Goal: Answer question/provide support: Share knowledge or assist other users

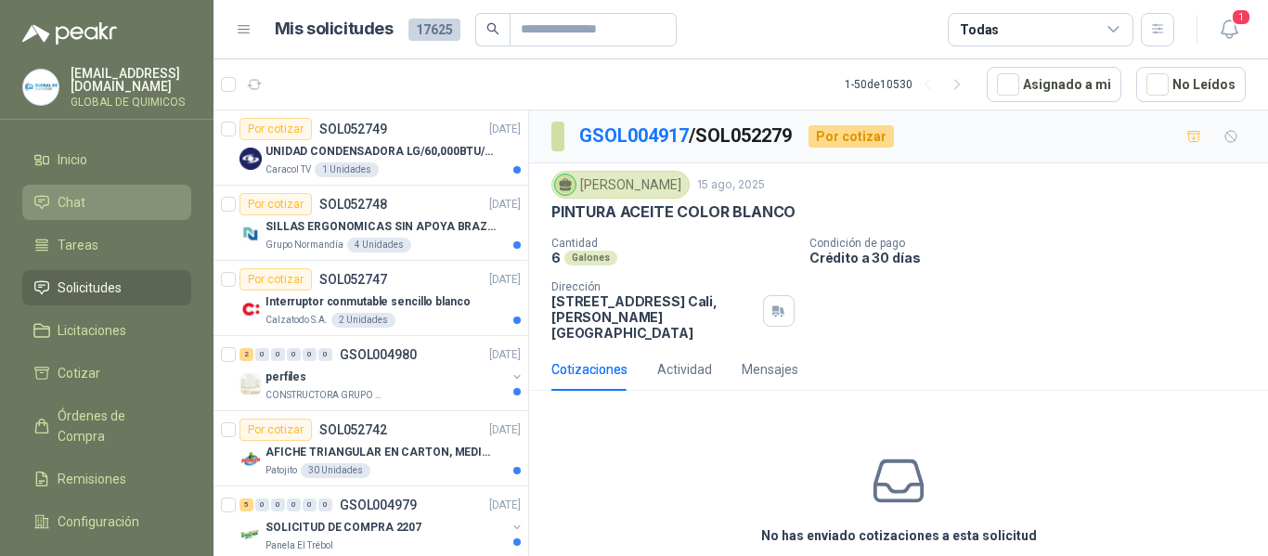
click at [75, 188] on link "Chat" at bounding box center [106, 202] width 169 height 35
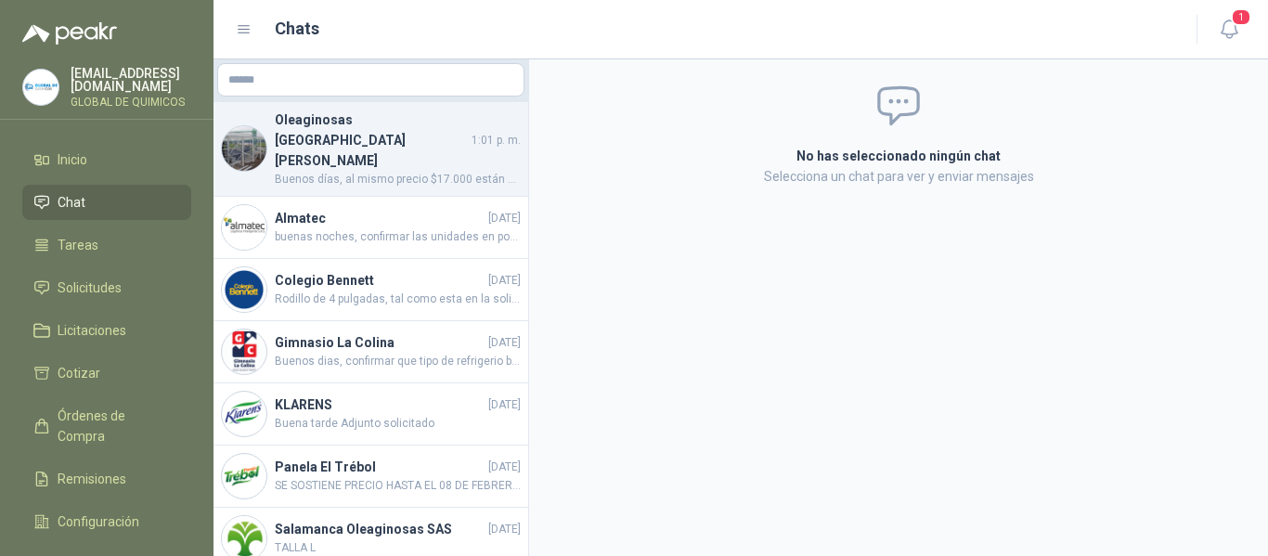
click at [362, 171] on span "Buenos días, al mismo precio $17.000 están para entrega inmediata la cantidad s…" at bounding box center [398, 180] width 246 height 18
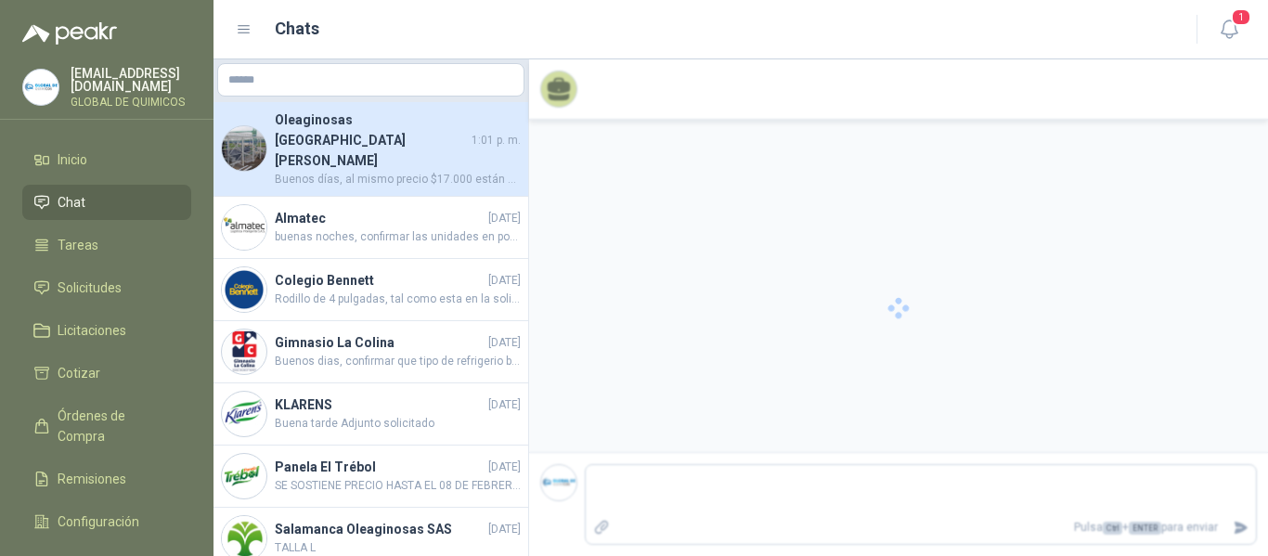
scroll to position [76, 0]
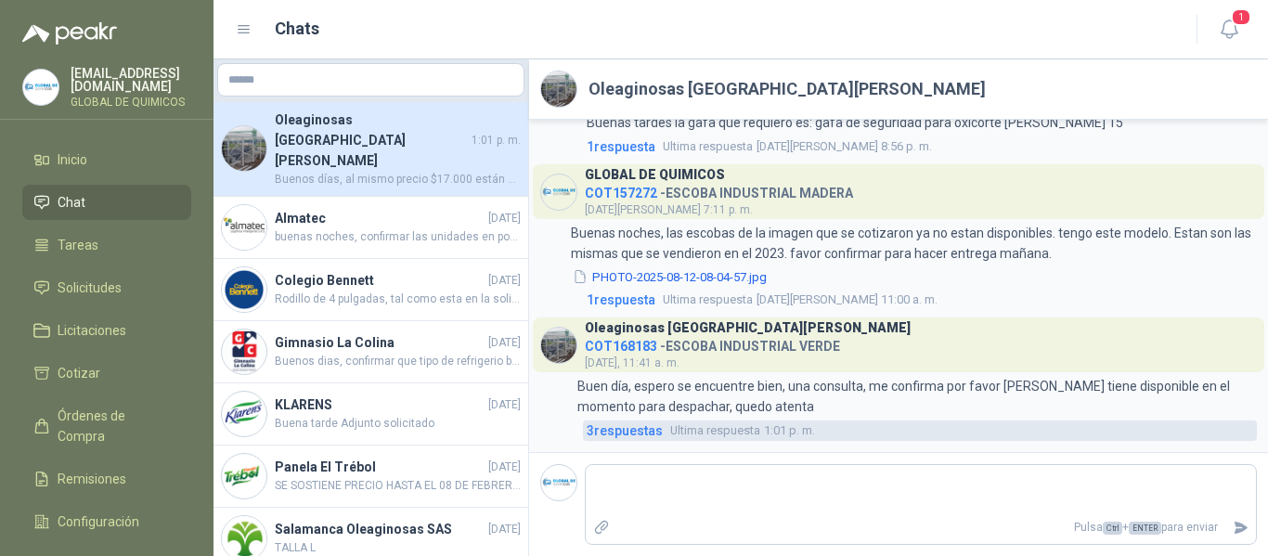
click at [615, 427] on span "3 respuesta s" at bounding box center [625, 431] width 76 height 20
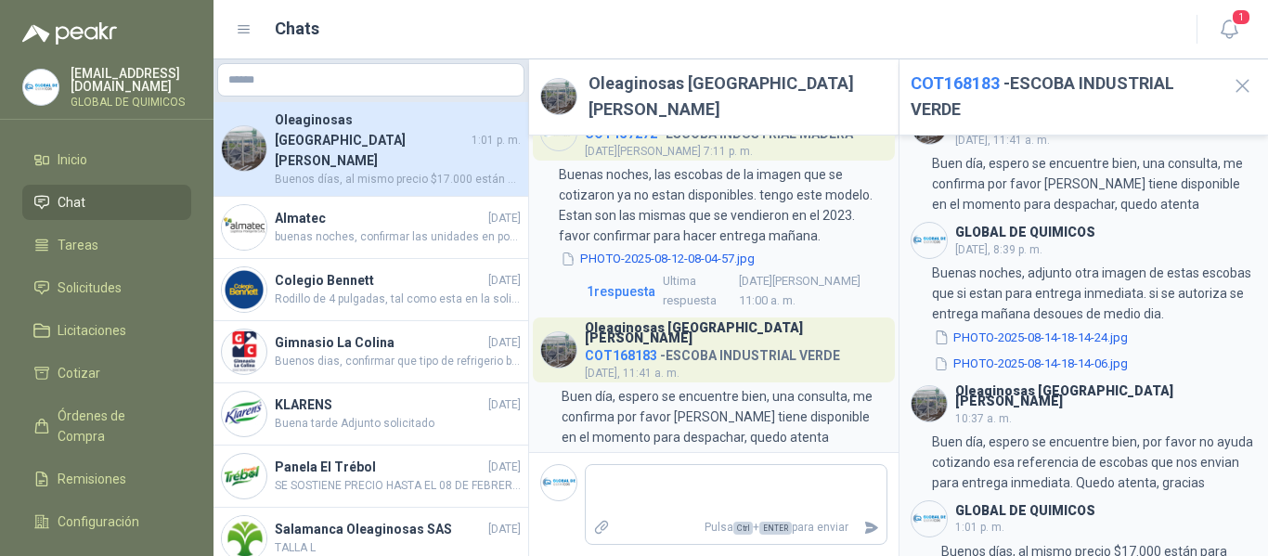
scroll to position [93, 0]
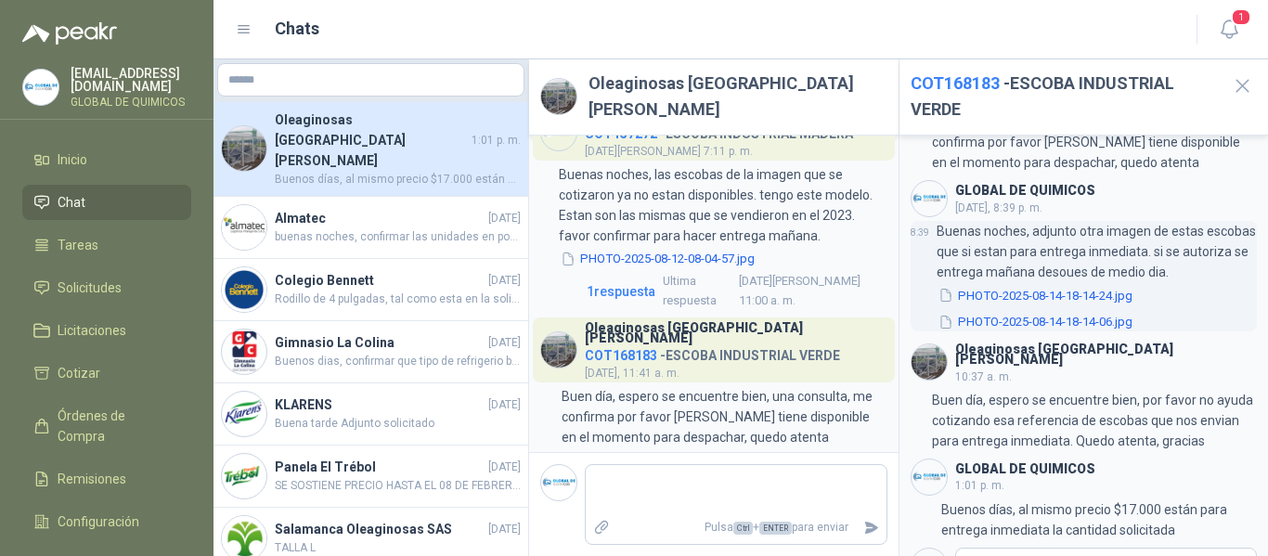
click at [1112, 286] on button "PHOTO-2025-08-14-18-14-24.jpg" at bounding box center [1036, 295] width 198 height 19
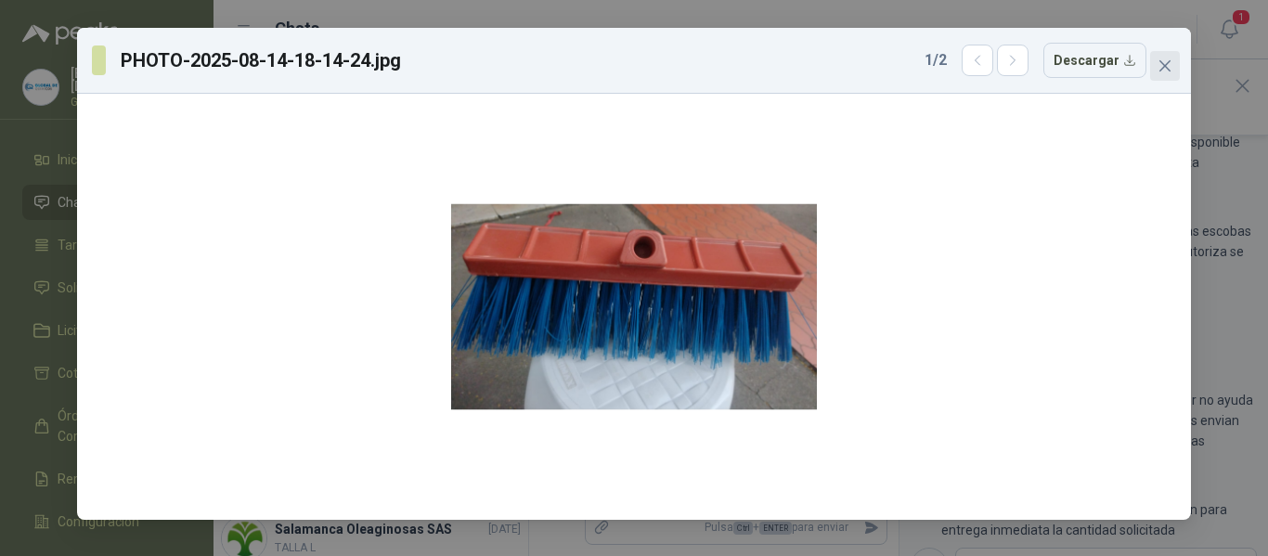
click at [1172, 68] on icon "close" at bounding box center [1165, 65] width 15 height 15
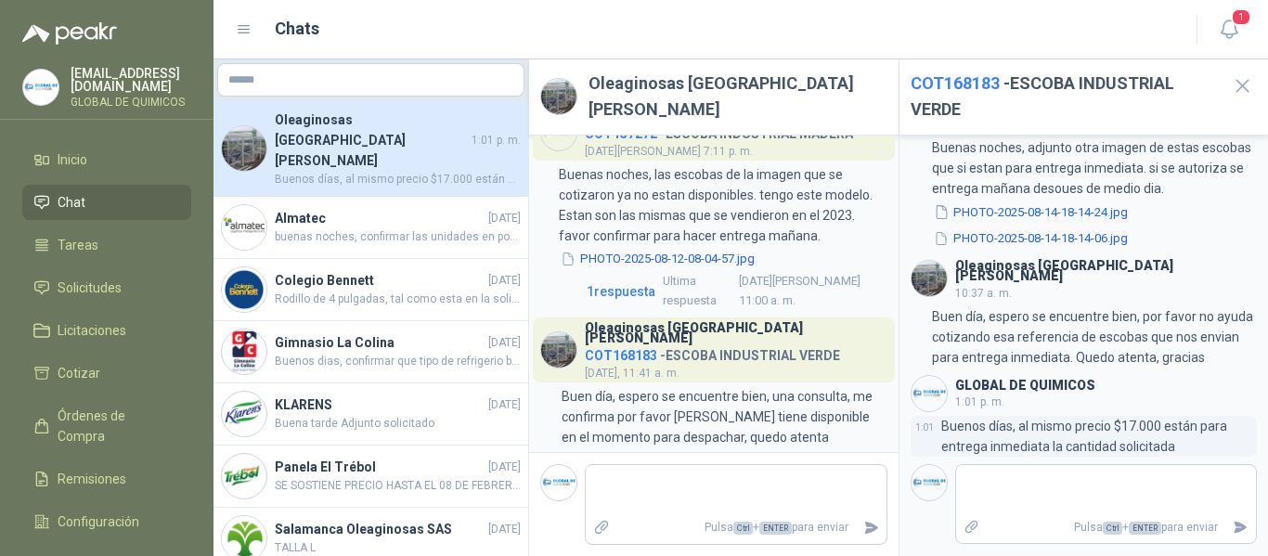
scroll to position [157, 0]
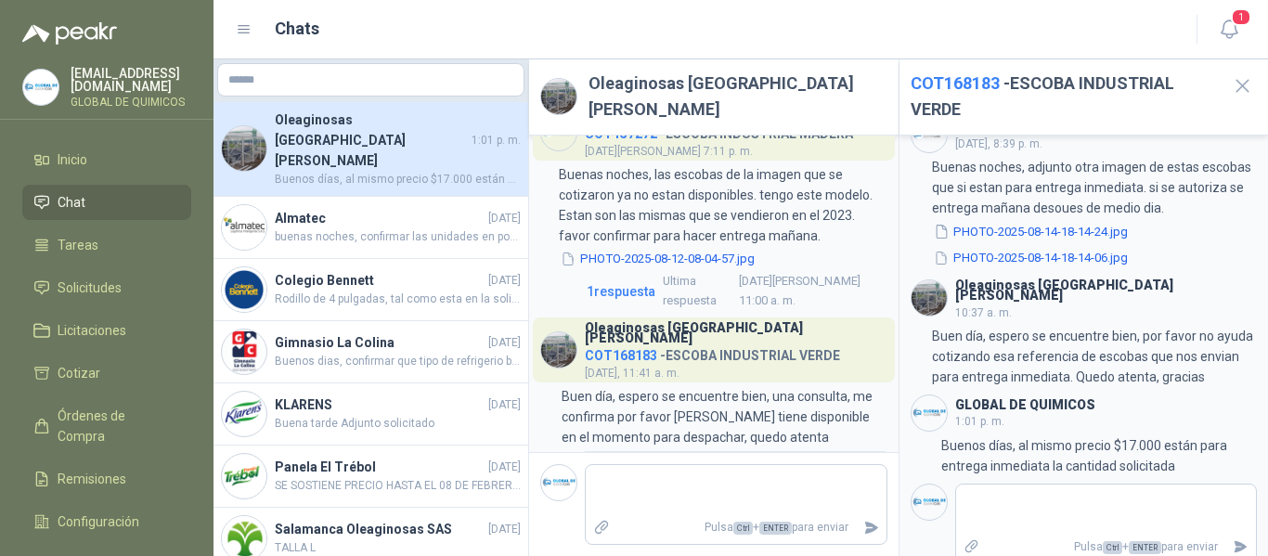
click at [646, 451] on span "3 respuesta s" at bounding box center [625, 461] width 76 height 20
click at [1236, 32] on icon "button" at bounding box center [1229, 29] width 16 height 18
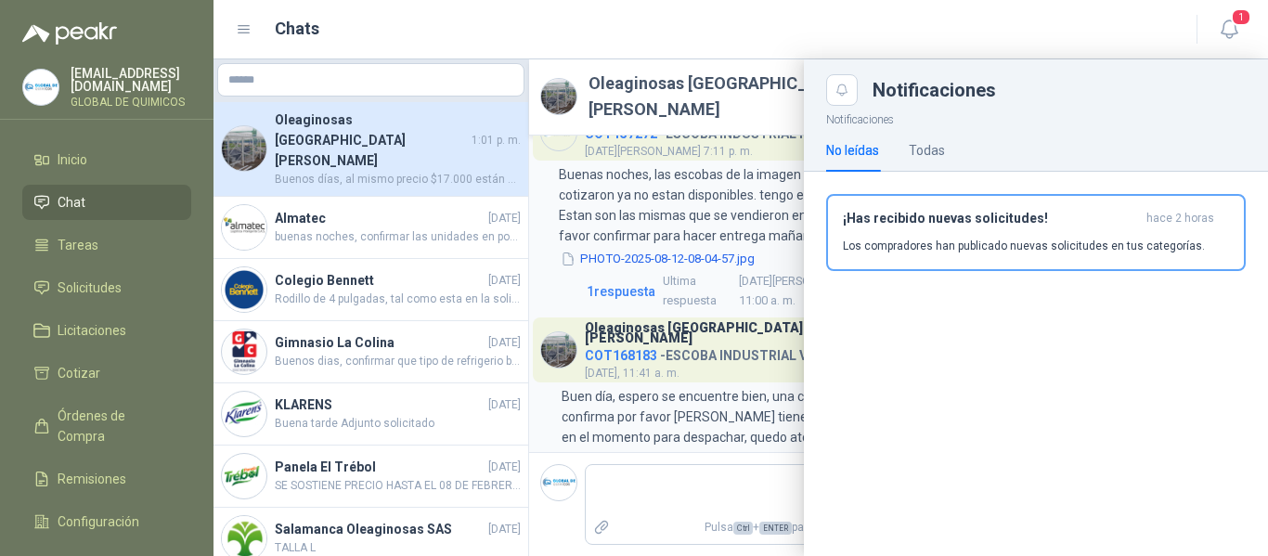
click at [909, 148] on div "No leídas Todas" at bounding box center [885, 150] width 119 height 43
click at [926, 156] on div "Todas" at bounding box center [927, 150] width 36 height 20
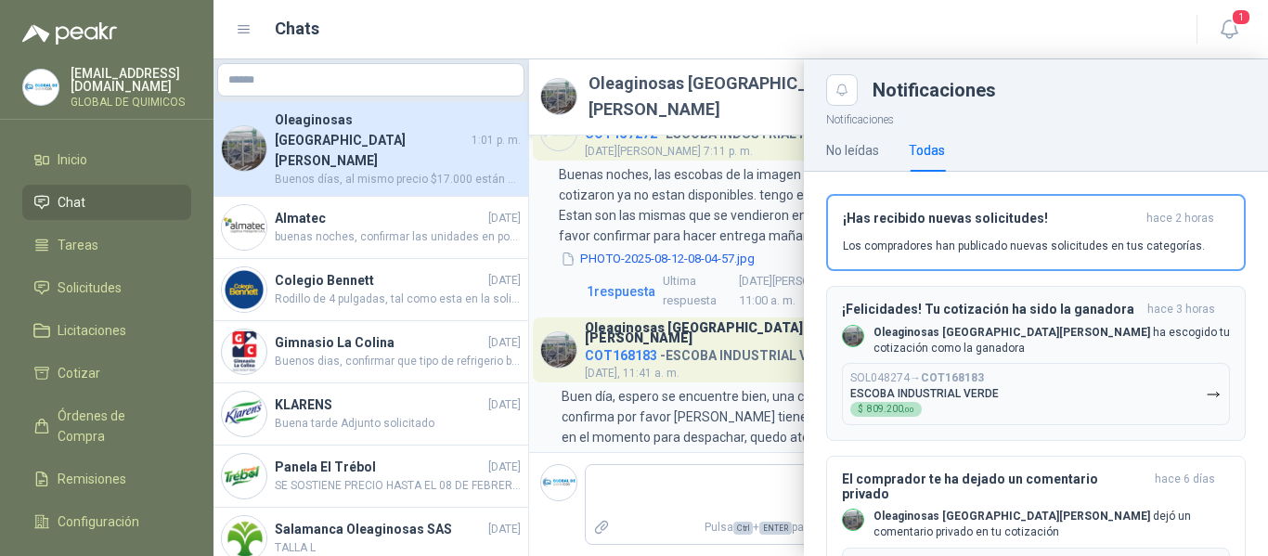
click at [1065, 377] on button "SOL048274 → COT168183 ESCOBA INDUSTRIAL VERDE $ 809.200 ,00" at bounding box center [1036, 394] width 388 height 62
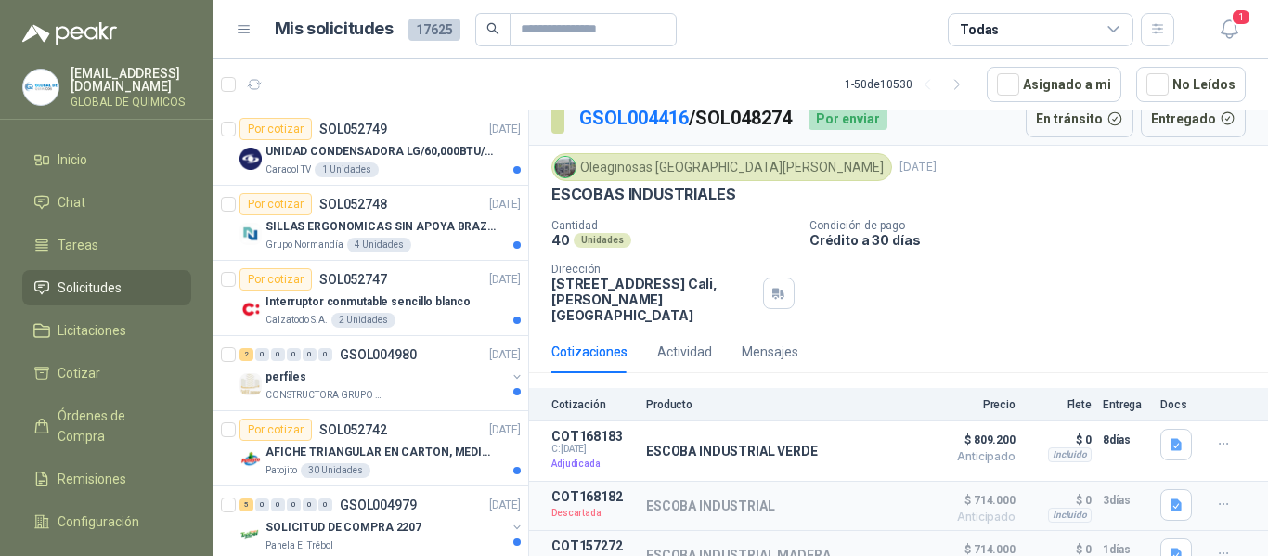
scroll to position [22, 0]
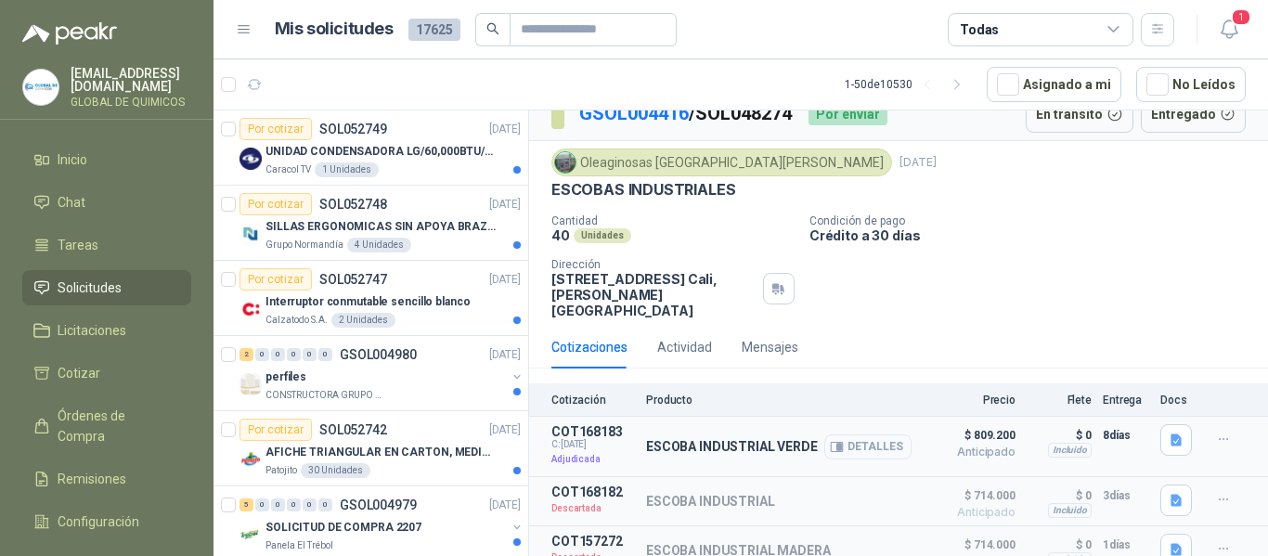
click at [865, 434] on button "Detalles" at bounding box center [867, 446] width 87 height 25
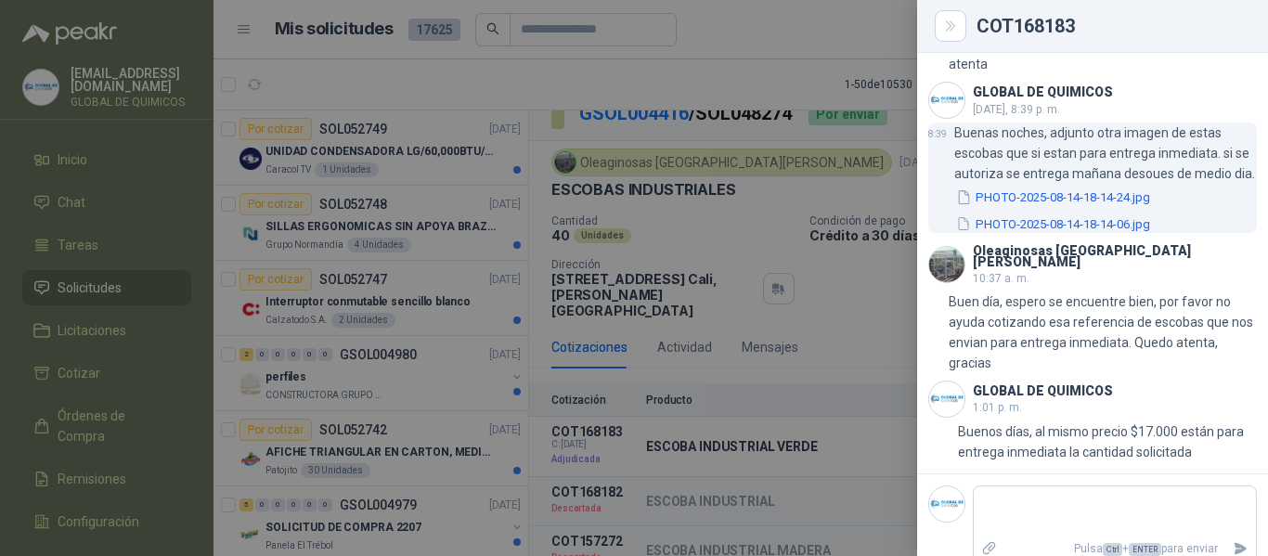
scroll to position [949, 0]
click at [1112, 190] on button "PHOTO-2025-08-14-18-14-24.jpg" at bounding box center [1053, 195] width 198 height 19
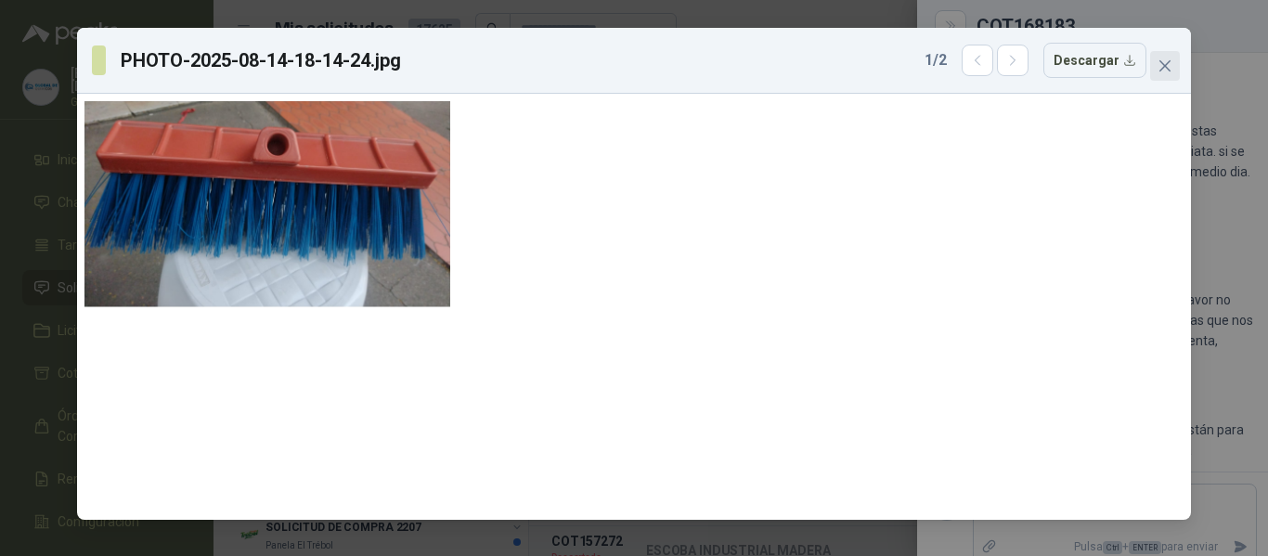
click at [1168, 57] on button "Close" at bounding box center [1165, 66] width 30 height 30
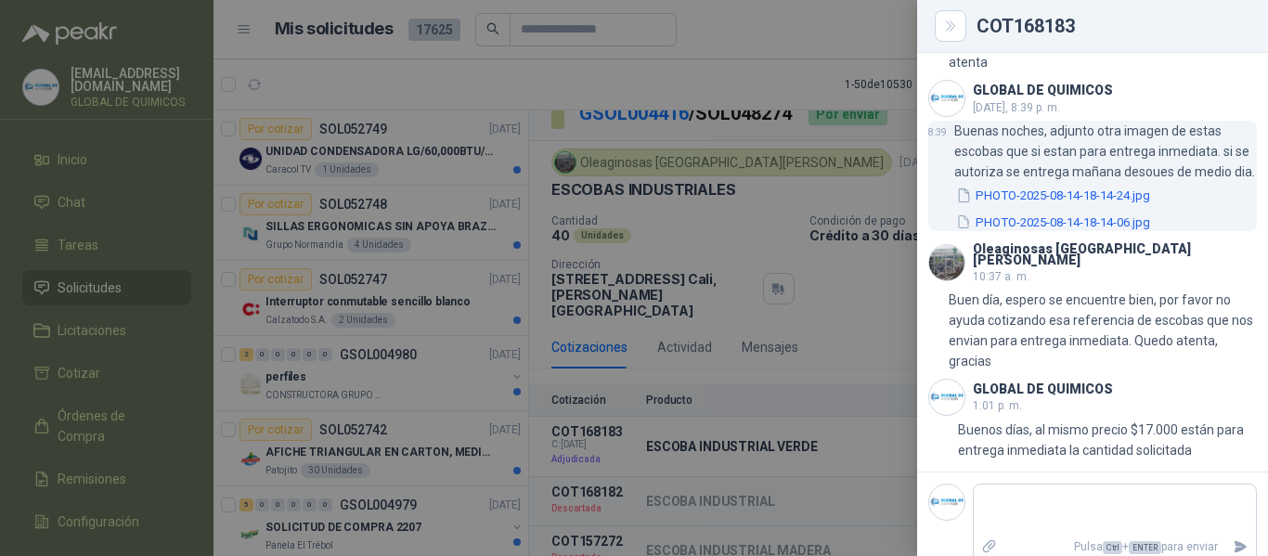
click at [1101, 213] on button "PHOTO-2025-08-14-18-14-06.jpg" at bounding box center [1053, 222] width 198 height 19
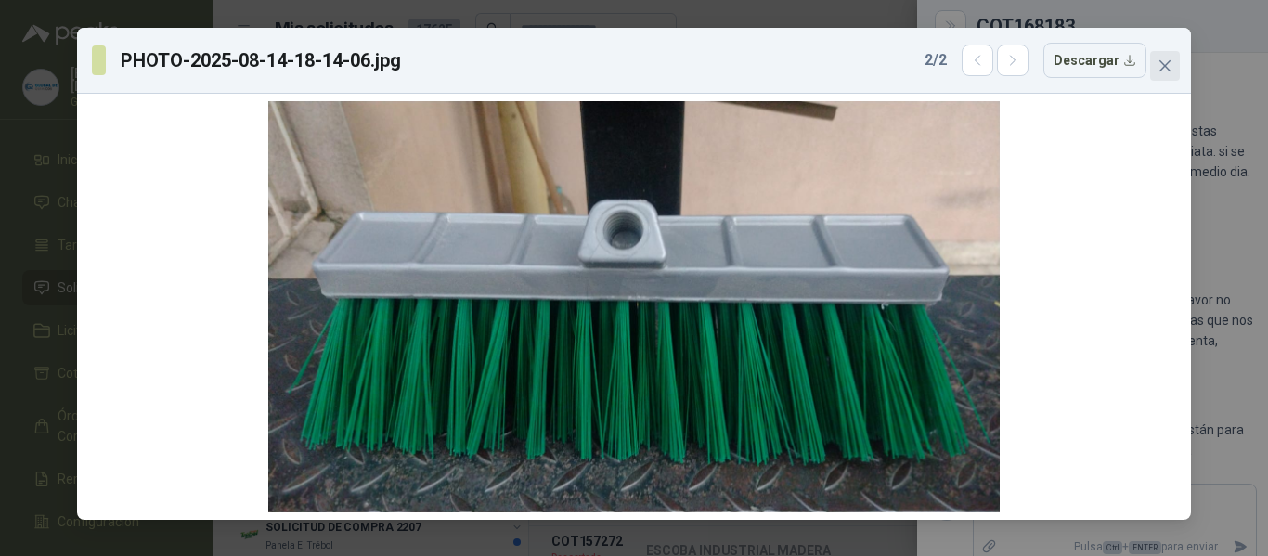
click at [1166, 71] on icon "close" at bounding box center [1165, 65] width 15 height 15
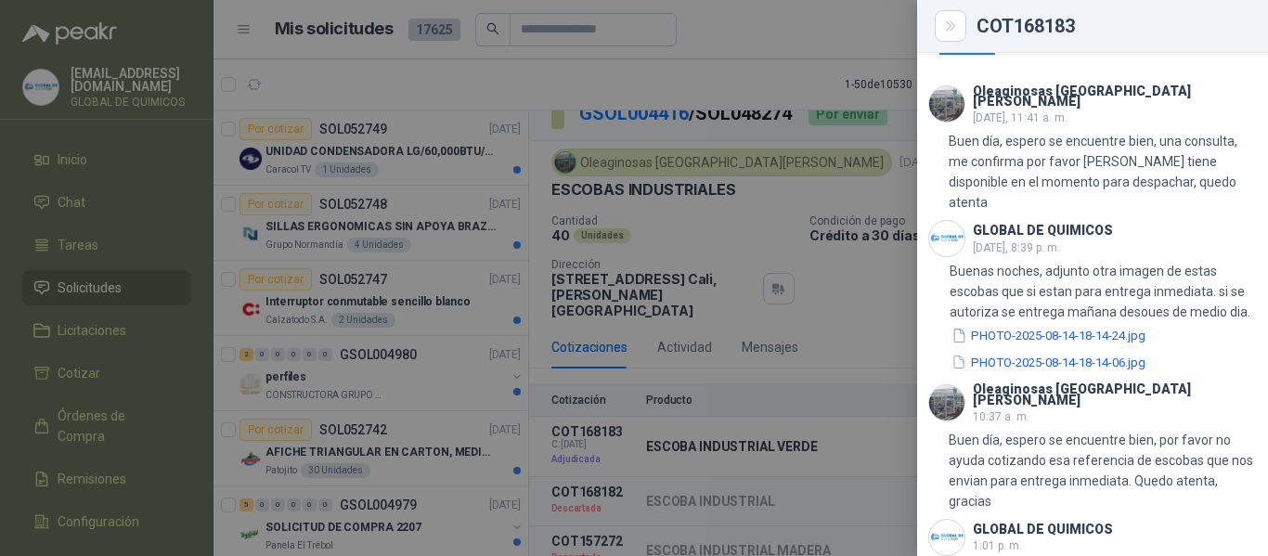
scroll to position [763, 0]
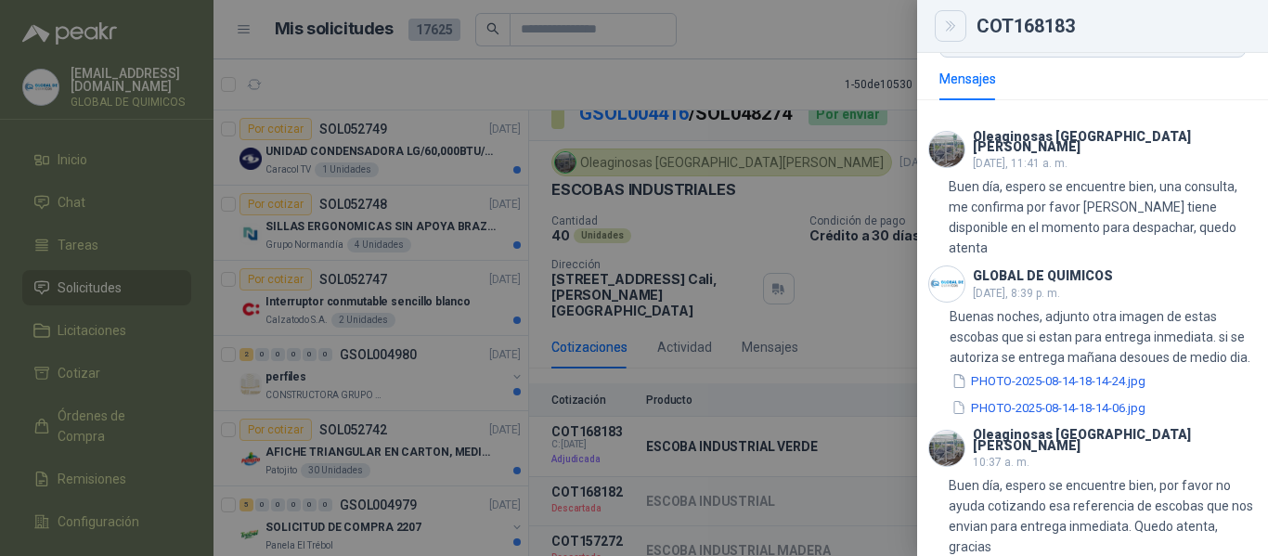
click at [939, 25] on button "Close" at bounding box center [951, 26] width 32 height 32
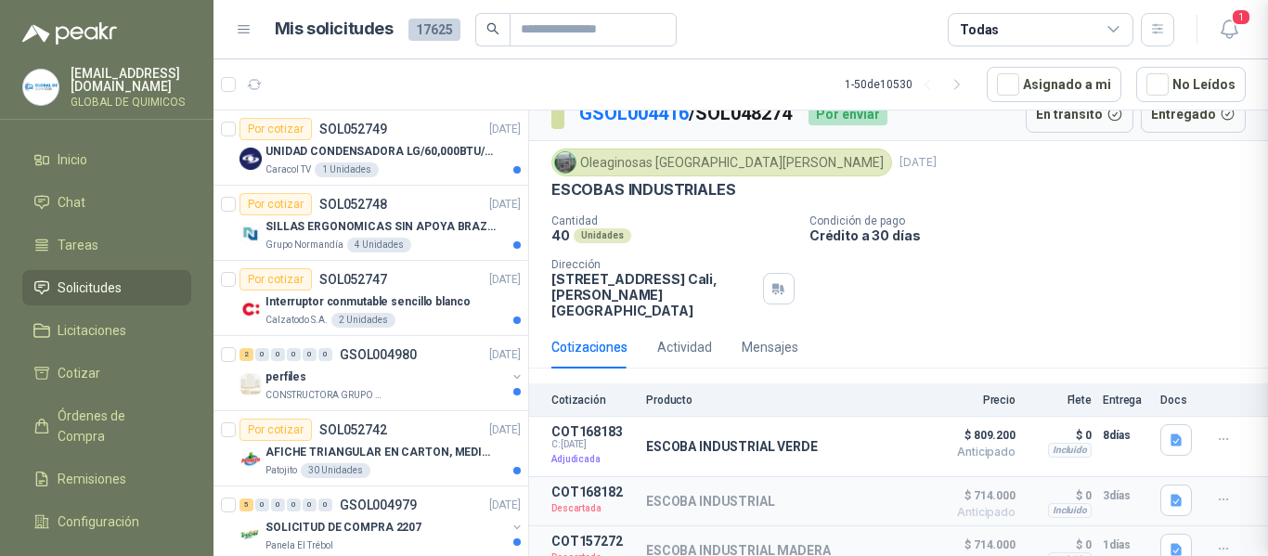
scroll to position [949, 0]
click at [854, 434] on button "Detalles" at bounding box center [867, 446] width 87 height 25
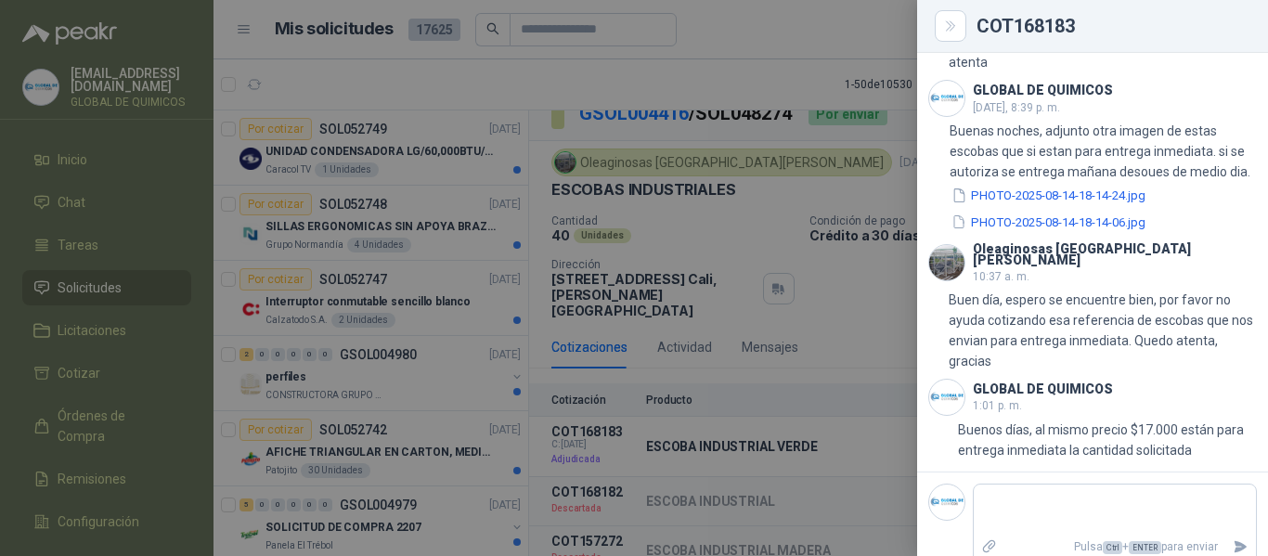
click at [790, 72] on div at bounding box center [634, 278] width 1268 height 556
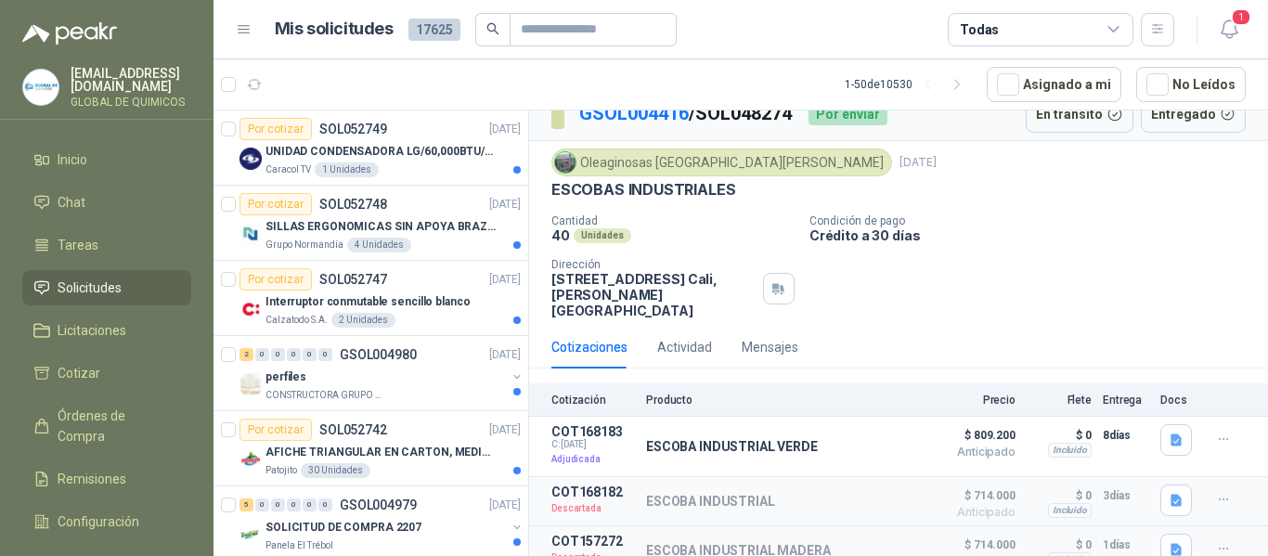
click at [1054, 19] on div "Todas" at bounding box center [1041, 29] width 186 height 33
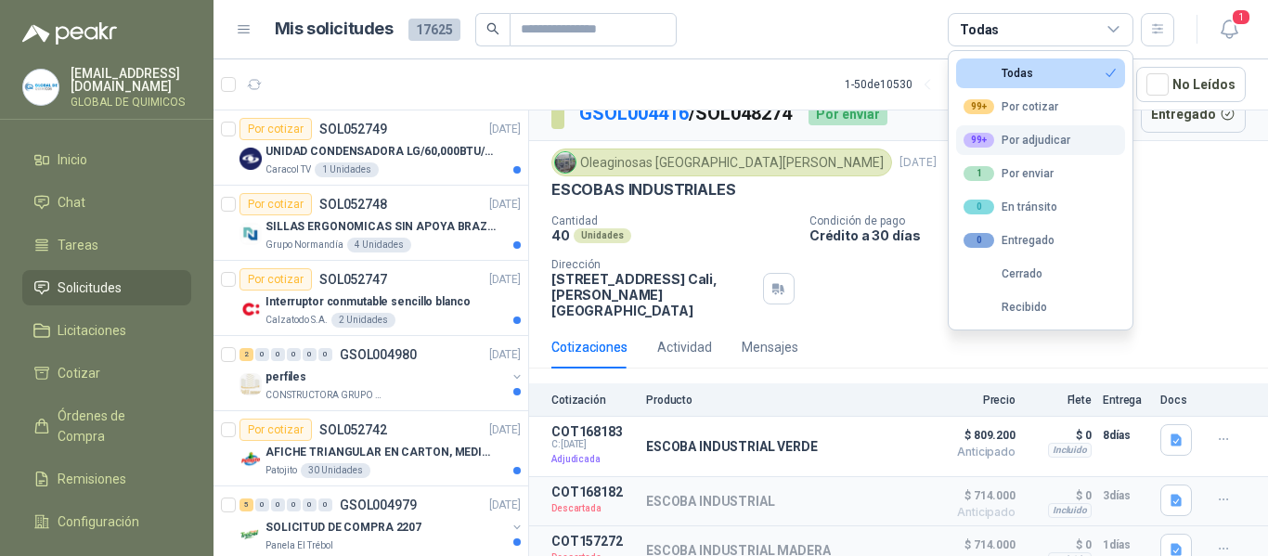
click at [1041, 134] on div "99+ Por adjudicar" at bounding box center [1017, 140] width 107 height 15
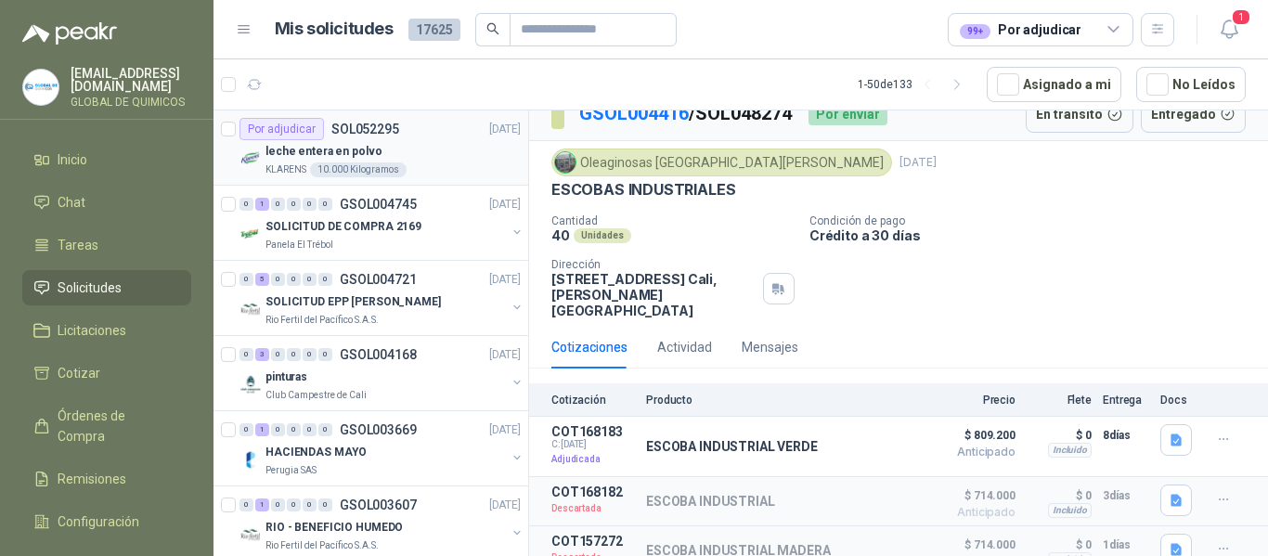
click at [427, 162] on div "leche entera en polvo" at bounding box center [393, 151] width 255 height 22
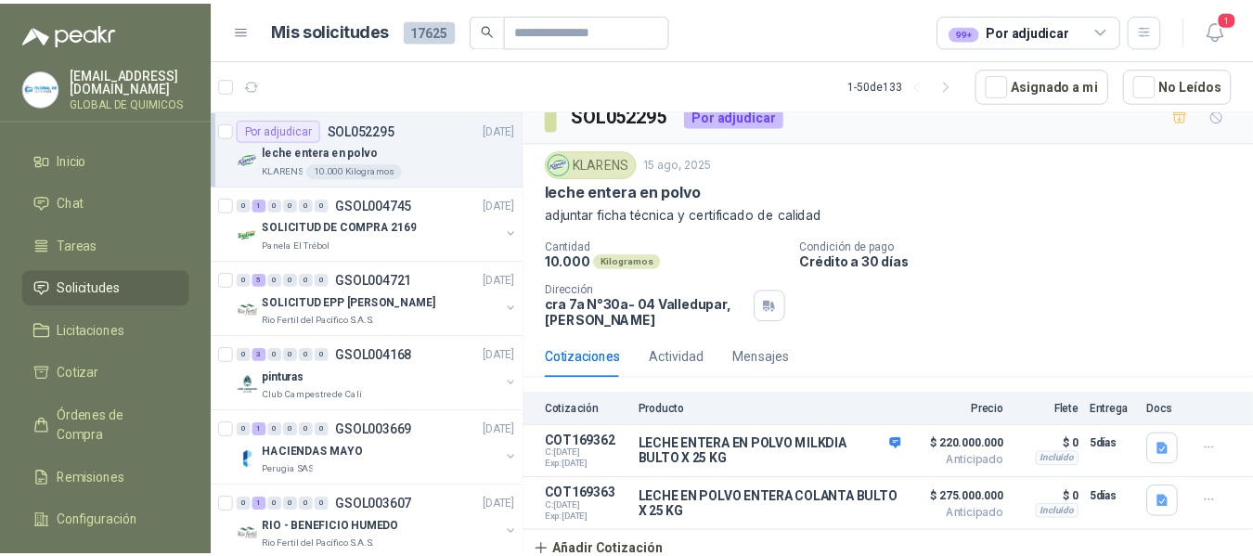
scroll to position [30, 0]
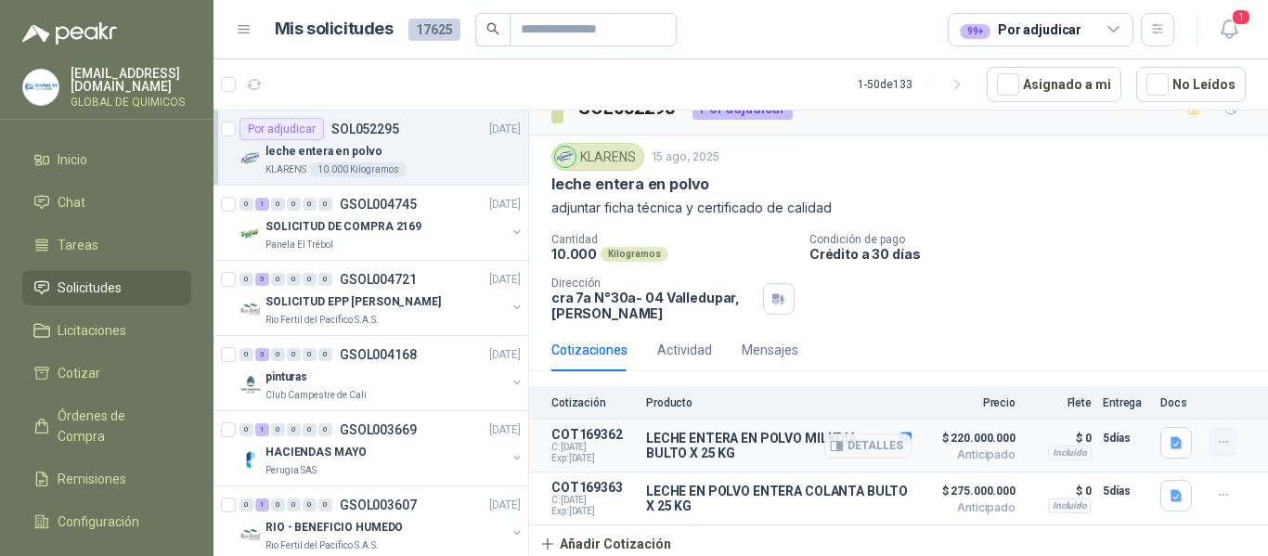
click at [1216, 438] on icon "button" at bounding box center [1224, 442] width 16 height 16
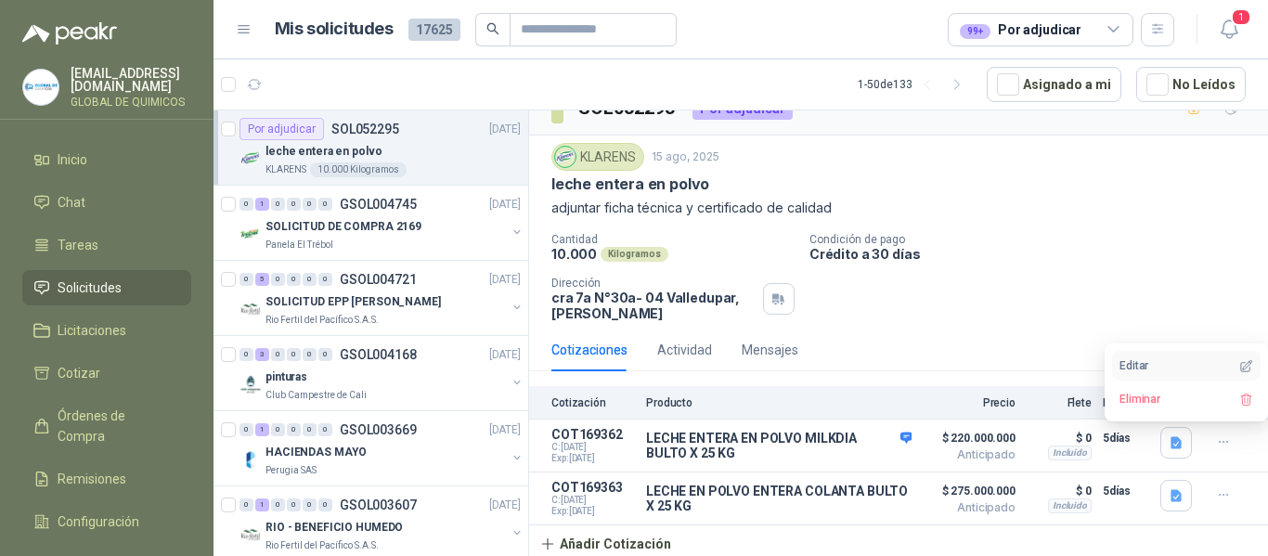
click at [1160, 369] on button "Editar" at bounding box center [1186, 366] width 149 height 30
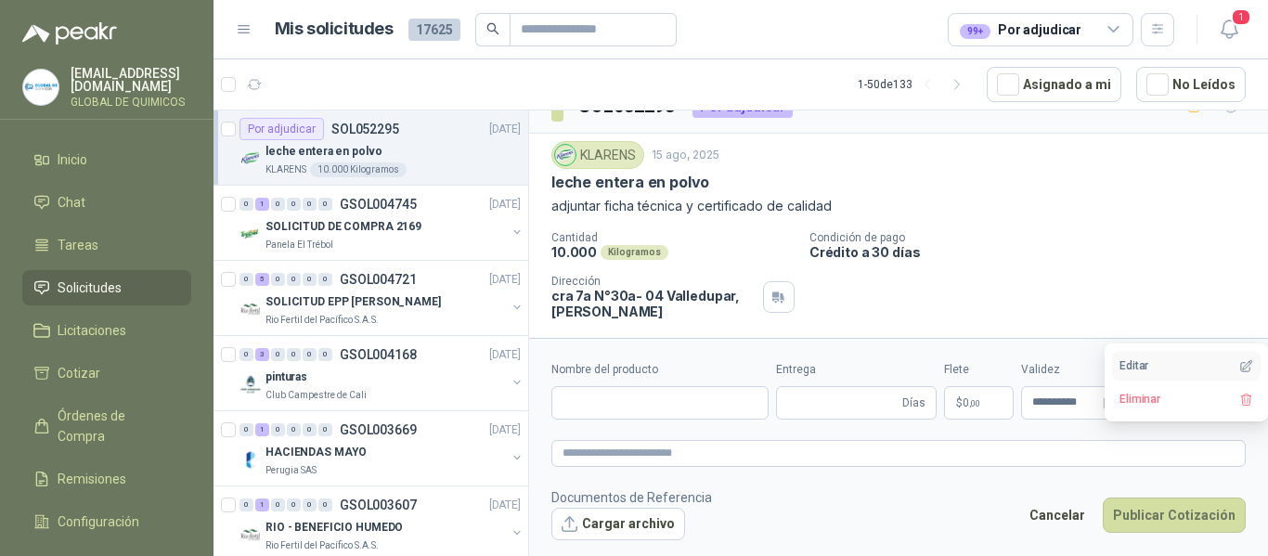
type input "**********"
type input "*"
type input "**********"
type textarea "**********"
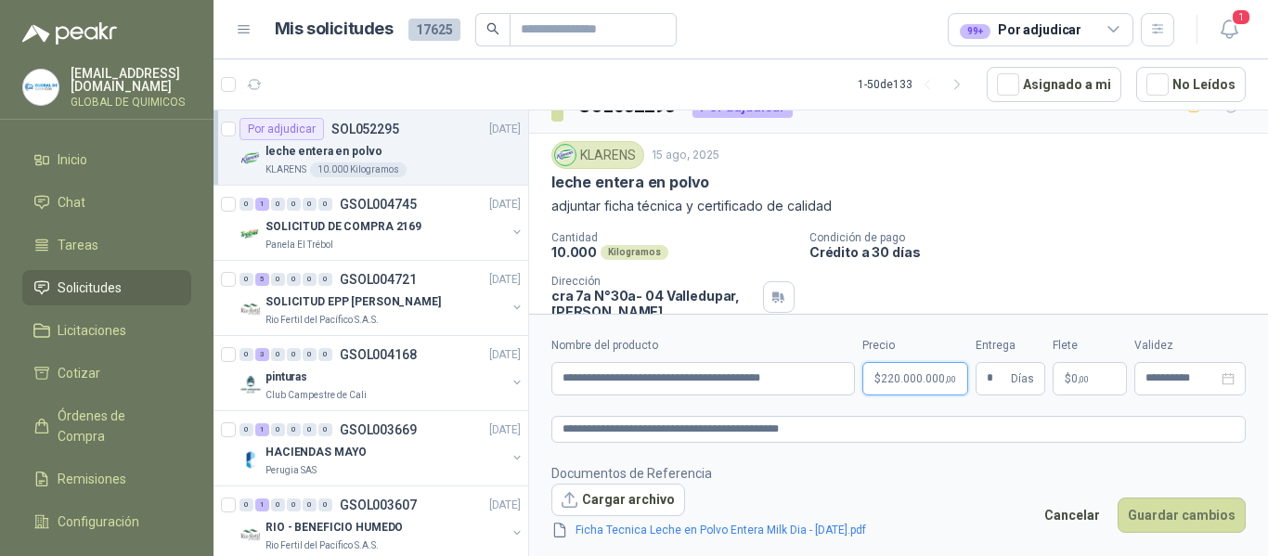
click at [913, 382] on span "220.000.000 ,00" at bounding box center [918, 378] width 75 height 11
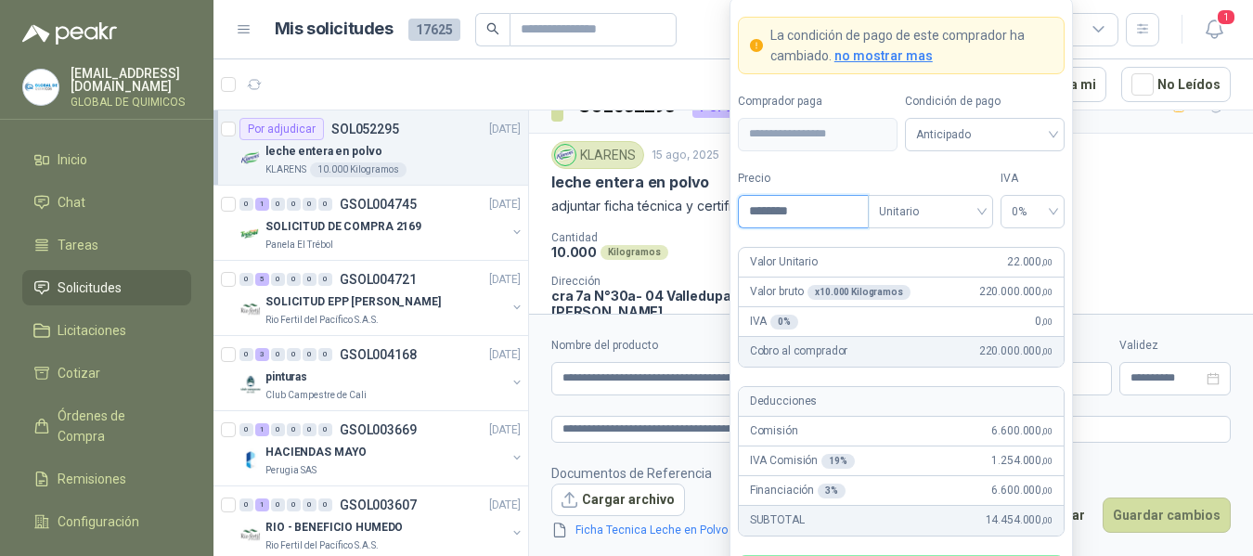
click at [830, 207] on input "********" at bounding box center [803, 212] width 129 height 32
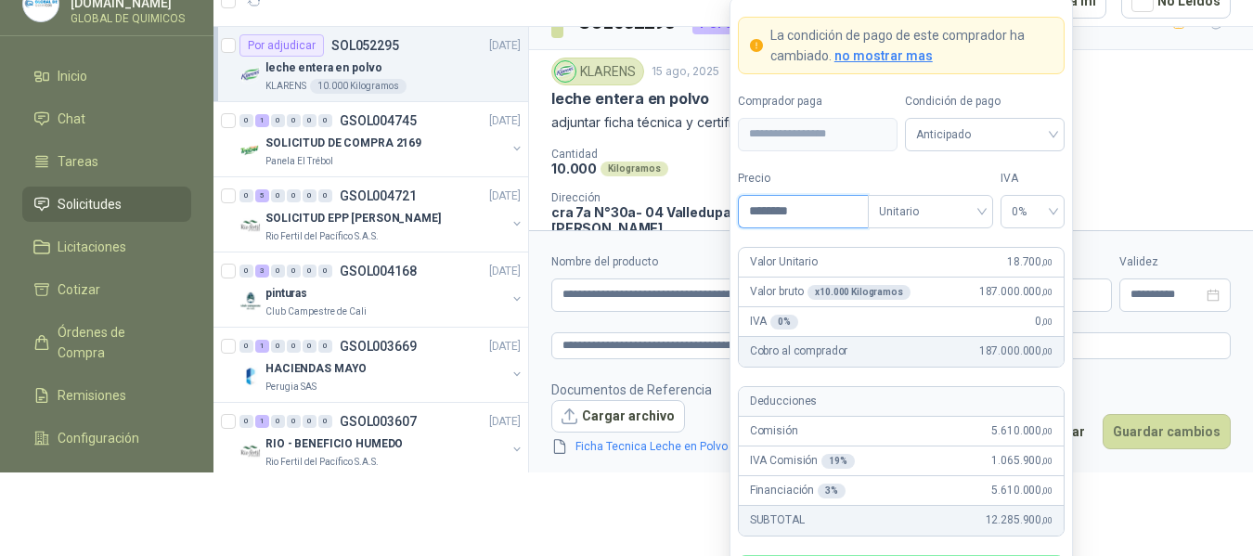
scroll to position [106, 0]
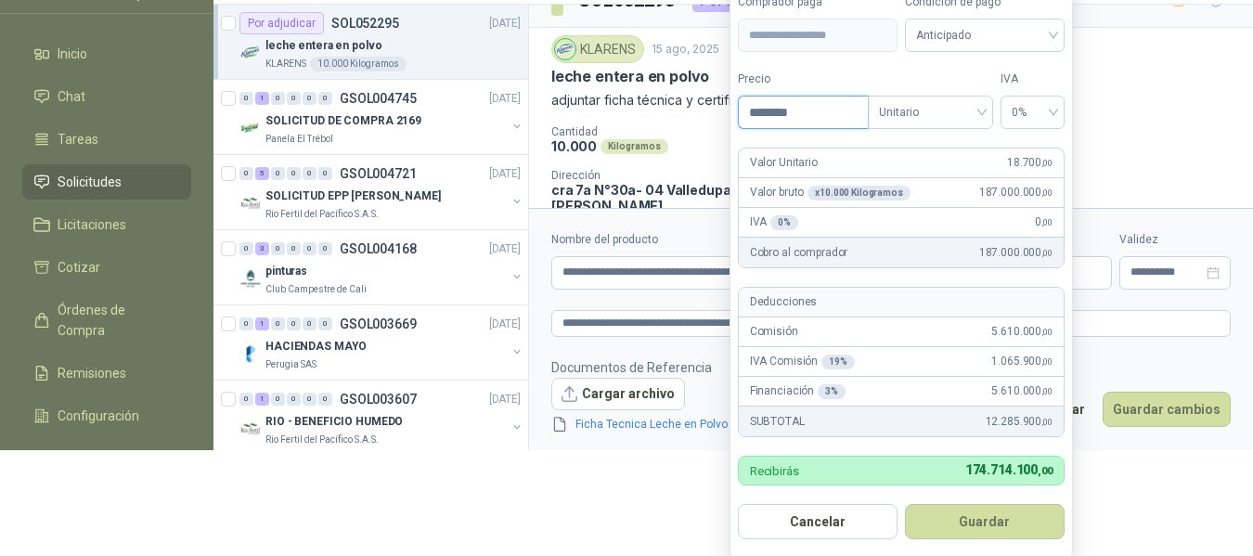
click at [836, 115] on input "********" at bounding box center [803, 113] width 129 height 32
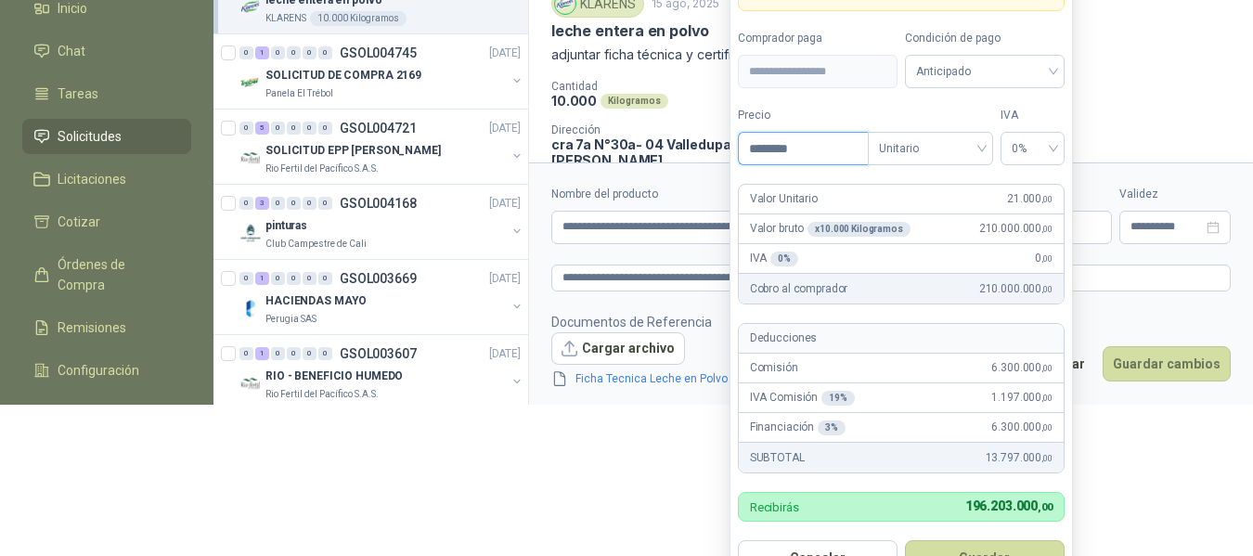
scroll to position [191, 0]
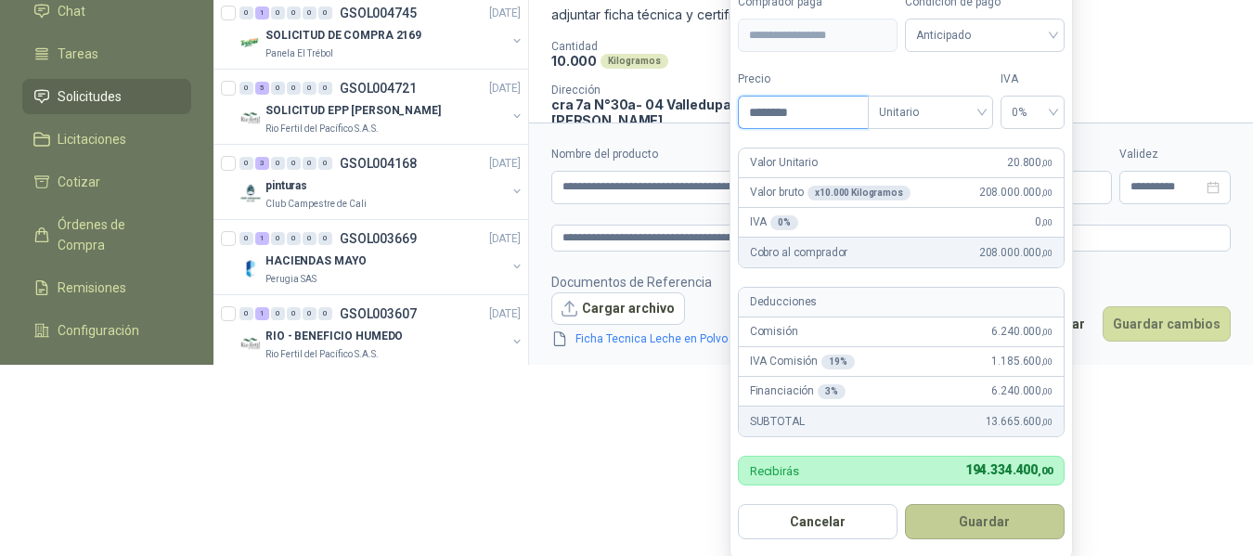
type input "********"
click at [963, 530] on button "Guardar" at bounding box center [985, 521] width 160 height 35
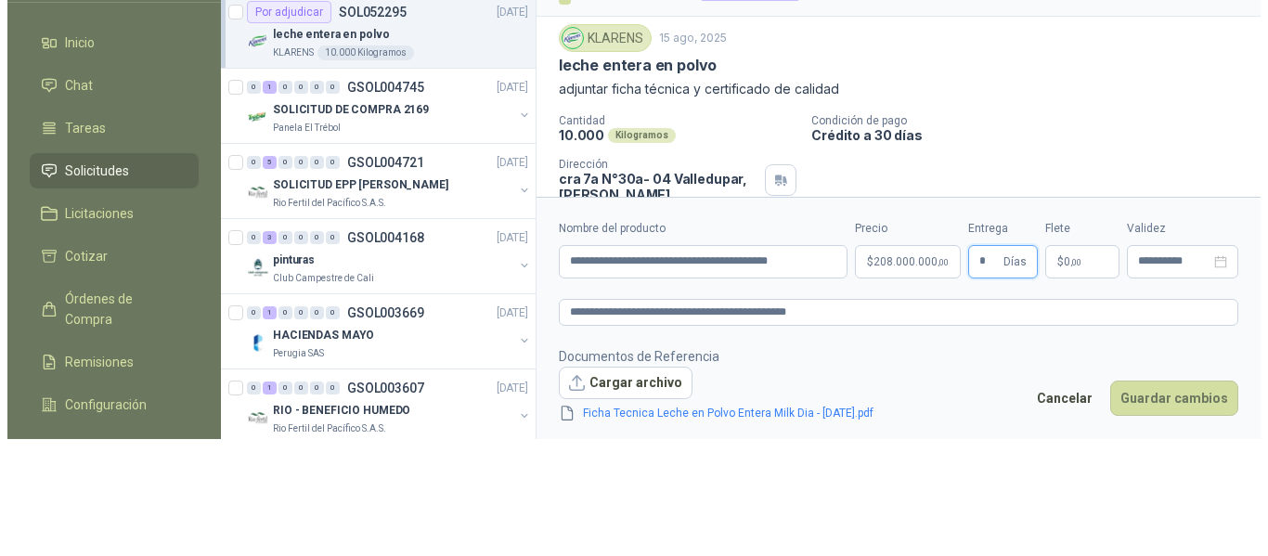
scroll to position [0, 0]
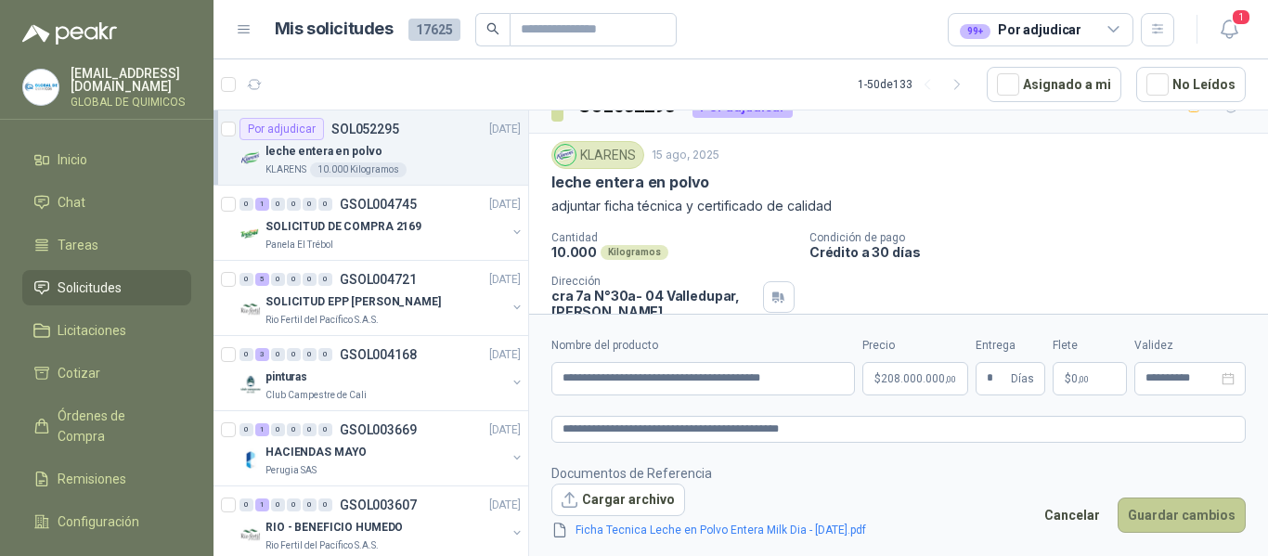
click at [1178, 505] on button "Guardar cambios" at bounding box center [1182, 515] width 128 height 35
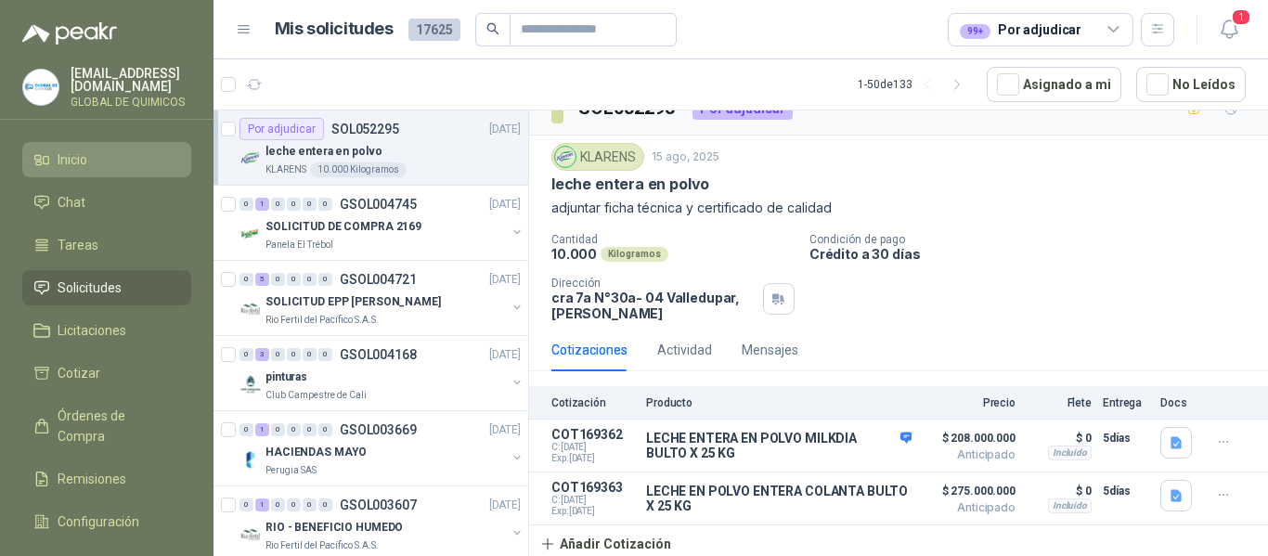
click at [123, 154] on li "Inicio" at bounding box center [106, 159] width 147 height 20
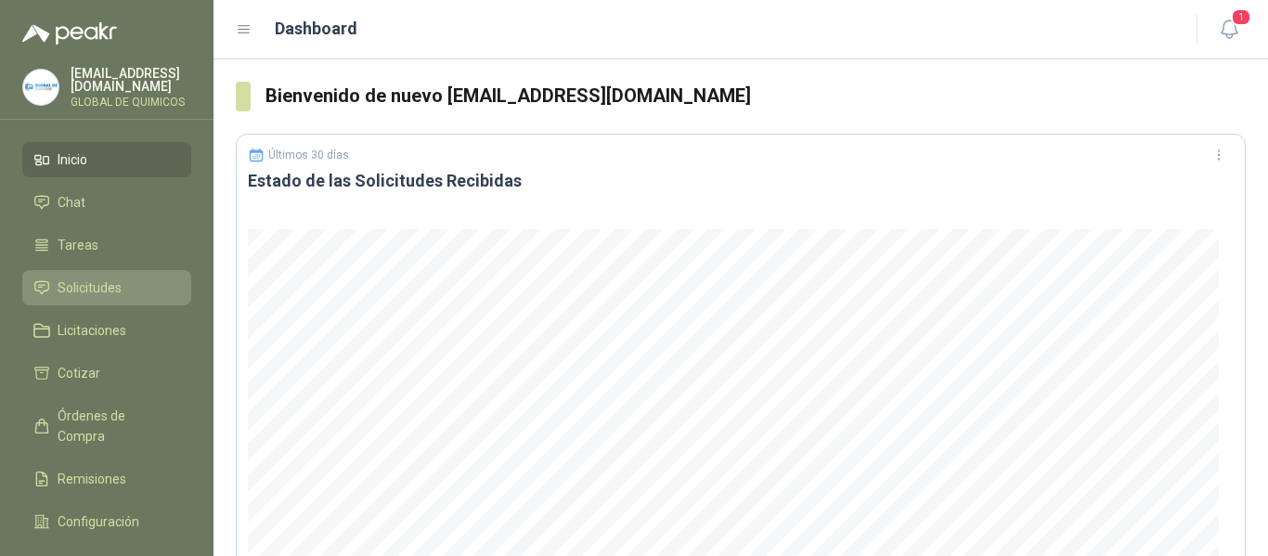
click at [94, 278] on span "Solicitudes" at bounding box center [90, 288] width 64 height 20
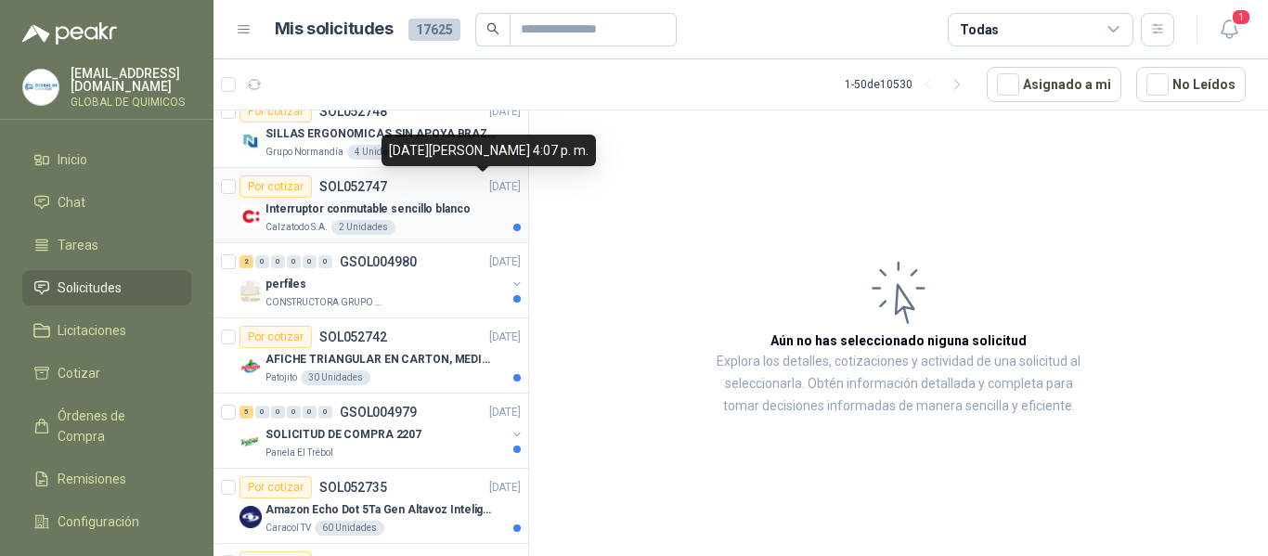
scroll to position [186, 0]
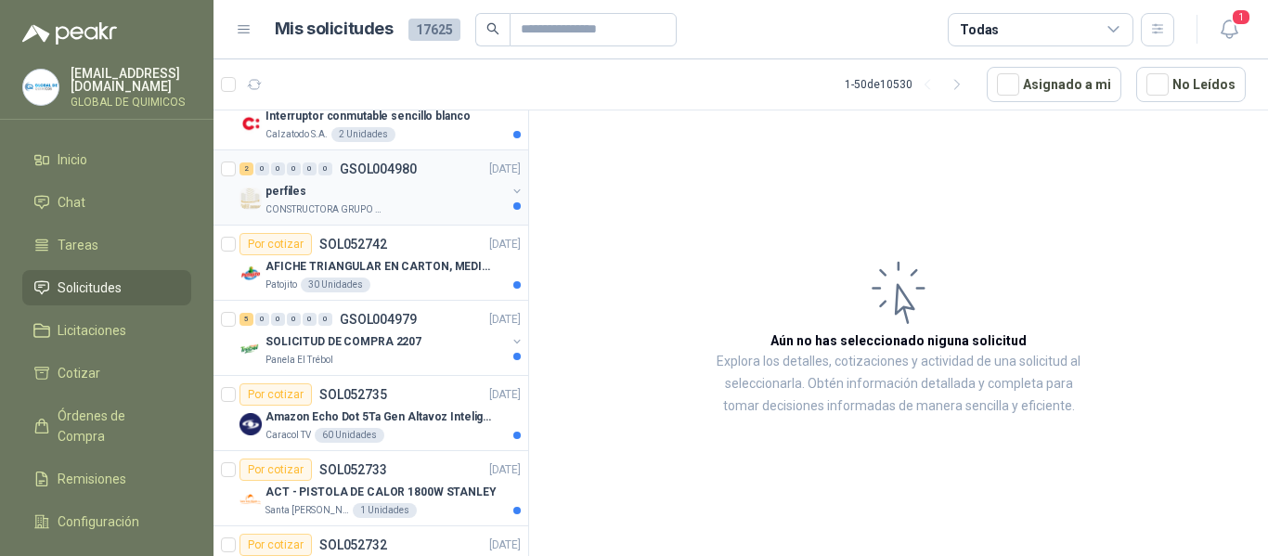
click at [510, 190] on button "button" at bounding box center [517, 191] width 15 height 15
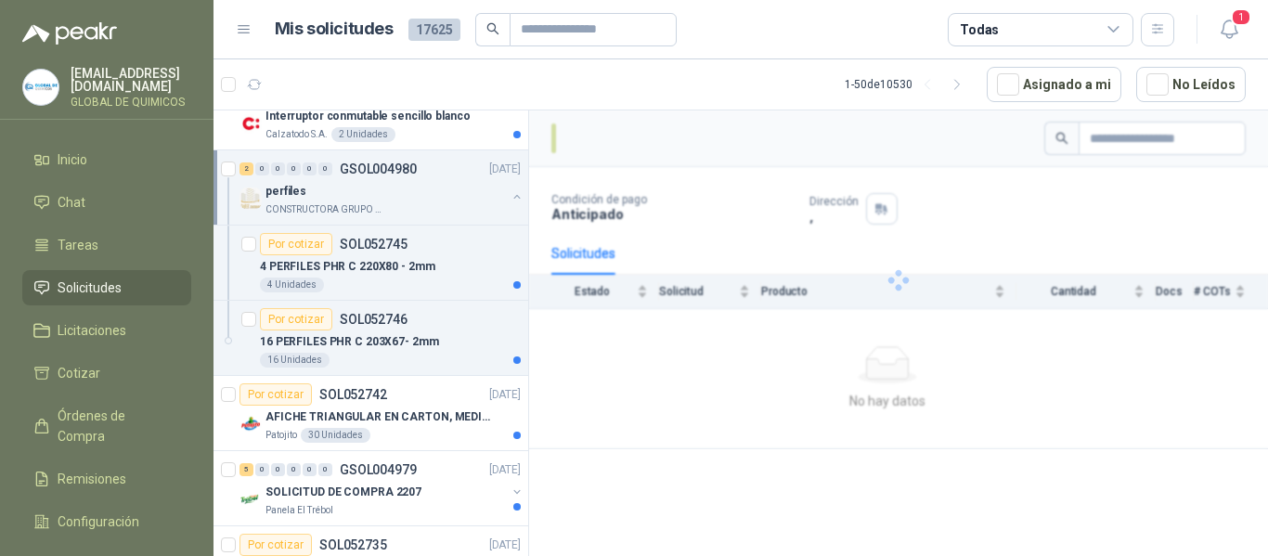
click at [494, 190] on div "perfiles CONSTRUCTORA GRUPO FIP" at bounding box center [382, 198] width 285 height 37
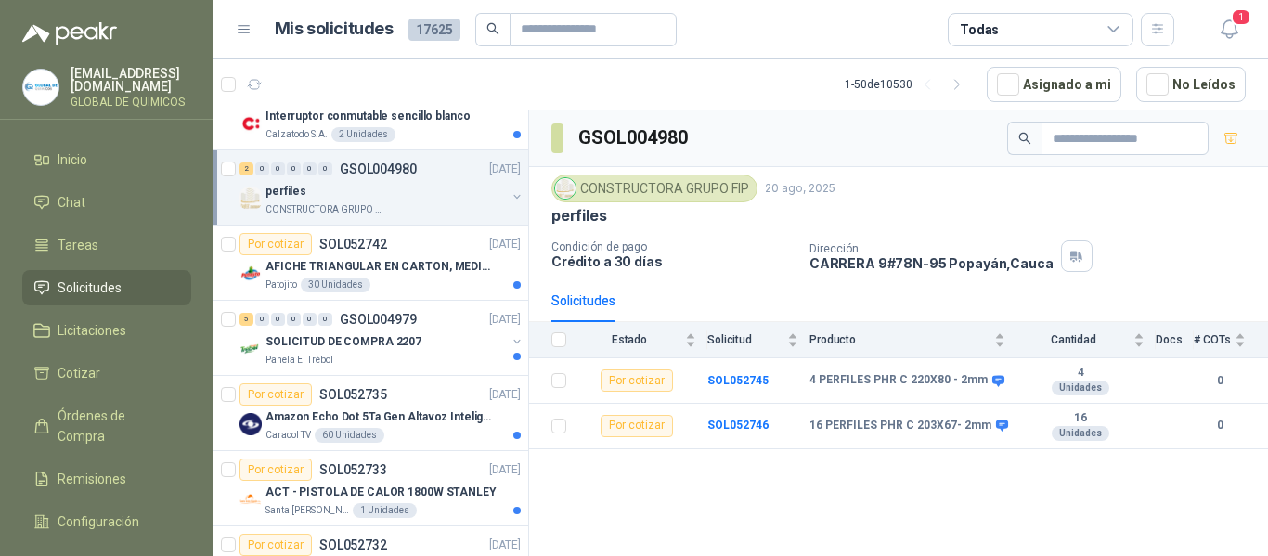
scroll to position [279, 0]
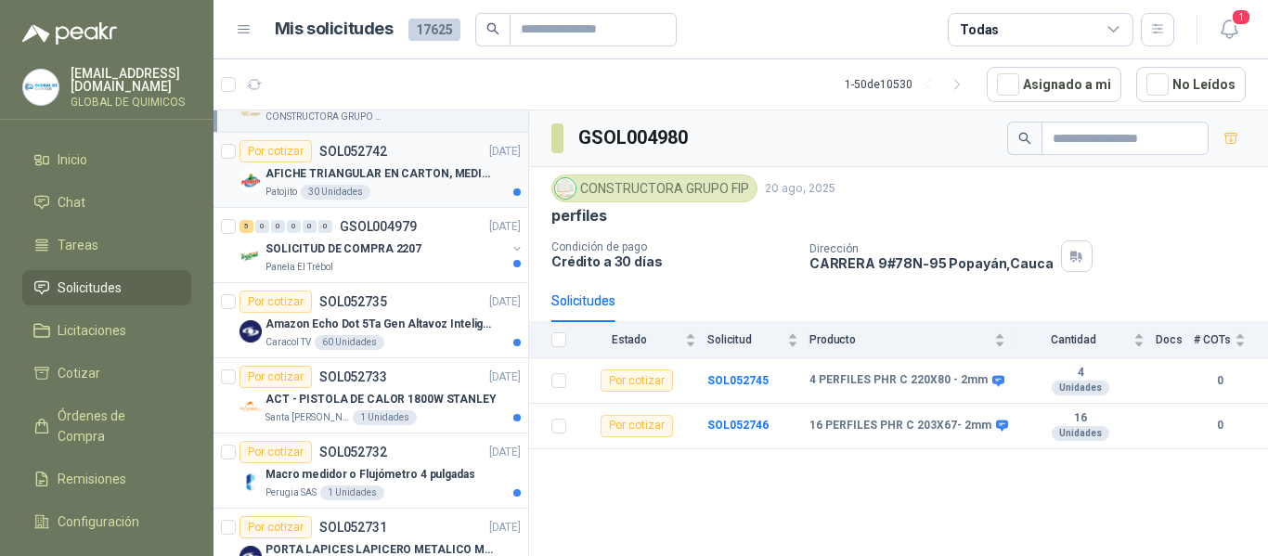
click at [495, 187] on div "Patojito 30 Unidades" at bounding box center [393, 192] width 255 height 15
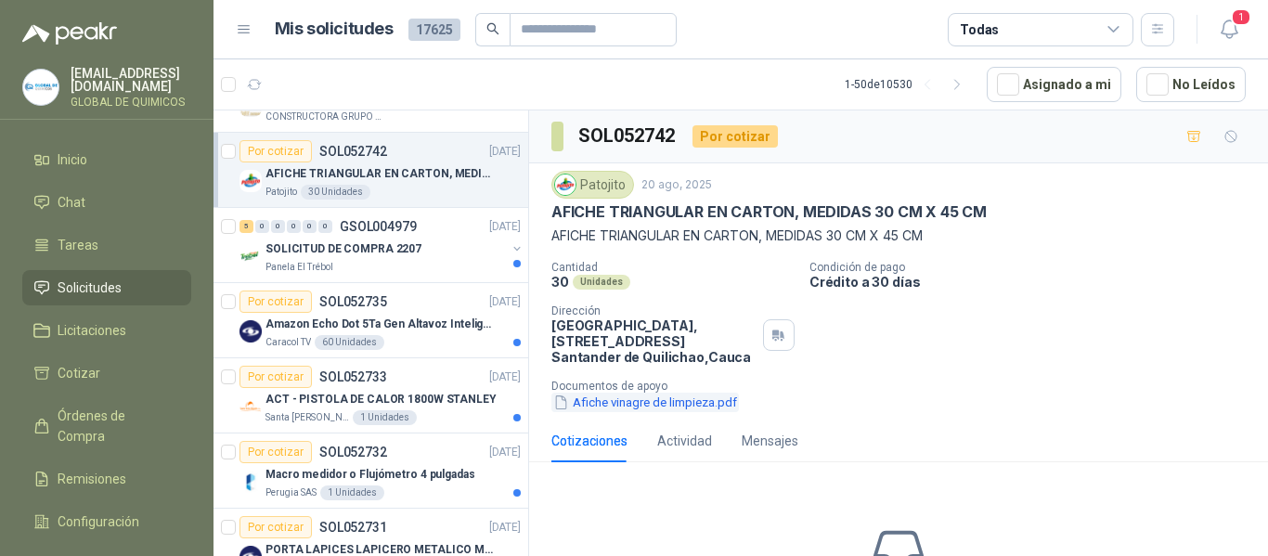
click at [706, 408] on button "Afiche vinagre de limpieza.pdf" at bounding box center [645, 402] width 188 height 19
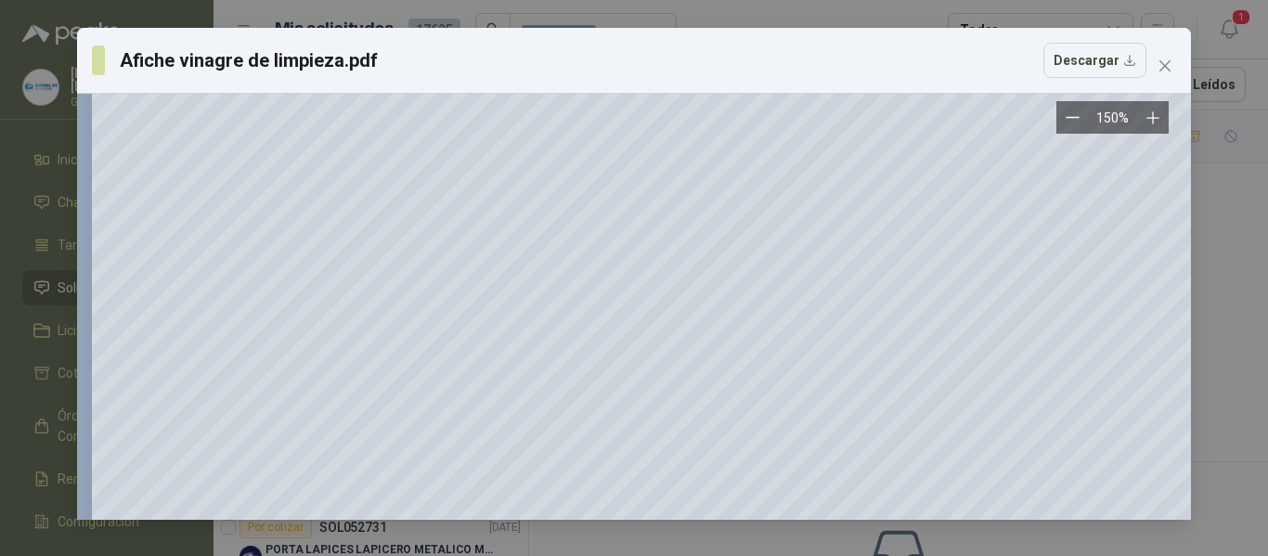
scroll to position [1300, 0]
click at [1166, 59] on icon "close" at bounding box center [1165, 65] width 15 height 15
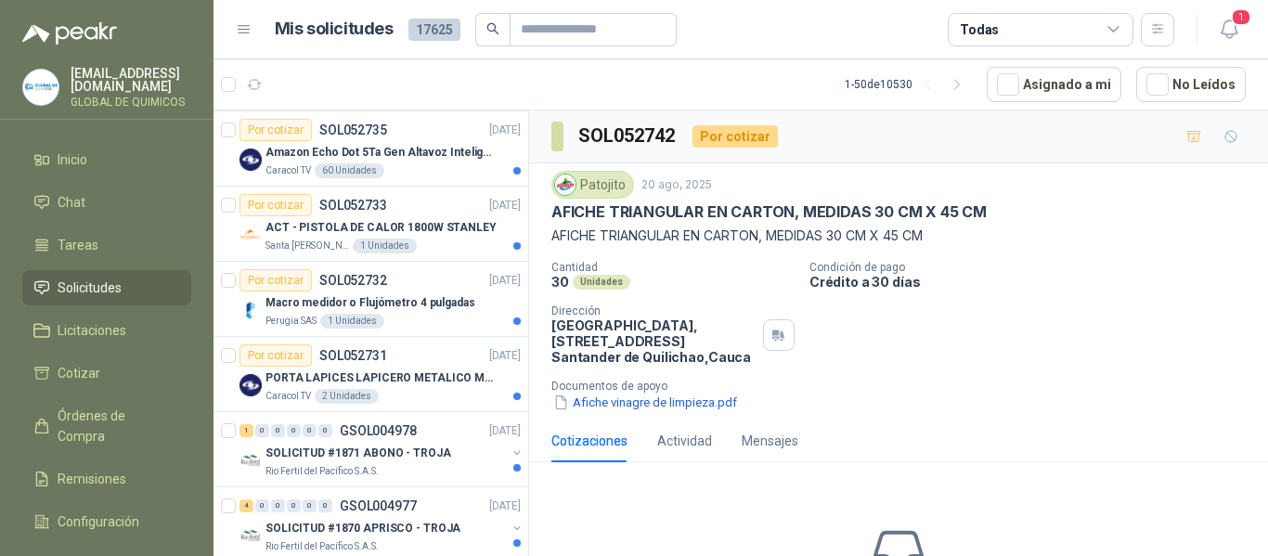
scroll to position [464, 0]
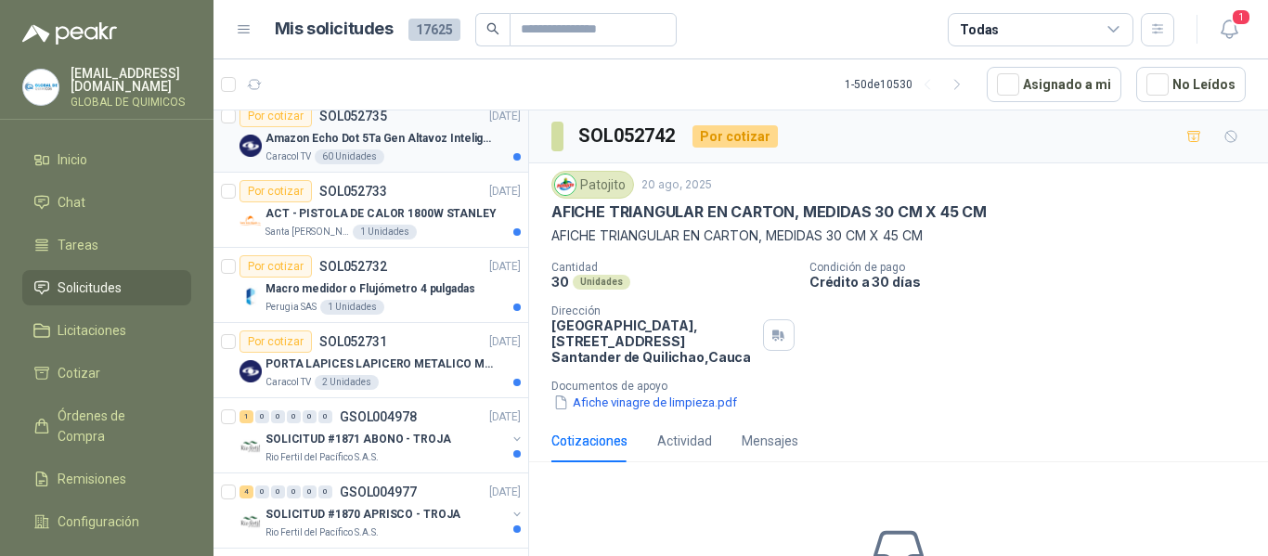
click at [433, 143] on p "Amazon Echo Dot 5Ta Gen Altavoz Inteligente Alexa Azul" at bounding box center [381, 139] width 231 height 18
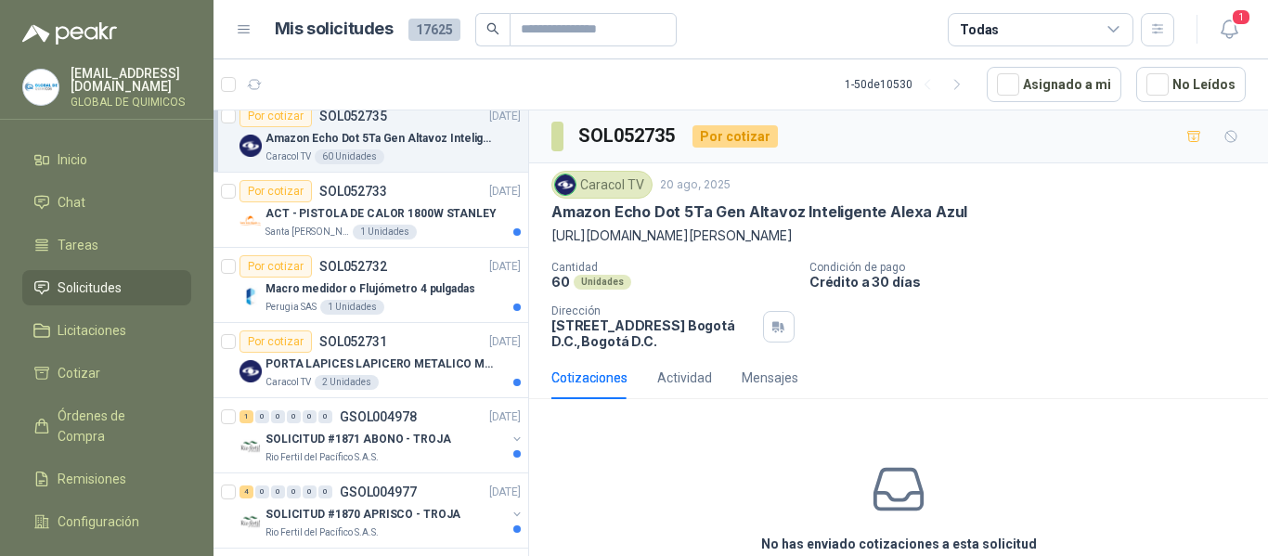
drag, startPoint x: 770, startPoint y: 260, endPoint x: 546, endPoint y: 232, distance: 225.5
click at [546, 232] on div "Caracol TV [DATE] Amazon Echo Dot 5Ta Gen Altavoz Inteligente Alexa Azul [URL][…" at bounding box center [898, 259] width 739 height 193
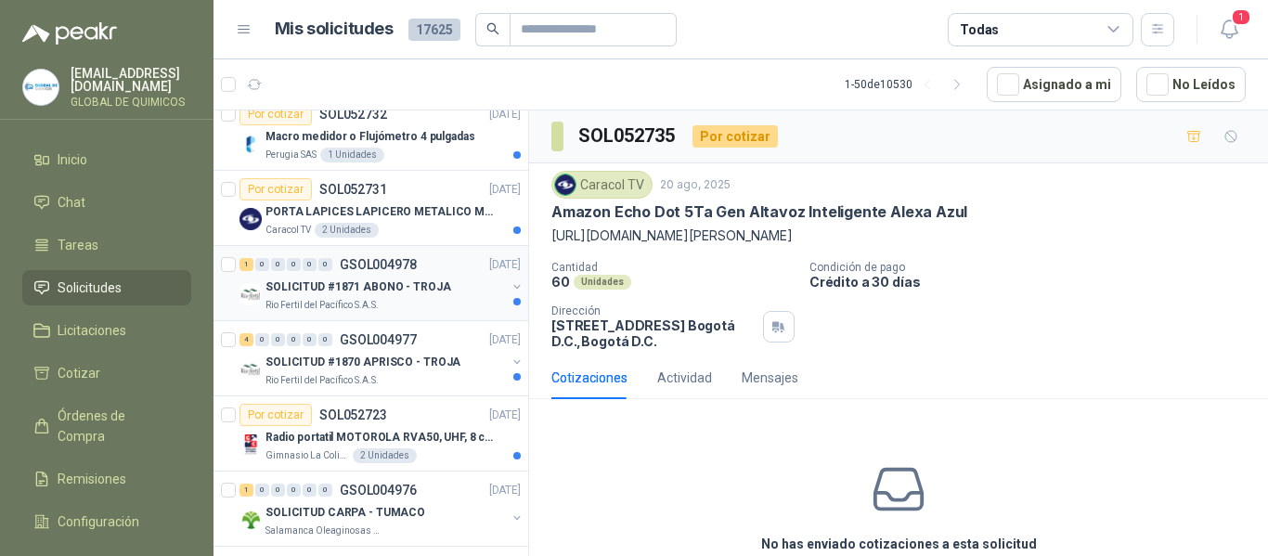
scroll to position [650, 0]
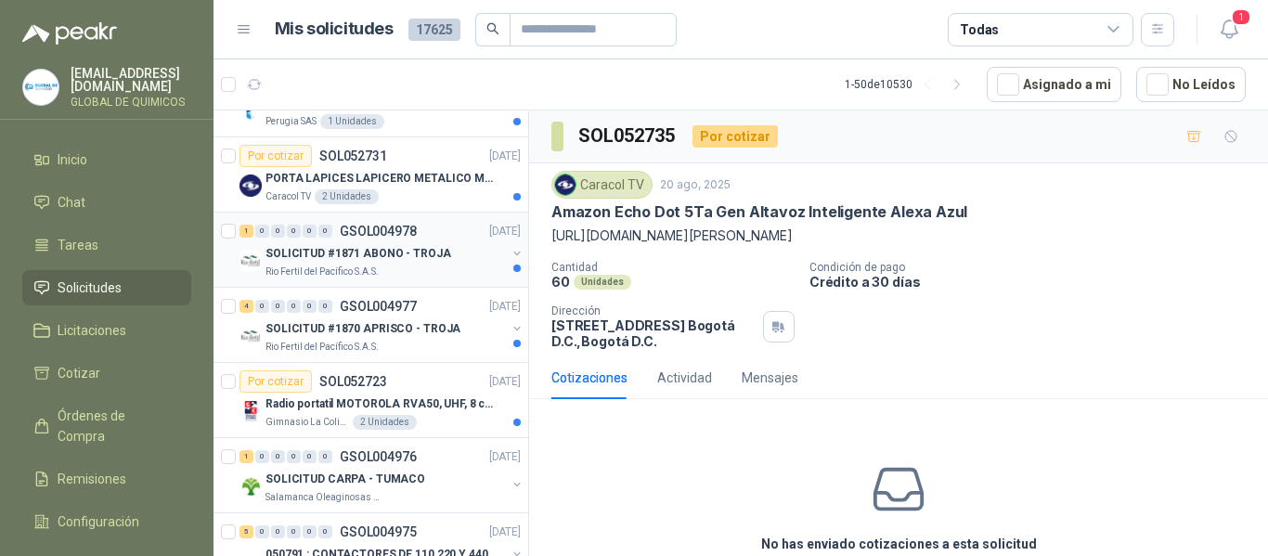
click at [479, 244] on div "SOLICITUD #1871 ABONO - TROJA" at bounding box center [386, 253] width 240 height 22
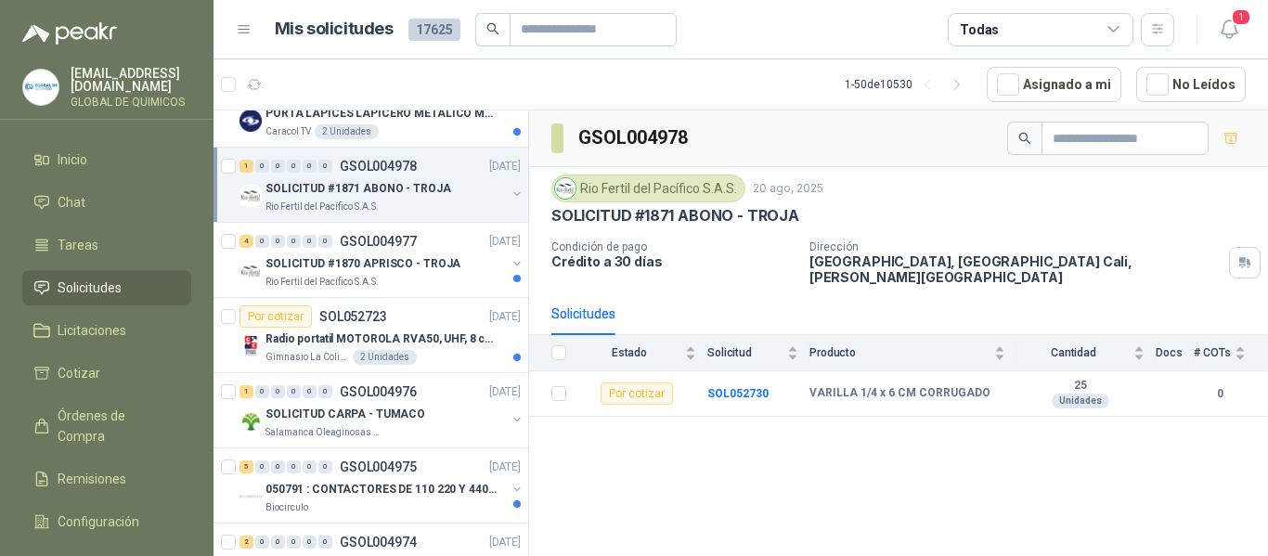
scroll to position [743, 0]
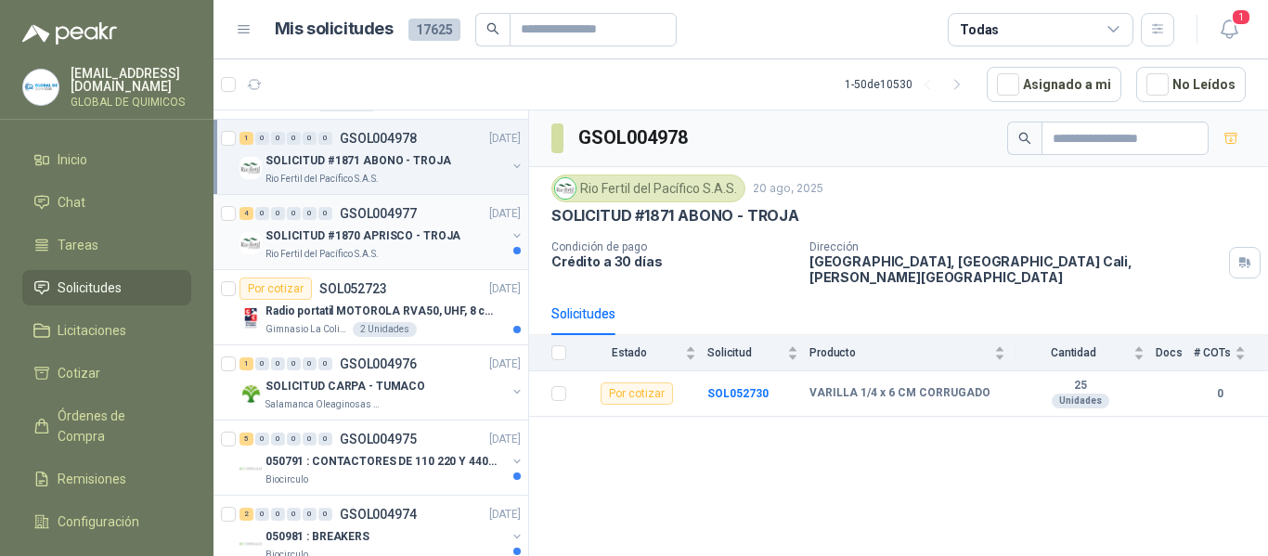
click at [510, 236] on button "button" at bounding box center [517, 235] width 15 height 15
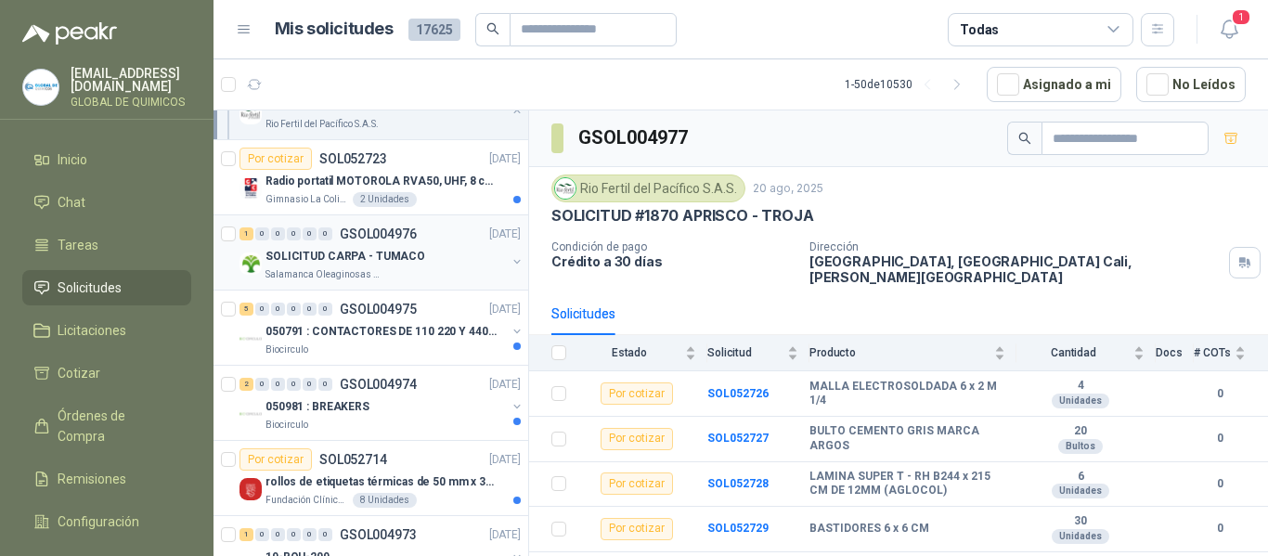
scroll to position [1207, 0]
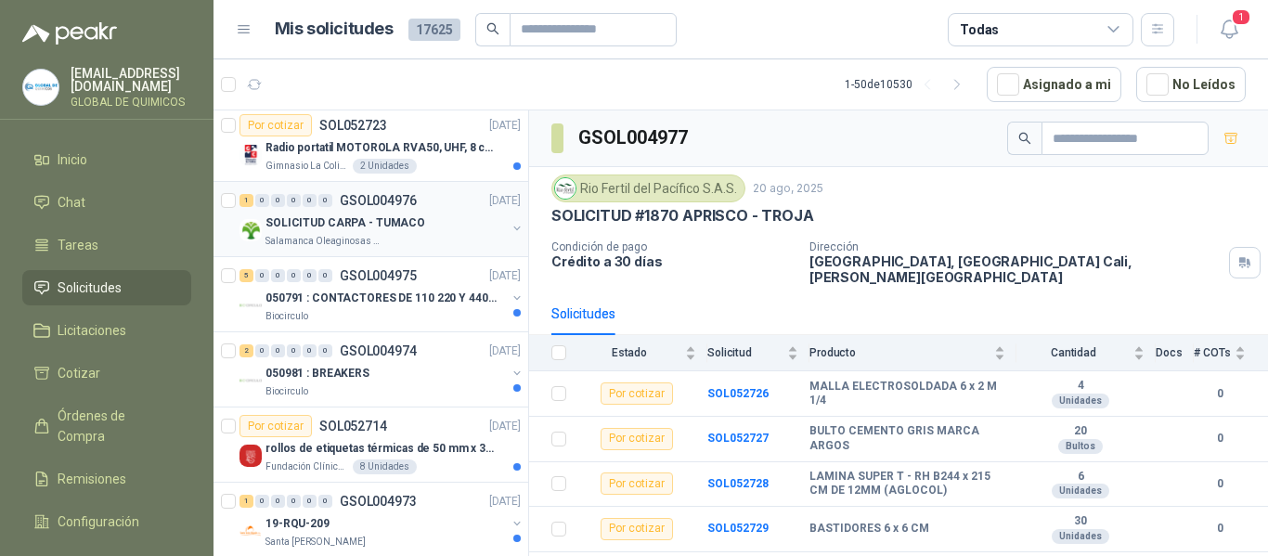
click at [484, 215] on div "SOLICITUD CARPA - TUMACO" at bounding box center [386, 223] width 240 height 22
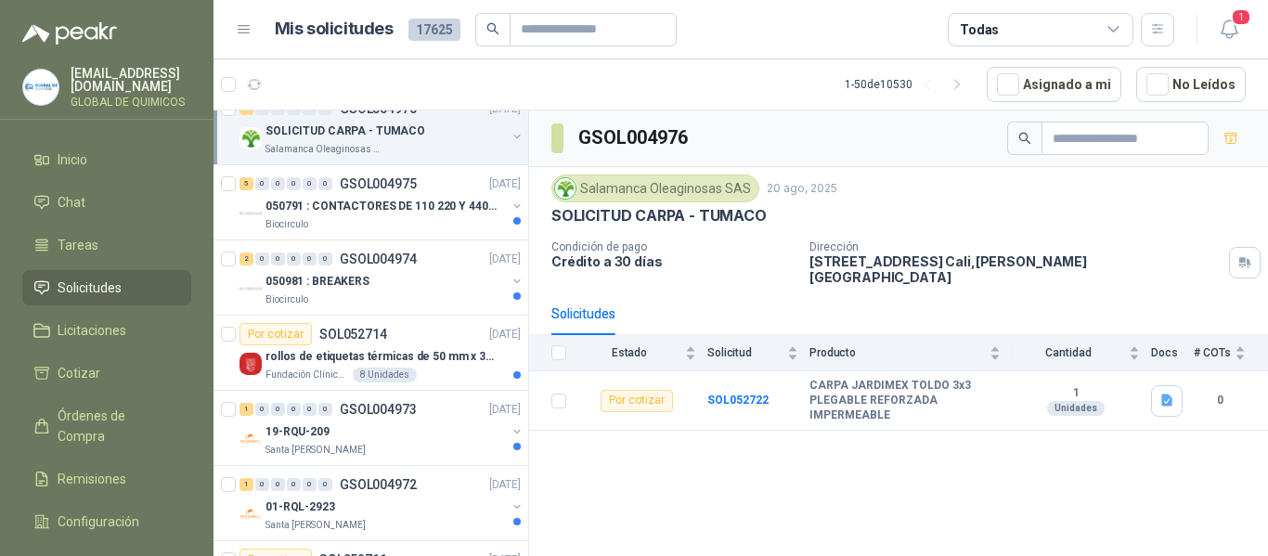
scroll to position [1300, 0]
click at [510, 206] on button "button" at bounding box center [517, 205] width 15 height 15
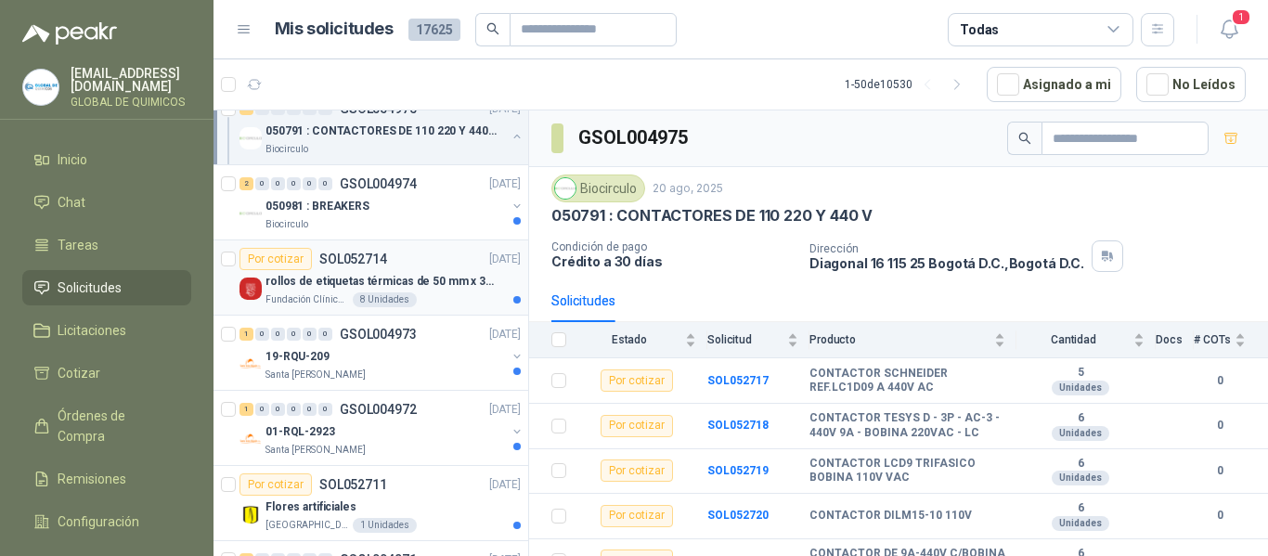
scroll to position [1764, 0]
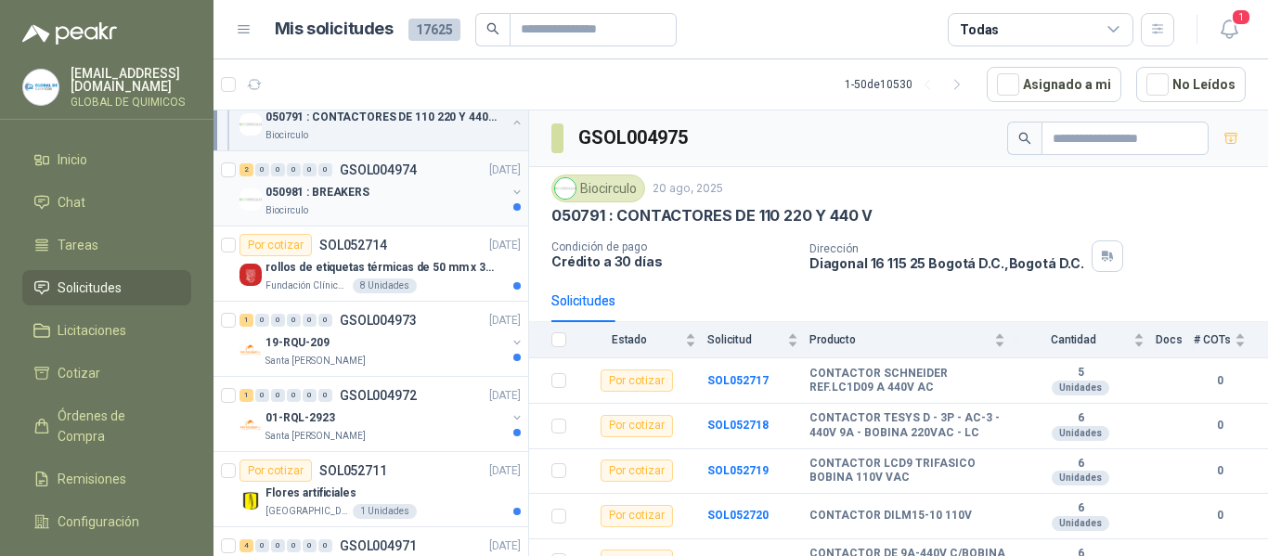
click at [480, 179] on div "2 0 0 0 0 0 GSOL004974 [DATE]" at bounding box center [382, 170] width 285 height 22
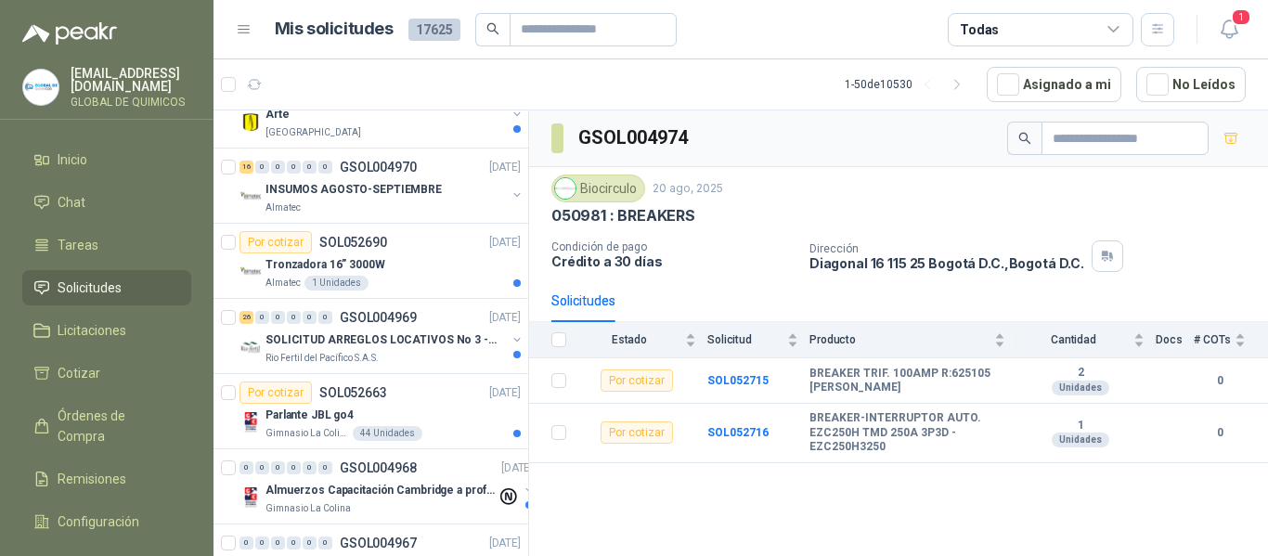
scroll to position [2228, 0]
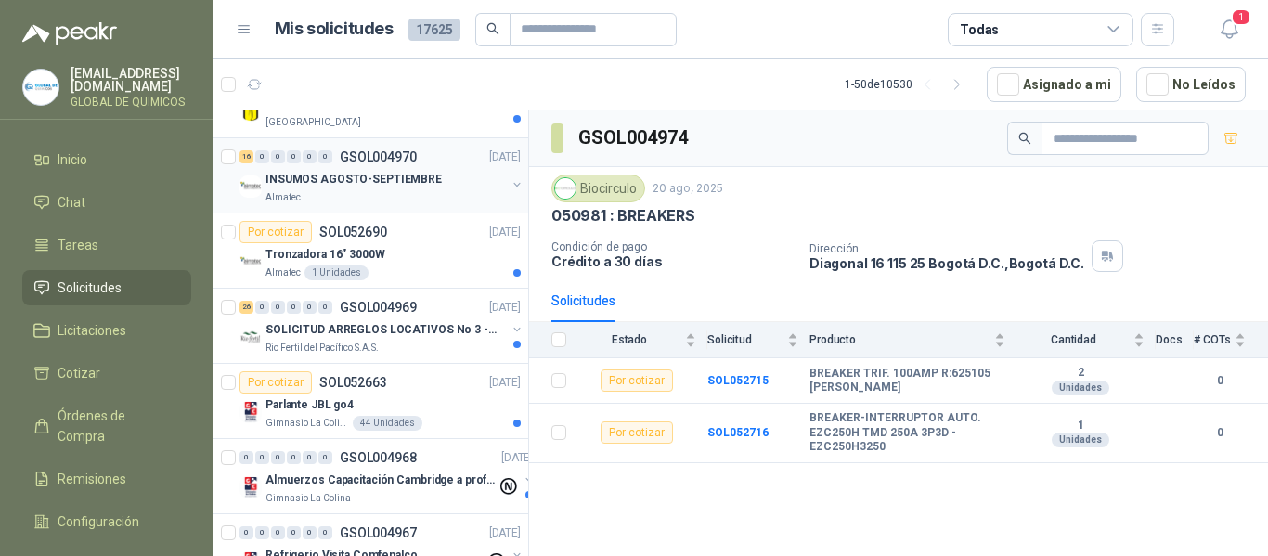
click at [501, 175] on div "INSUMOS AGOSTO-SEPTIEMBRE Almatec" at bounding box center [382, 186] width 285 height 37
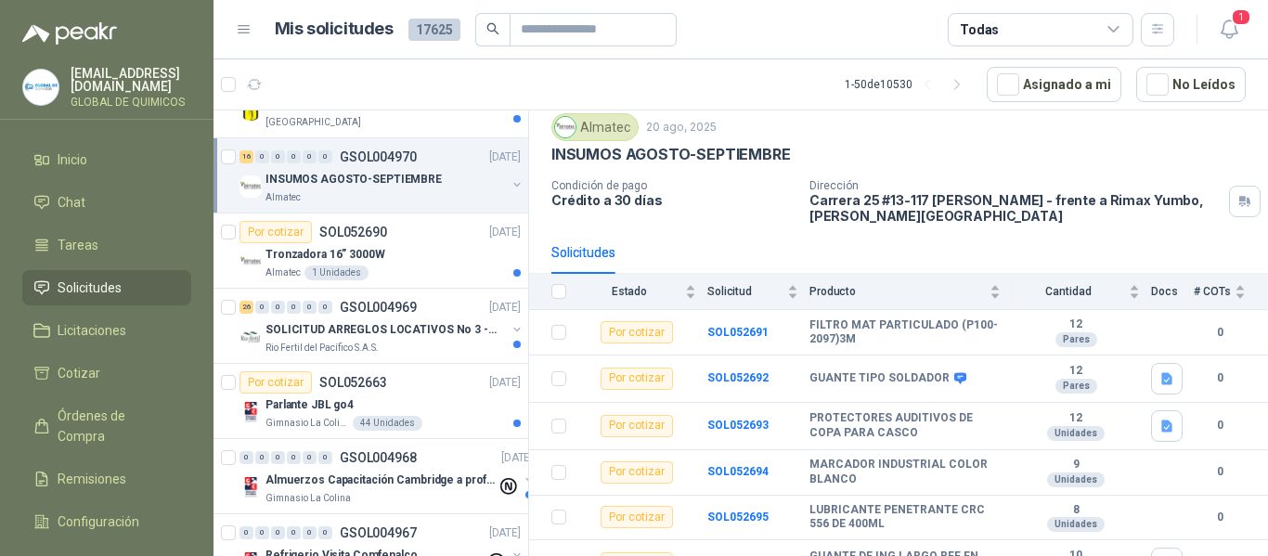
scroll to position [93, 0]
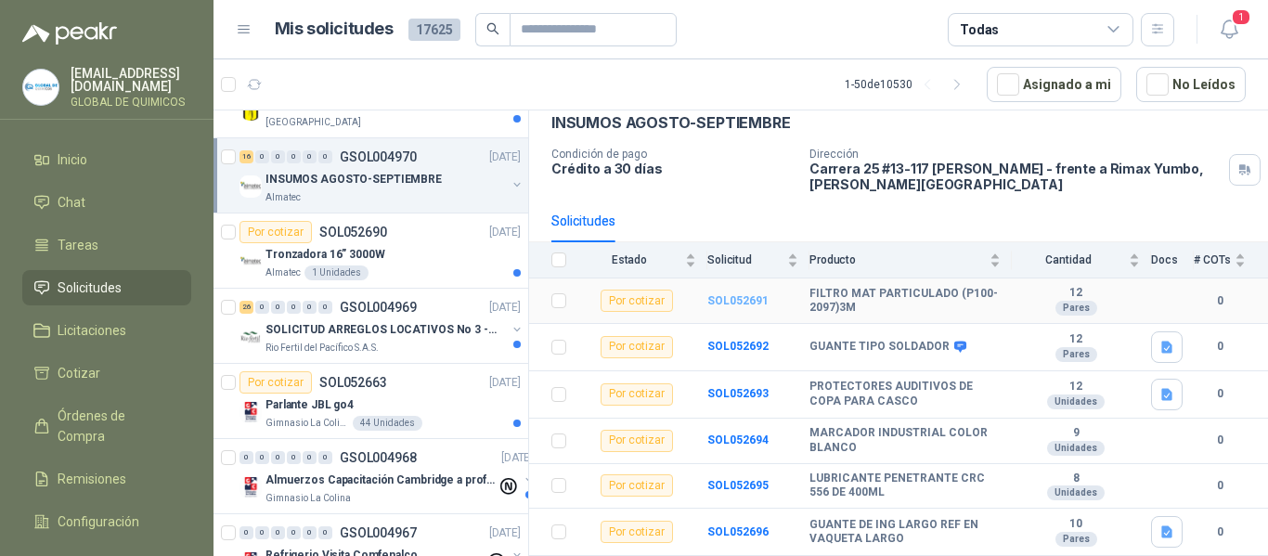
click at [719, 303] on b "SOL052691" at bounding box center [737, 300] width 61 height 13
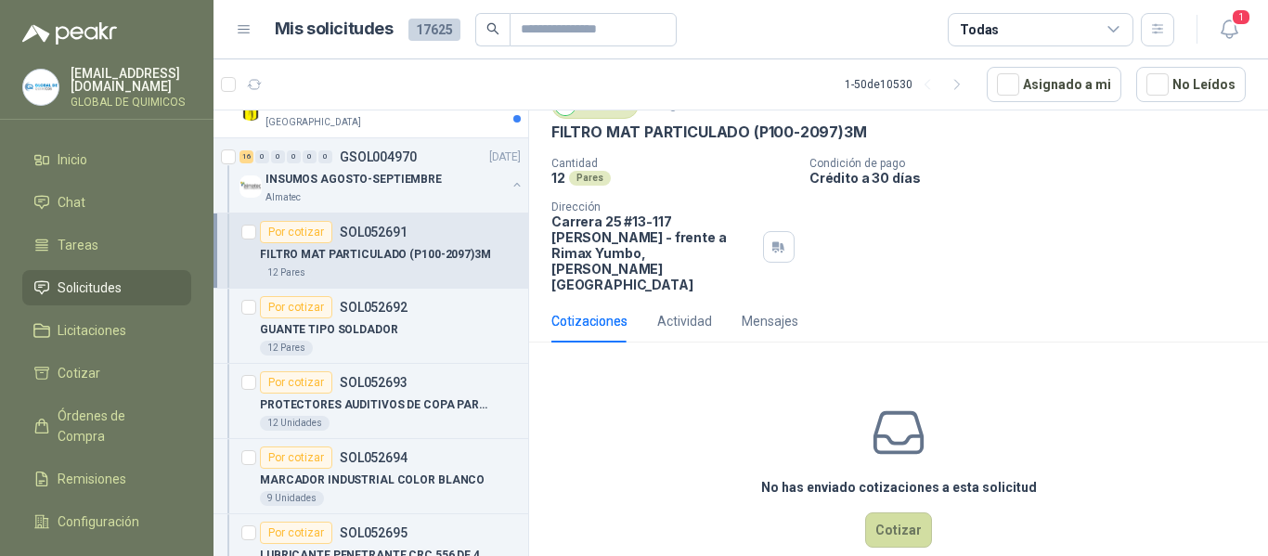
scroll to position [81, 0]
click at [885, 512] on button "Cotizar" at bounding box center [898, 529] width 67 height 35
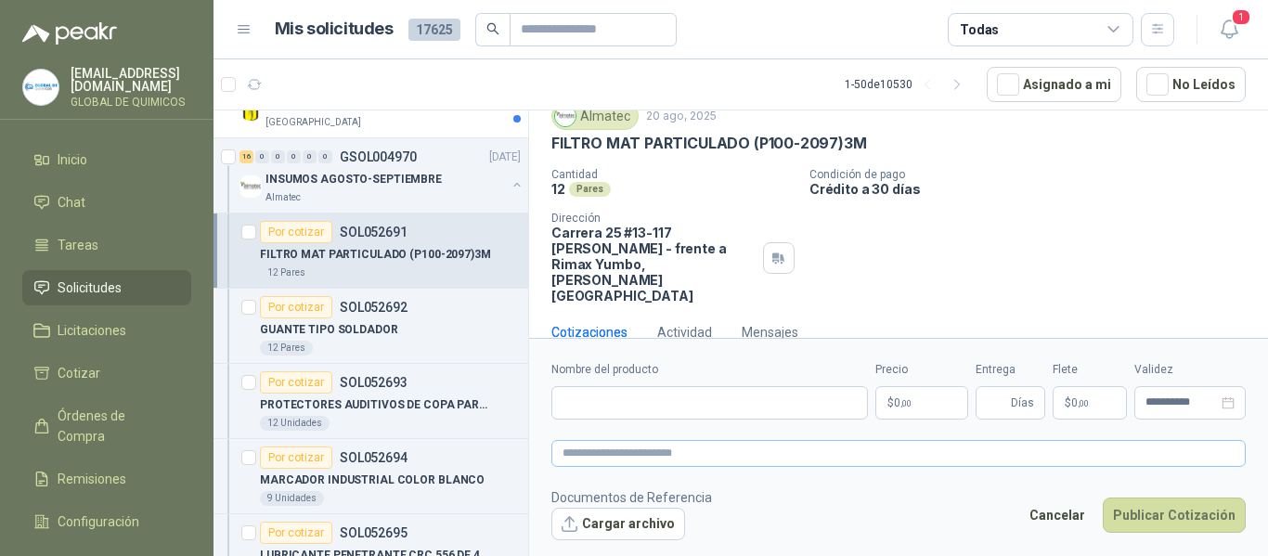
scroll to position [68, 0]
click at [734, 409] on input "Nombre del producto" at bounding box center [709, 402] width 317 height 33
click at [654, 520] on button "Cargar archivo" at bounding box center [618, 524] width 134 height 33
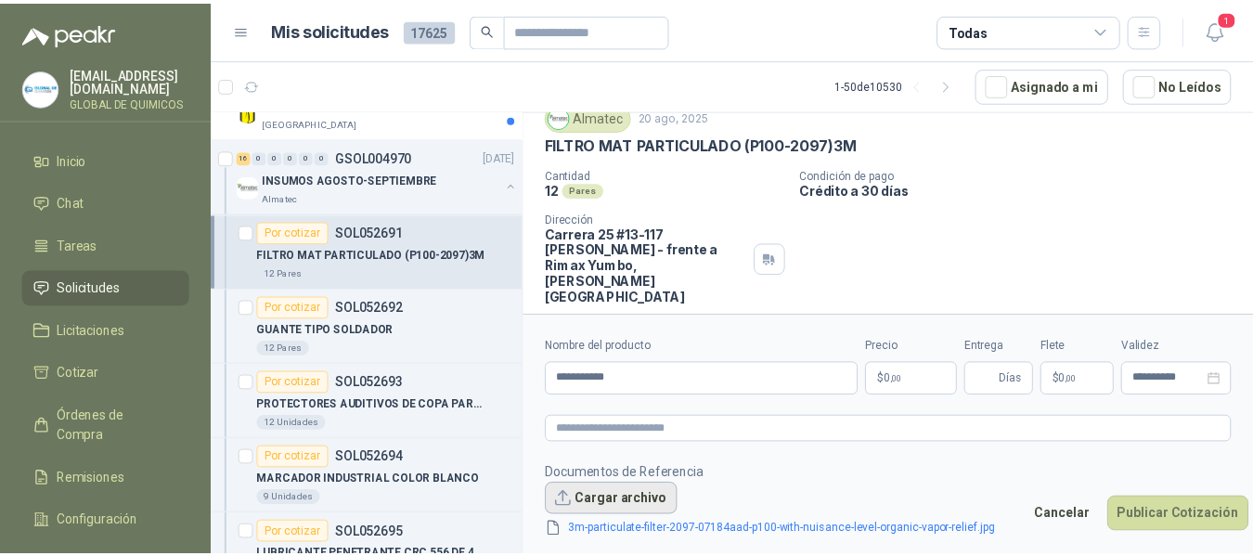
scroll to position [81, 0]
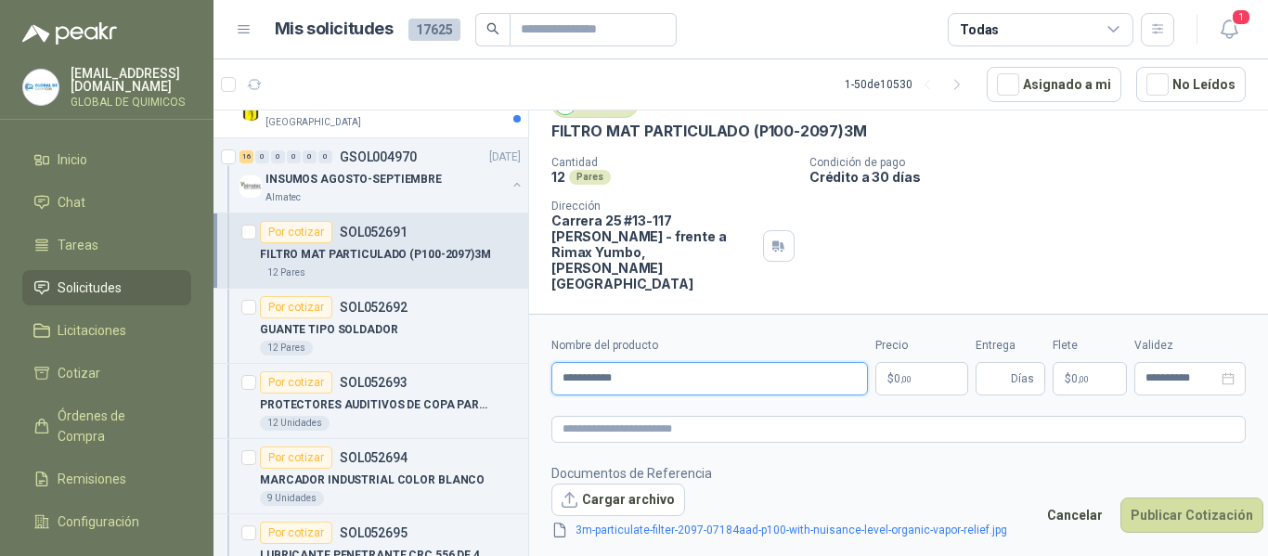
click at [684, 369] on input "**********" at bounding box center [709, 378] width 317 height 33
type input "**********"
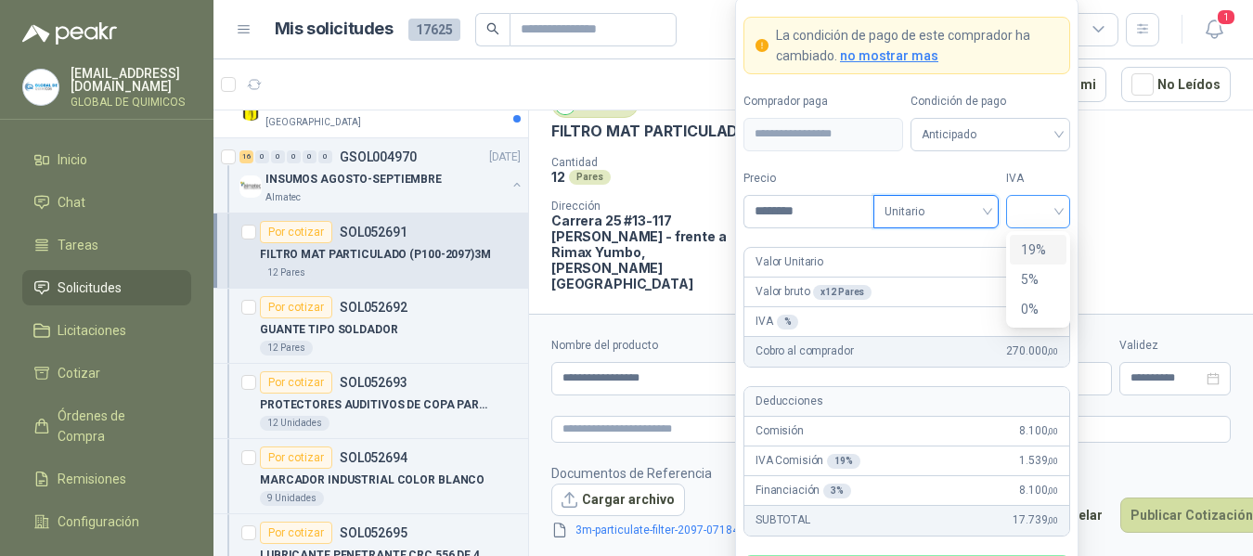
click at [1035, 226] on span at bounding box center [1038, 212] width 42 height 32
click at [1035, 246] on div "19%" at bounding box center [1038, 250] width 34 height 20
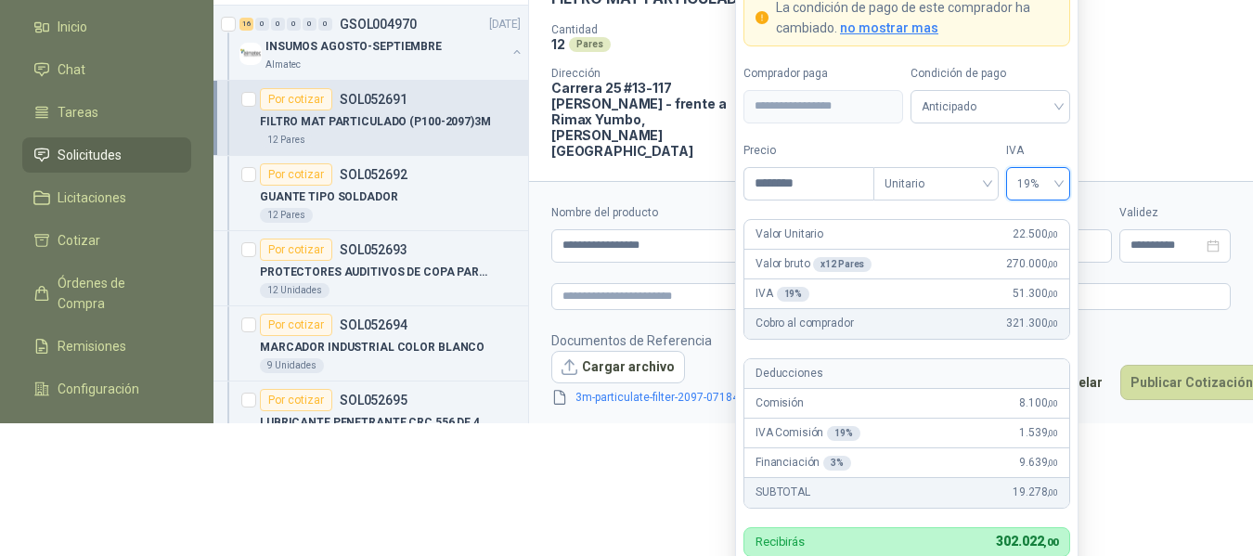
scroll to position [180, 0]
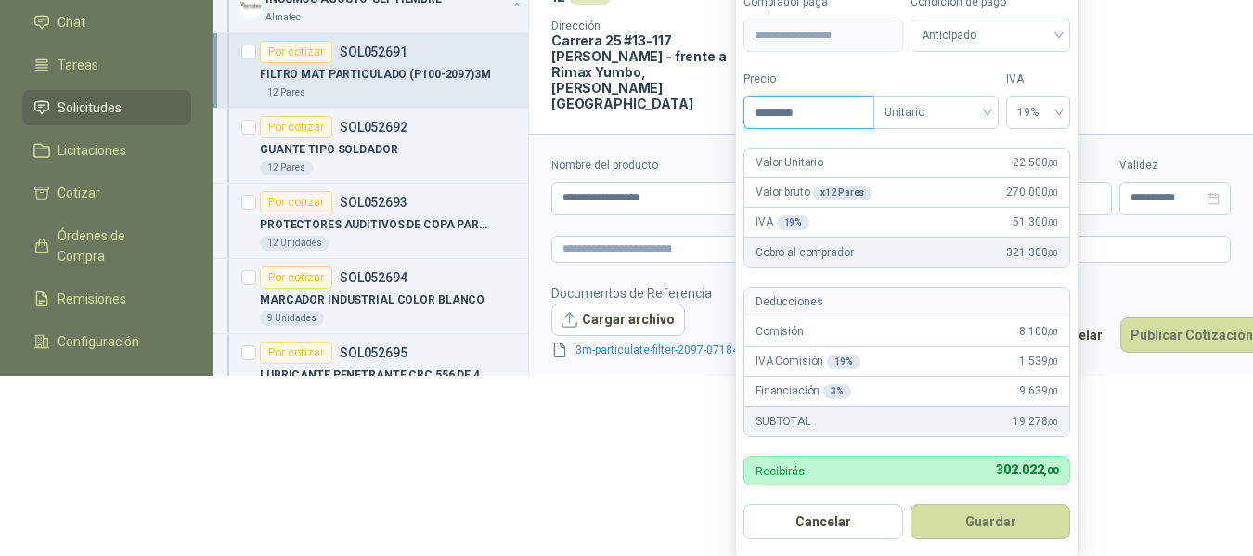
click at [806, 112] on input "********" at bounding box center [809, 113] width 129 height 32
type input "********"
click at [1017, 512] on button "Guardar" at bounding box center [991, 521] width 160 height 35
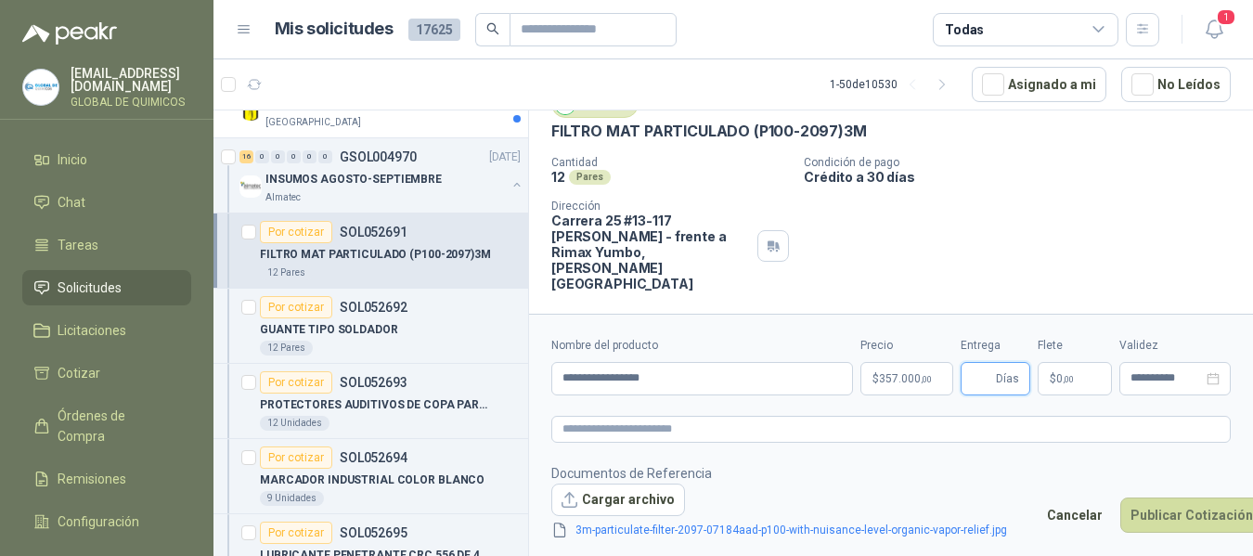
scroll to position [0, 0]
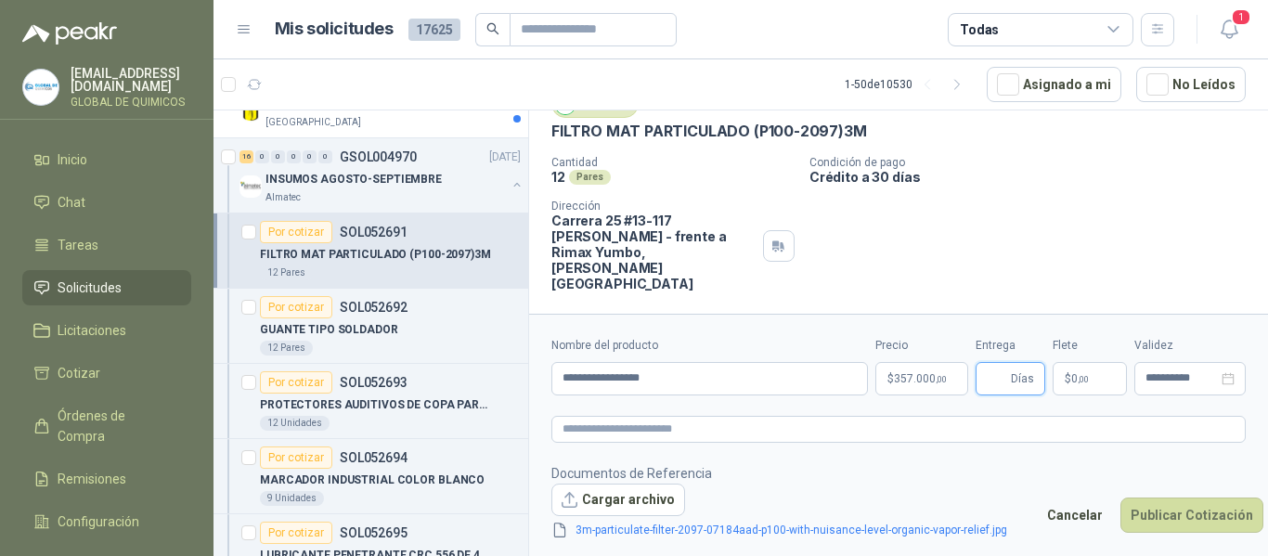
click at [997, 385] on input "Entrega" at bounding box center [997, 379] width 20 height 32
type input "*"
click at [1099, 385] on p "$ 0 ,00" at bounding box center [1090, 378] width 74 height 33
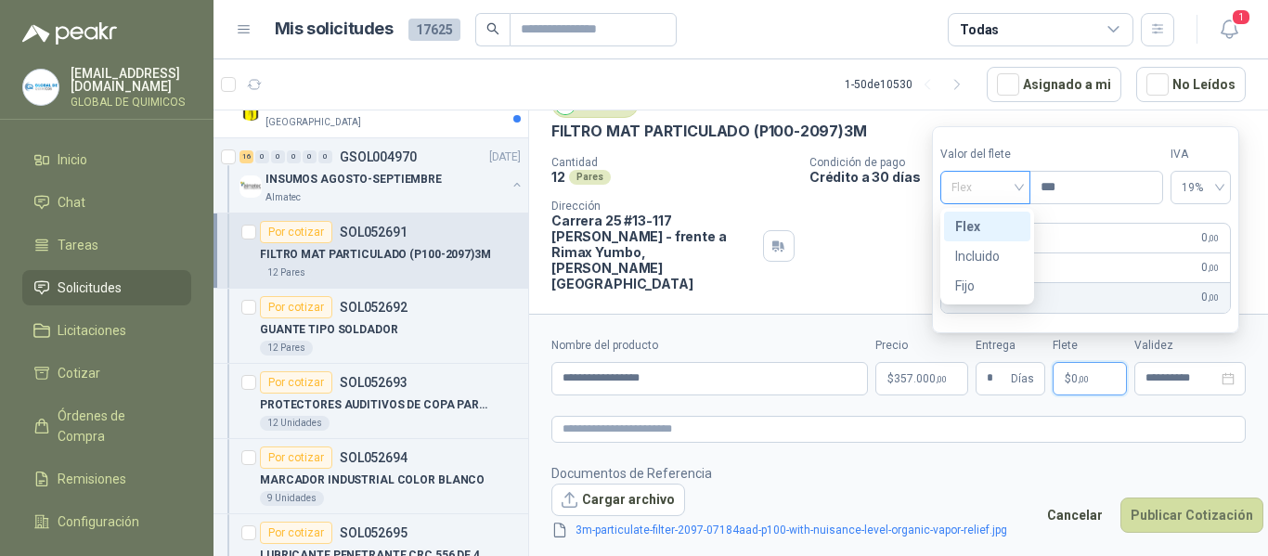
click at [976, 178] on span "Flex" at bounding box center [986, 188] width 68 height 28
click at [964, 259] on div "Incluido" at bounding box center [987, 256] width 64 height 20
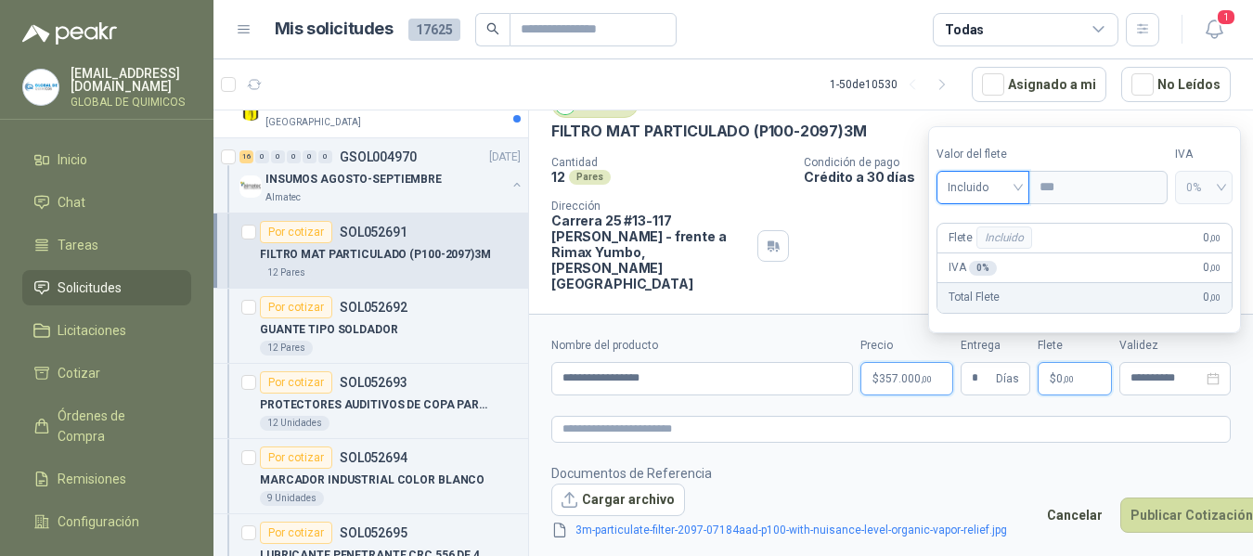
click at [903, 387] on body "[EMAIL_ADDRESS][DOMAIN_NAME] GLOBAL DE QUIMICOS Inicio Chat Tareas Solicitudes …" at bounding box center [626, 278] width 1253 height 556
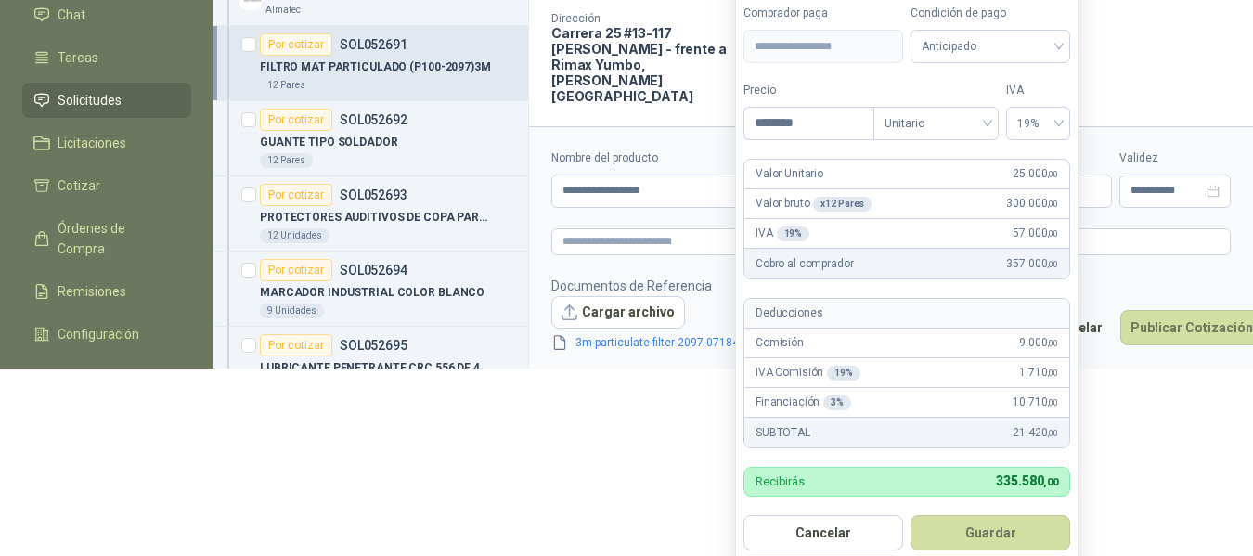
scroll to position [199, 0]
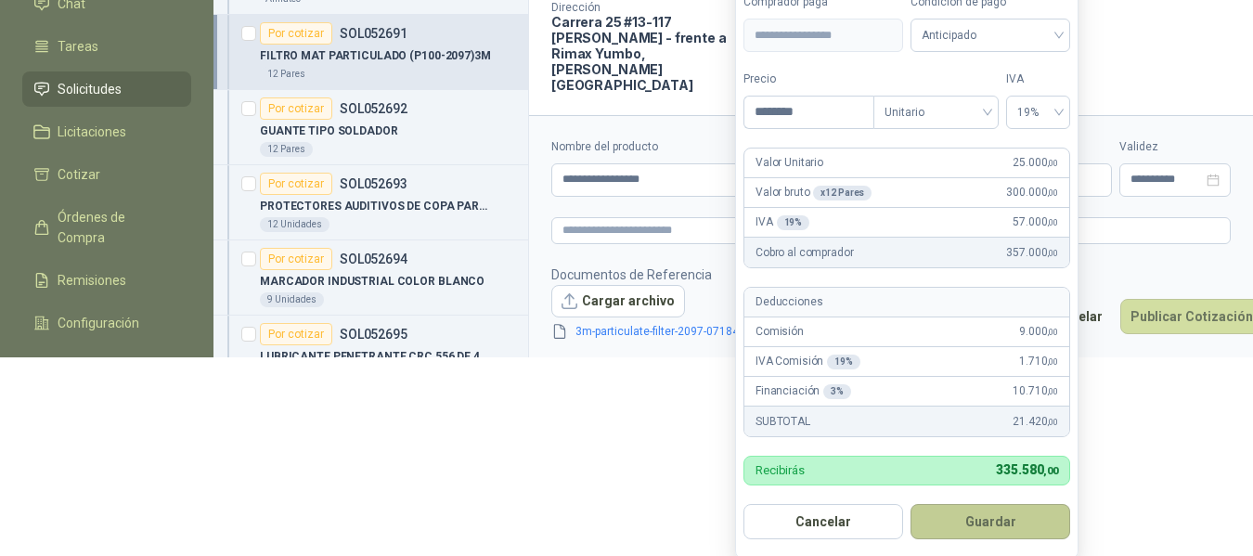
click at [951, 519] on button "Guardar" at bounding box center [991, 521] width 160 height 35
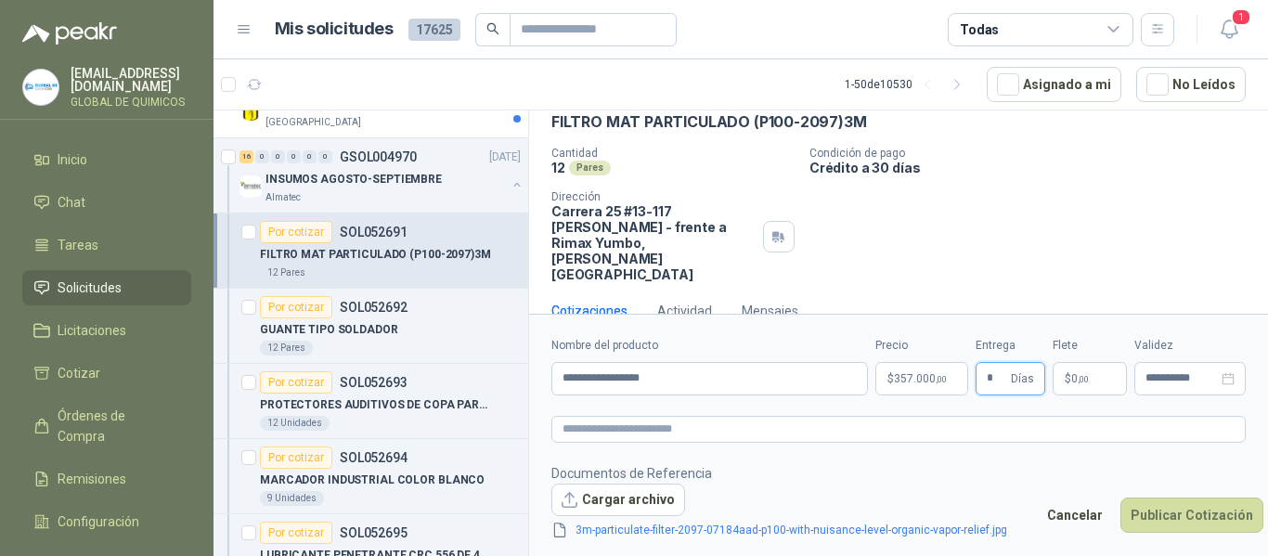
scroll to position [92, 0]
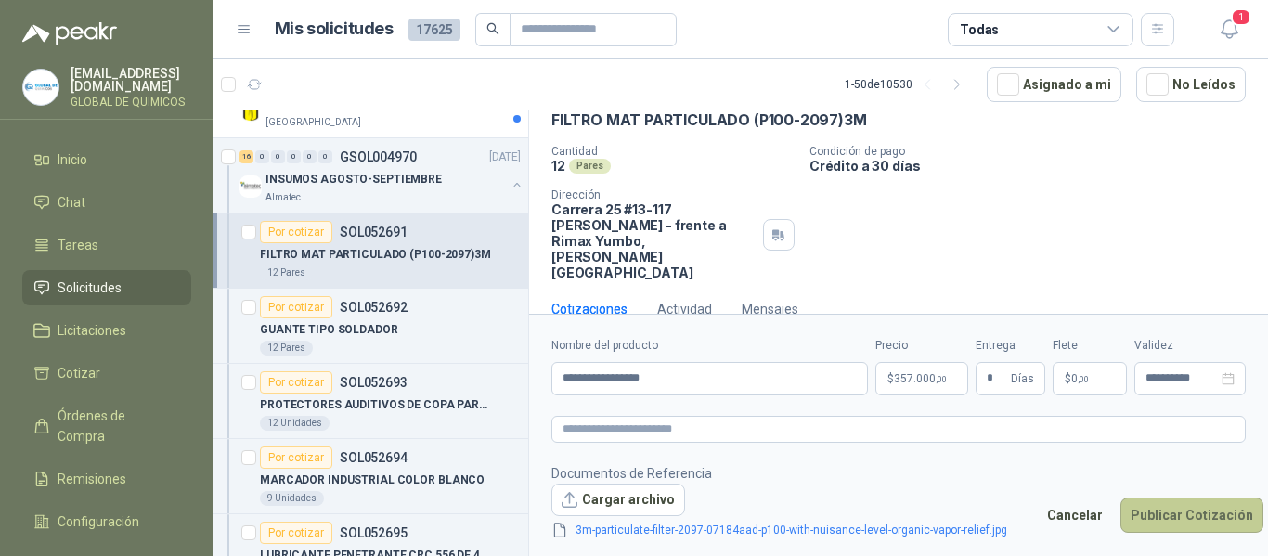
click at [1167, 512] on button "Publicar Cotización" at bounding box center [1192, 515] width 143 height 35
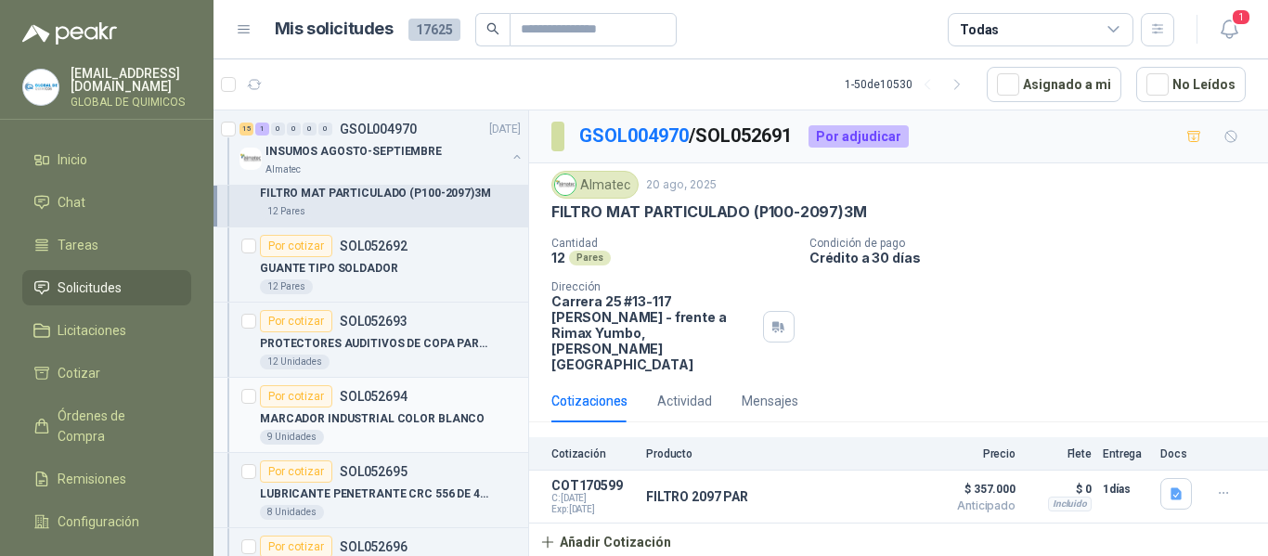
scroll to position [2321, 0]
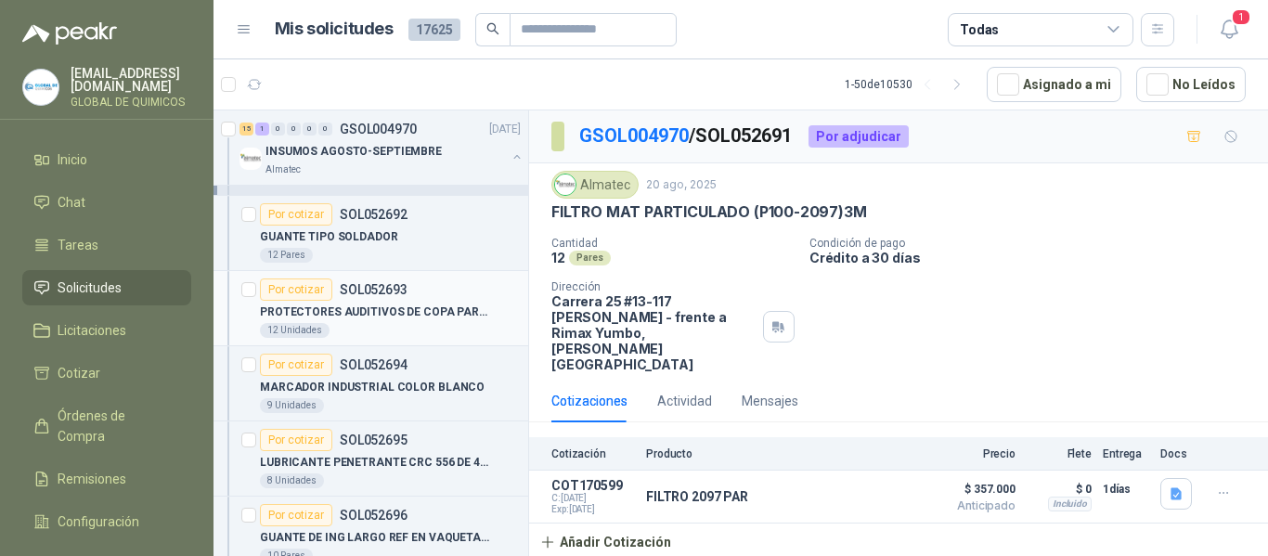
click at [390, 320] on p "PROTECTORES AUDITIVOS DE COPA PARA CASCO" at bounding box center [375, 313] width 231 height 18
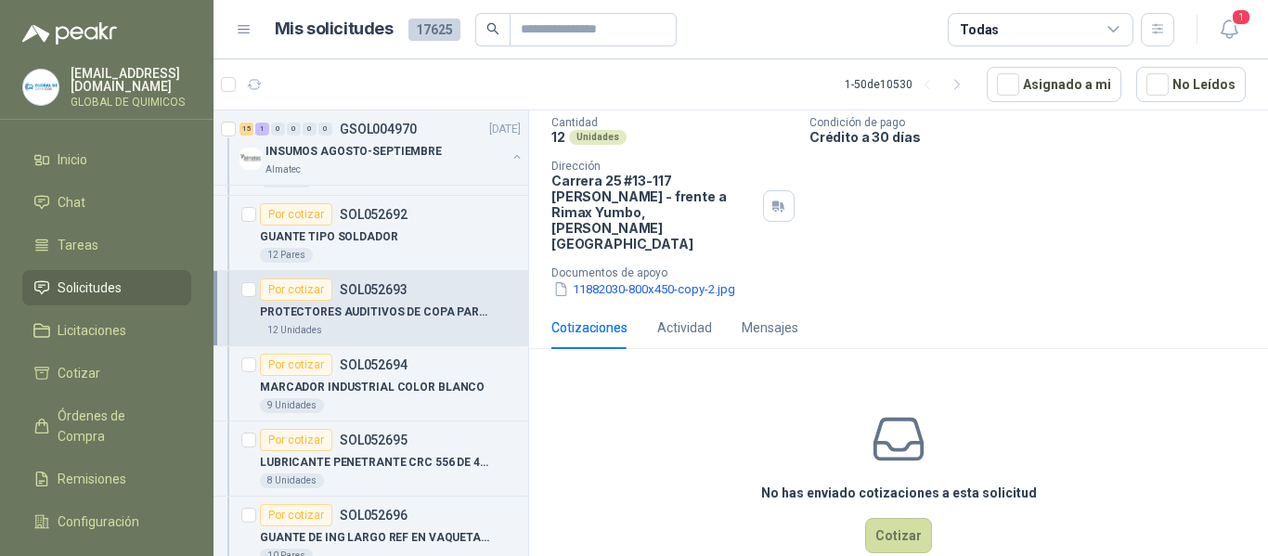
scroll to position [127, 0]
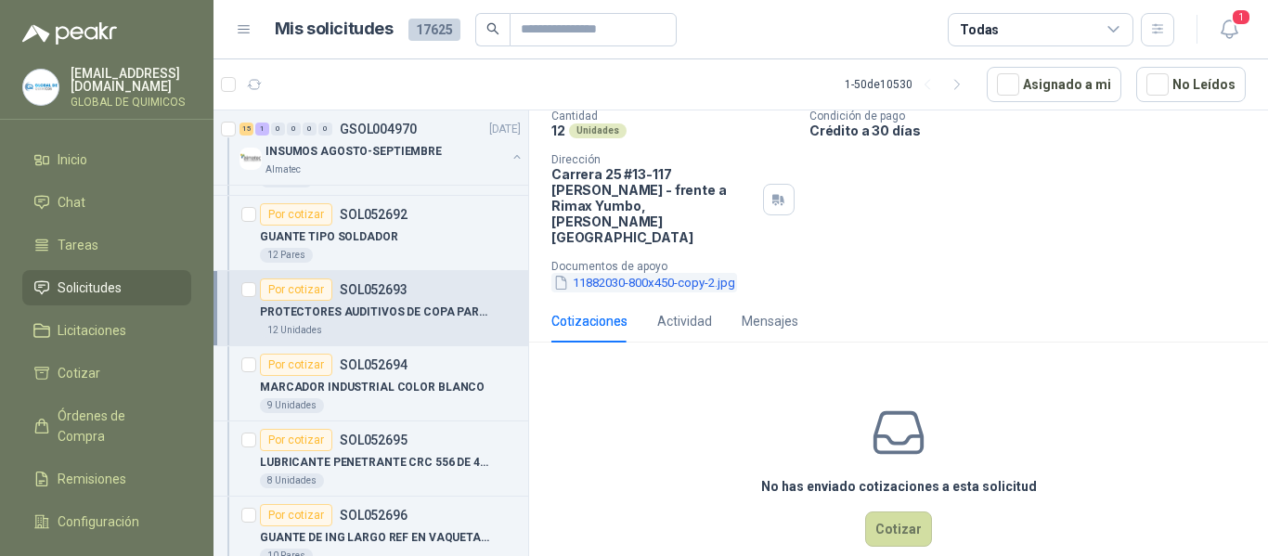
click at [623, 273] on button "11882030-800x450-copy-2.jpg" at bounding box center [644, 282] width 186 height 19
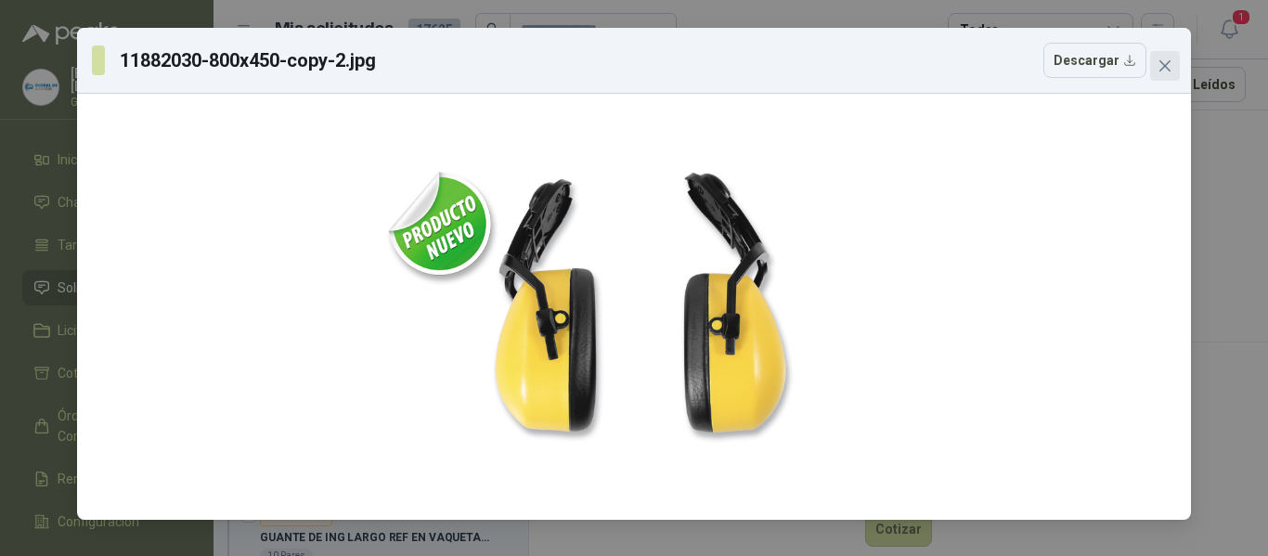
click at [1172, 70] on icon "close" at bounding box center [1165, 65] width 15 height 15
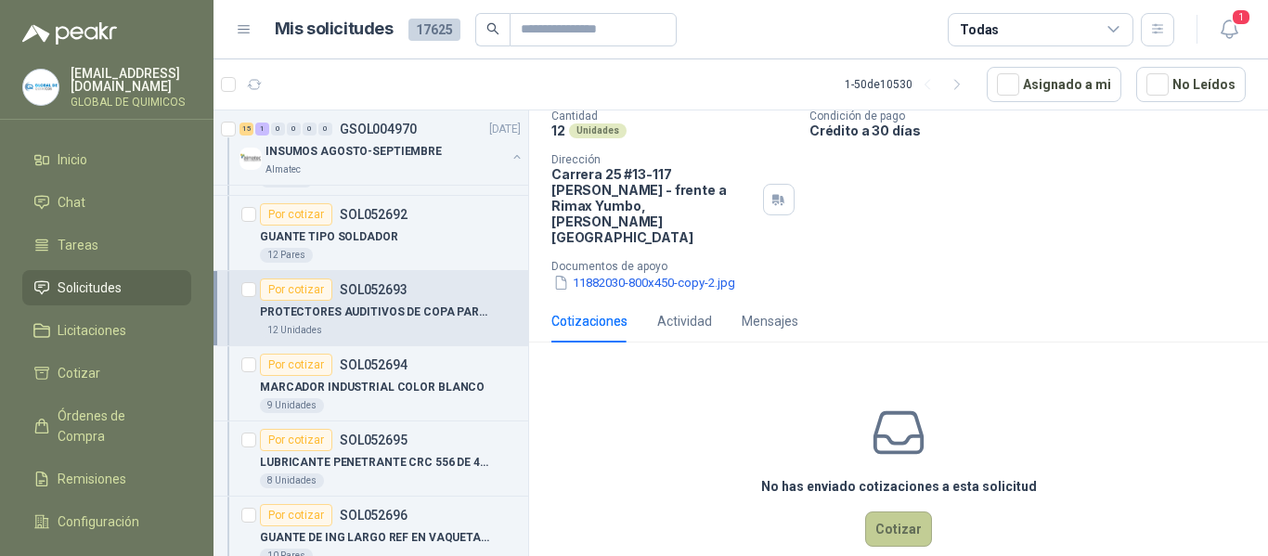
click at [901, 512] on button "Cotizar" at bounding box center [898, 529] width 67 height 35
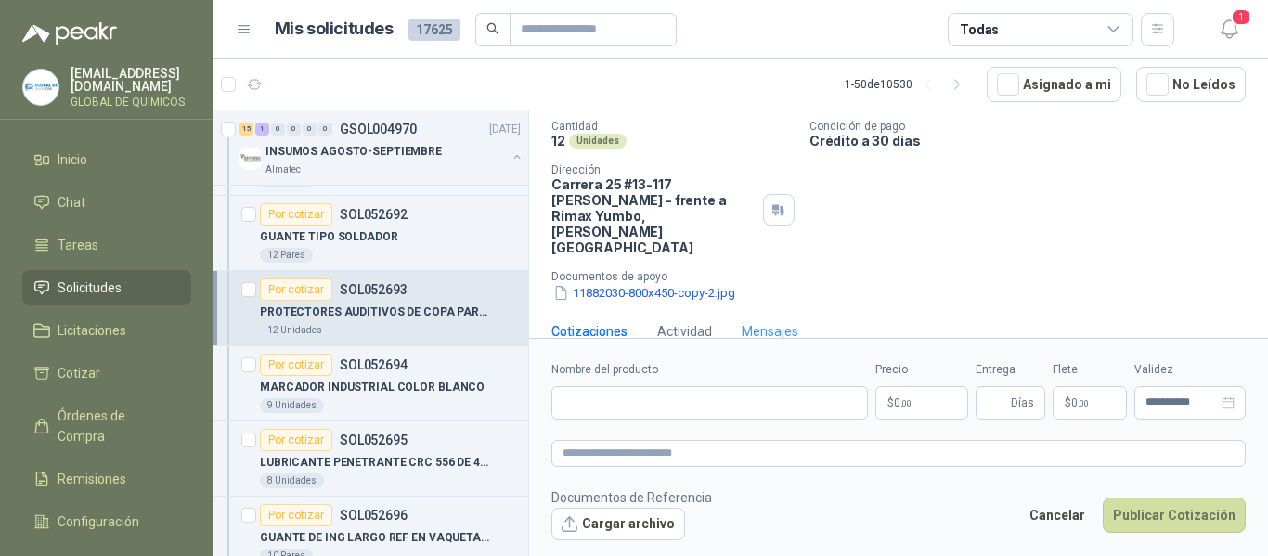
scroll to position [115, 0]
click at [585, 408] on input "Nombre del producto" at bounding box center [709, 402] width 317 height 33
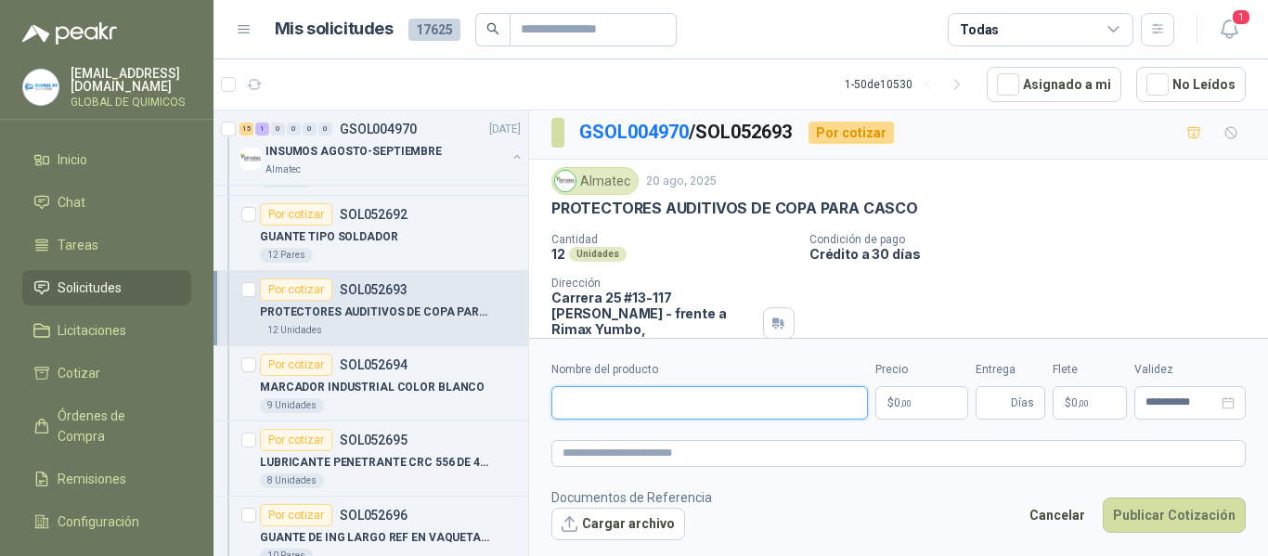
scroll to position [0, 0]
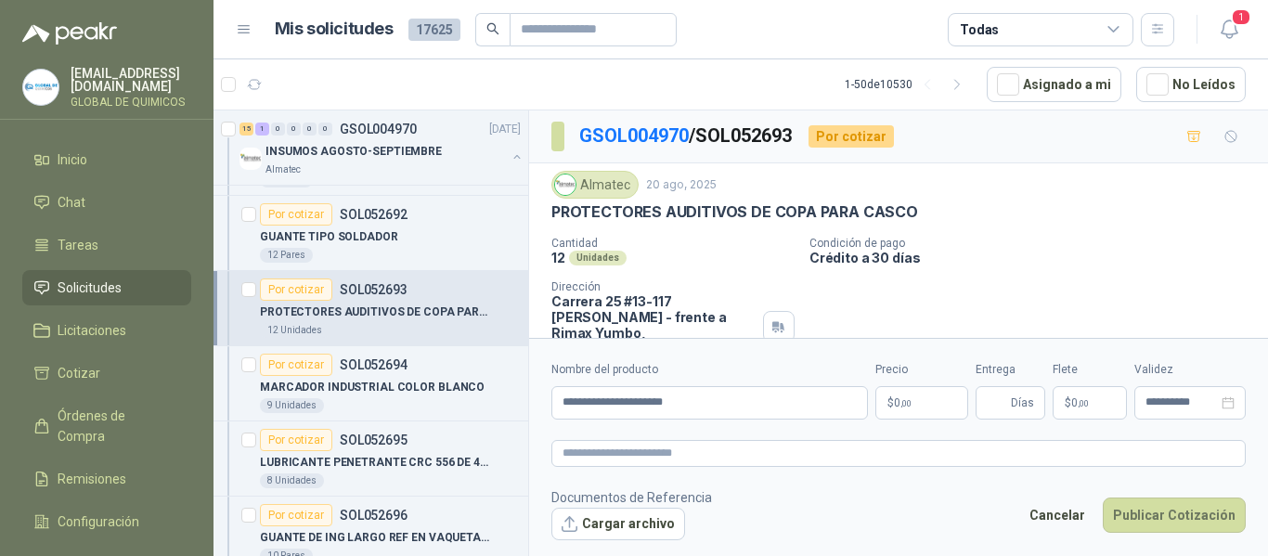
click at [676, 304] on p "Carrera 25 #13-117 [PERSON_NAME] - frente a Rimax Yumbo , [PERSON_NAME][GEOGRAP…" at bounding box center [653, 332] width 204 height 79
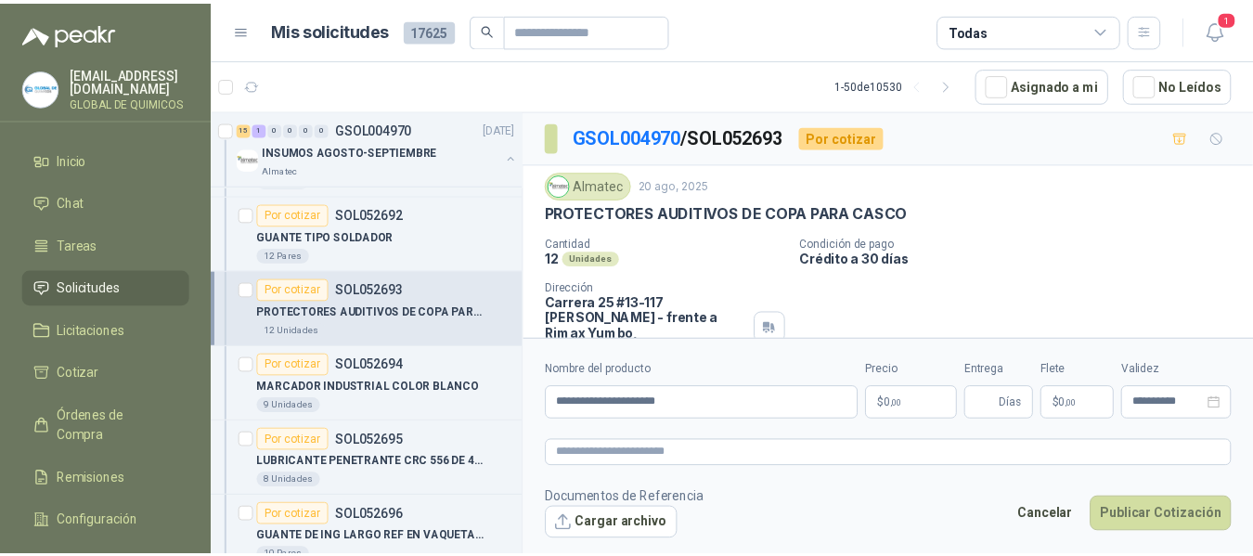
scroll to position [115, 0]
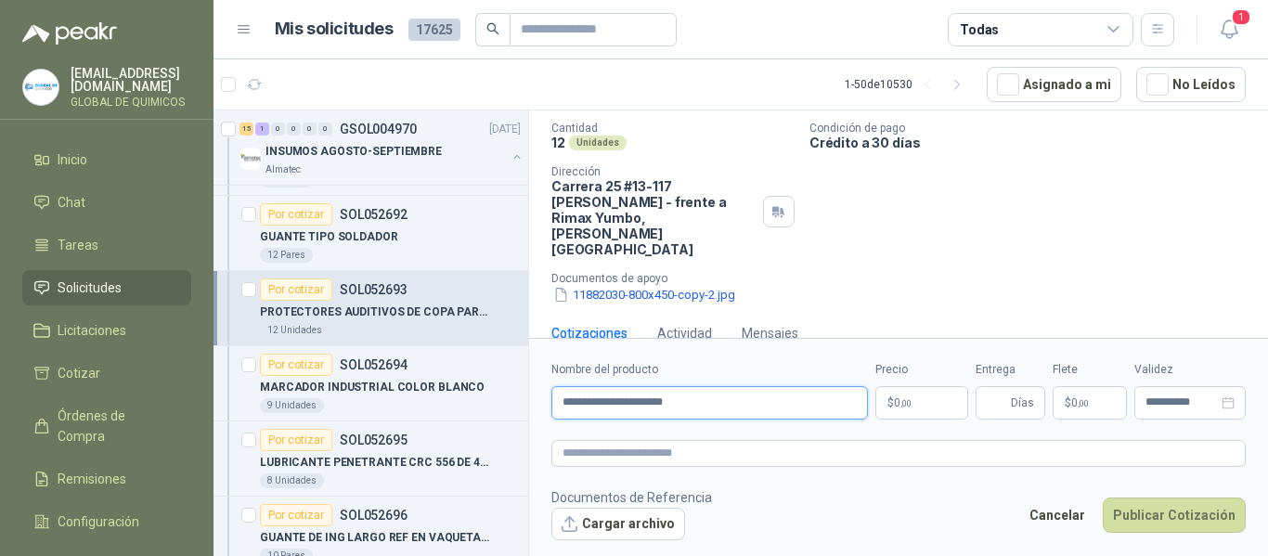
click at [749, 394] on input "**********" at bounding box center [709, 402] width 317 height 33
type input "**********"
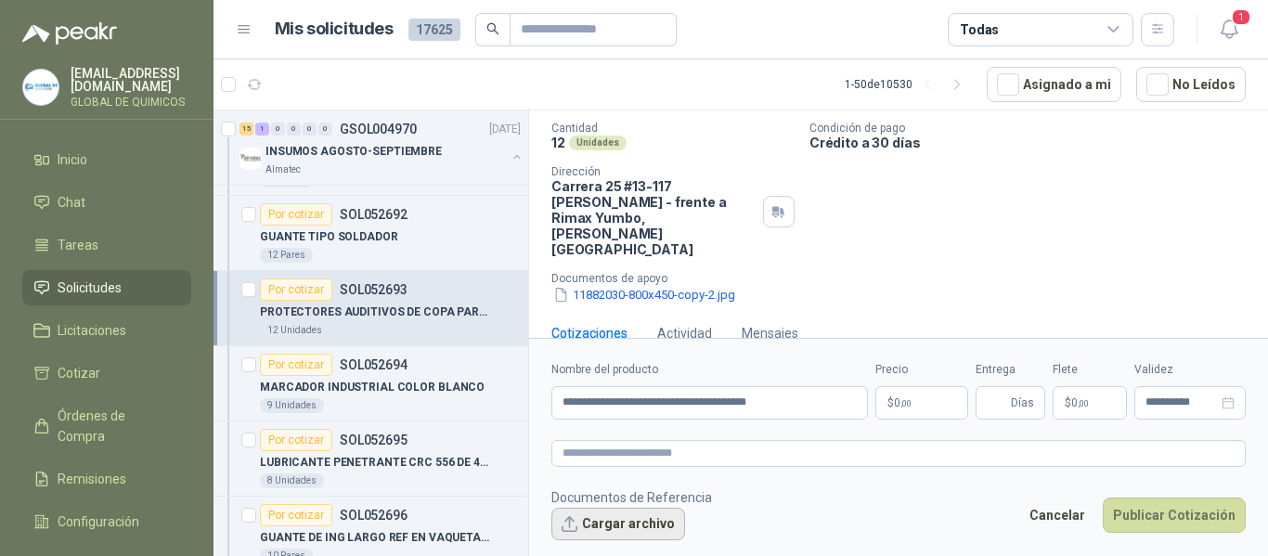
click at [601, 530] on button "Cargar archivo" at bounding box center [618, 524] width 134 height 33
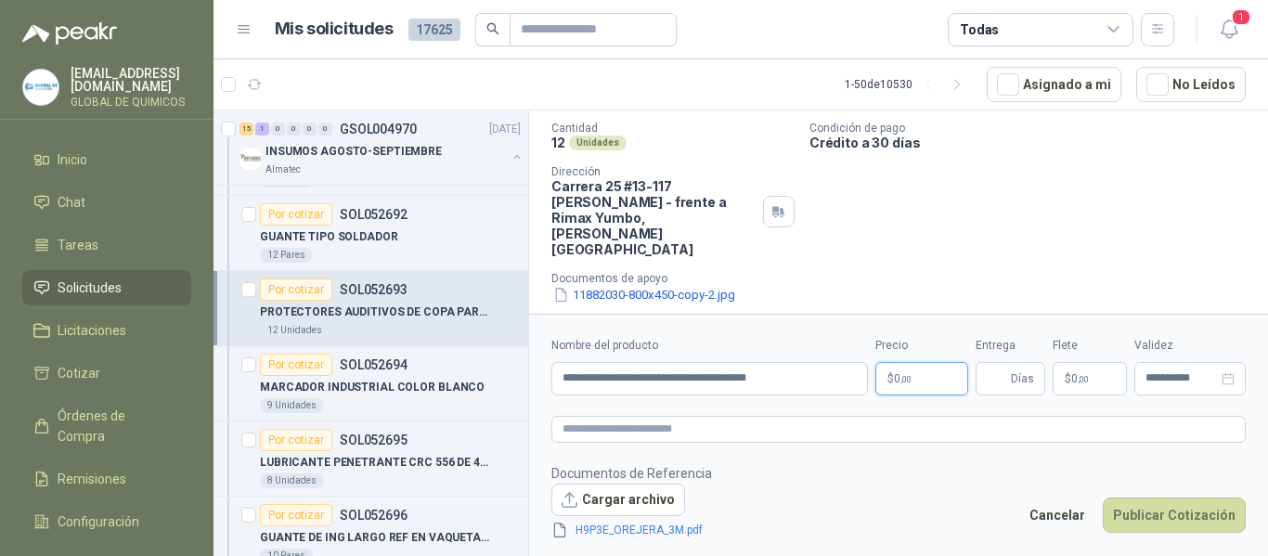
click at [903, 367] on body "[EMAIL_ADDRESS][DOMAIN_NAME] GLOBAL DE QUIMICOS Inicio Chat Tareas Solicitudes …" at bounding box center [634, 278] width 1268 height 556
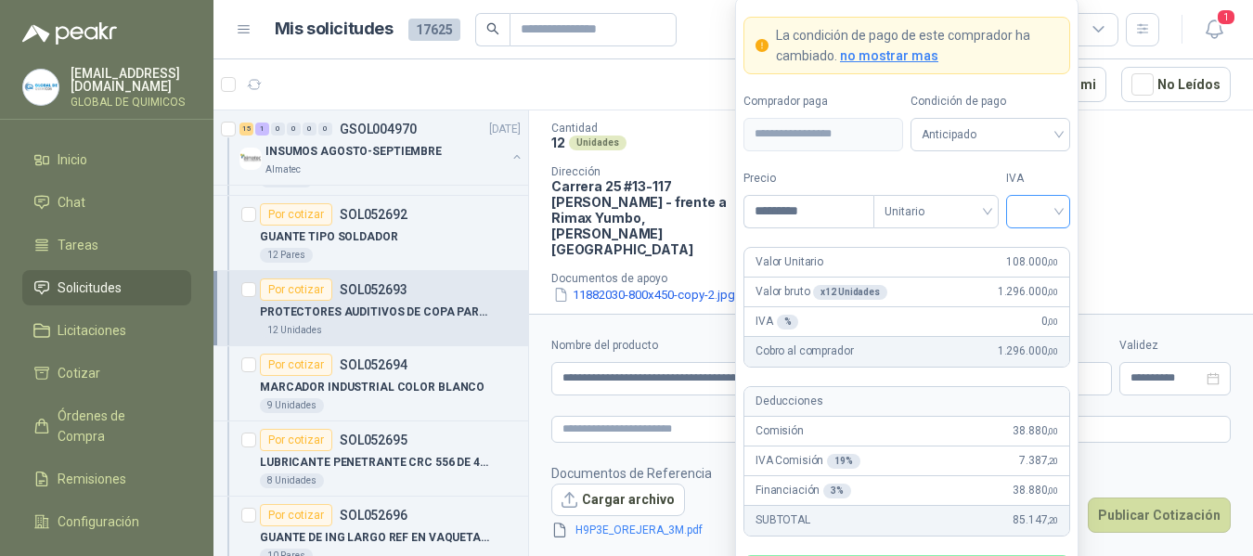
click at [1045, 222] on input "search" at bounding box center [1038, 210] width 42 height 28
click at [1030, 253] on div "19%" at bounding box center [1038, 250] width 34 height 20
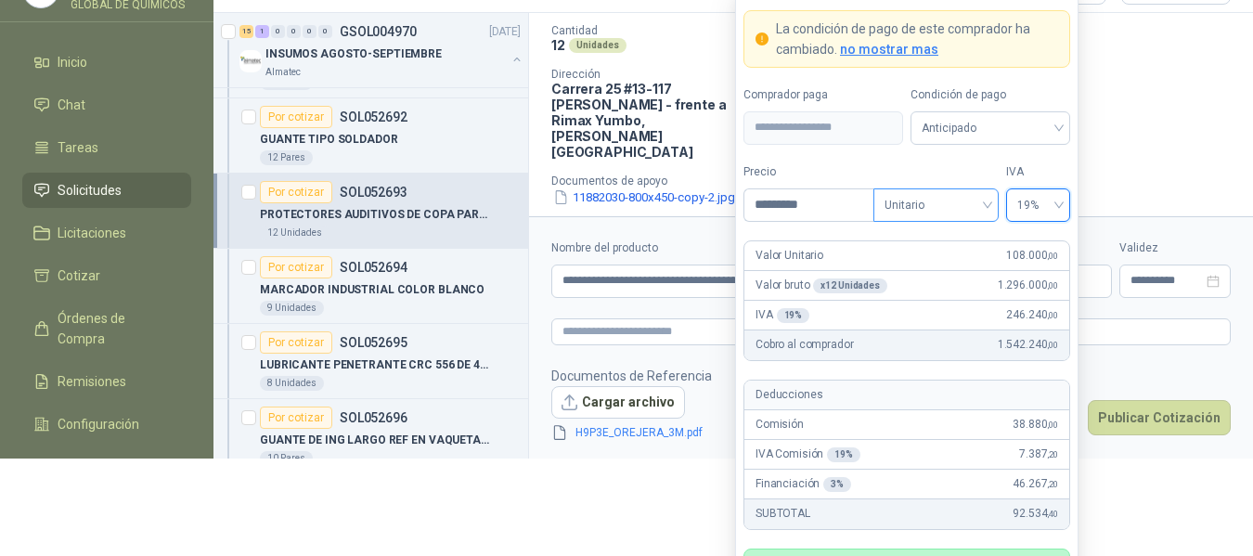
scroll to position [107, 0]
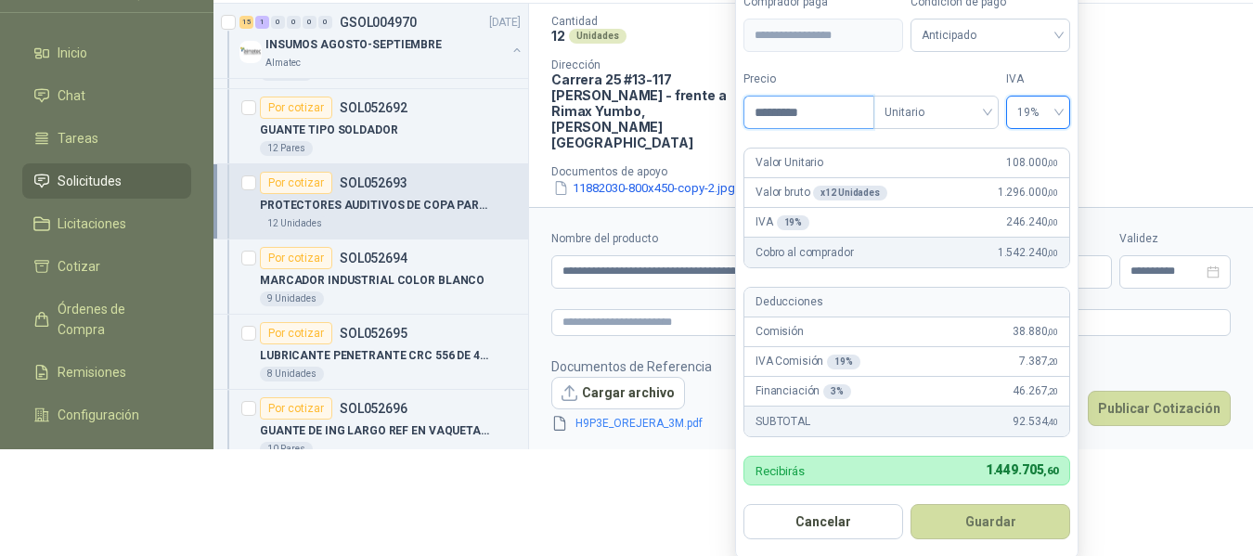
click at [839, 106] on input "*********" at bounding box center [809, 113] width 129 height 32
click at [838, 107] on input "*********" at bounding box center [809, 113] width 129 height 32
type input "*********"
click at [954, 533] on button "Guardar" at bounding box center [991, 521] width 160 height 35
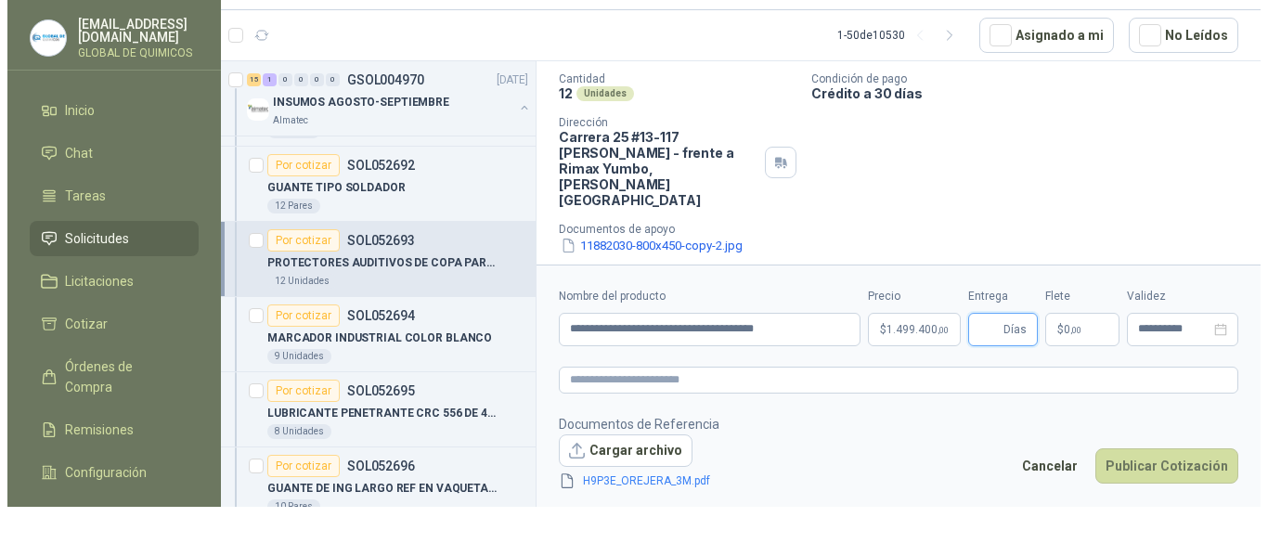
scroll to position [0, 0]
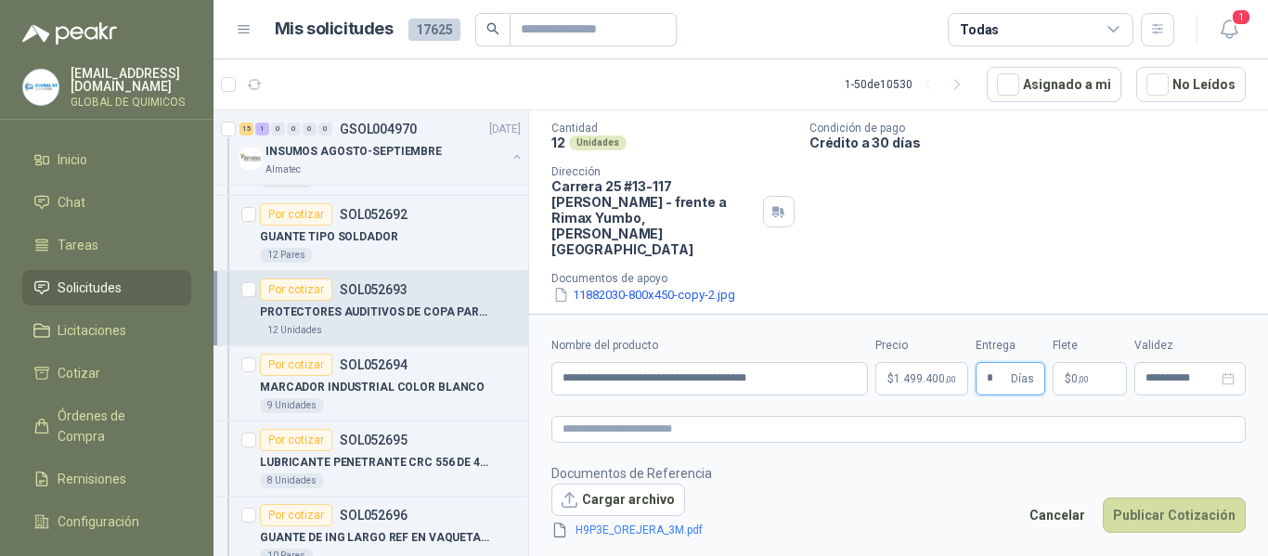
type input "*"
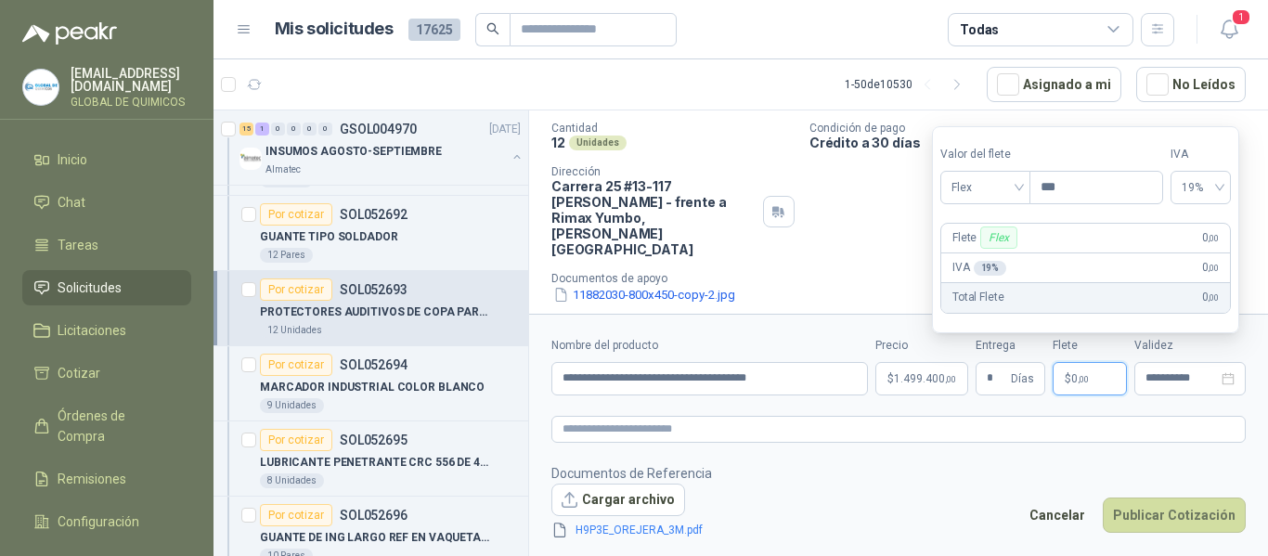
click at [1082, 374] on span ",00" at bounding box center [1083, 379] width 11 height 10
click at [1011, 195] on span "Flex" at bounding box center [986, 188] width 68 height 28
click at [965, 254] on div "Incluido" at bounding box center [987, 256] width 64 height 20
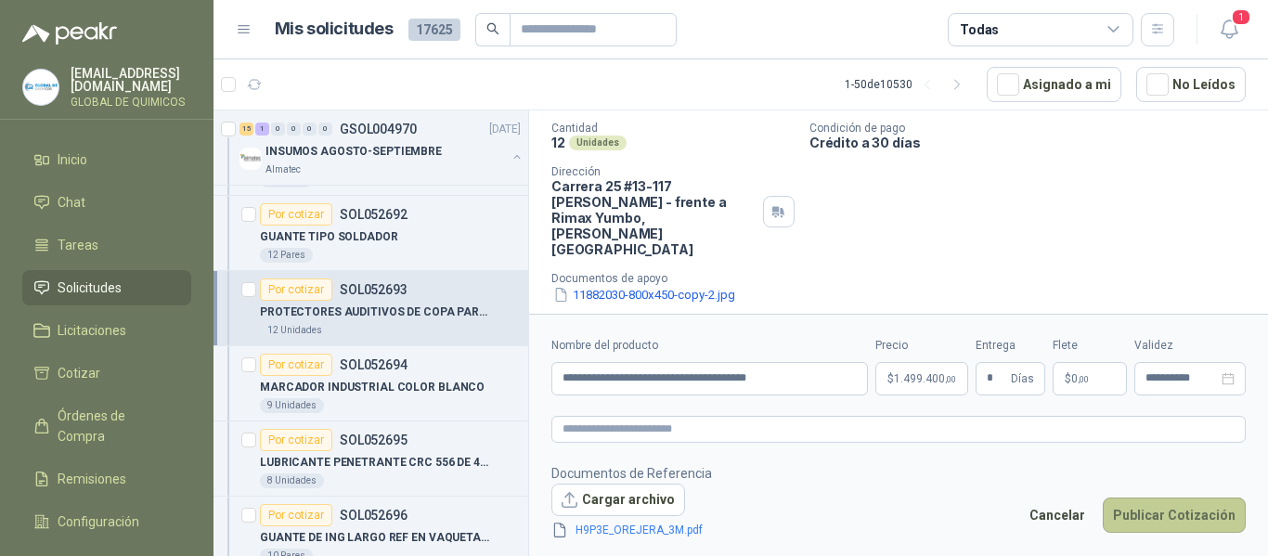
click at [1152, 513] on button "Publicar Cotización" at bounding box center [1174, 515] width 143 height 35
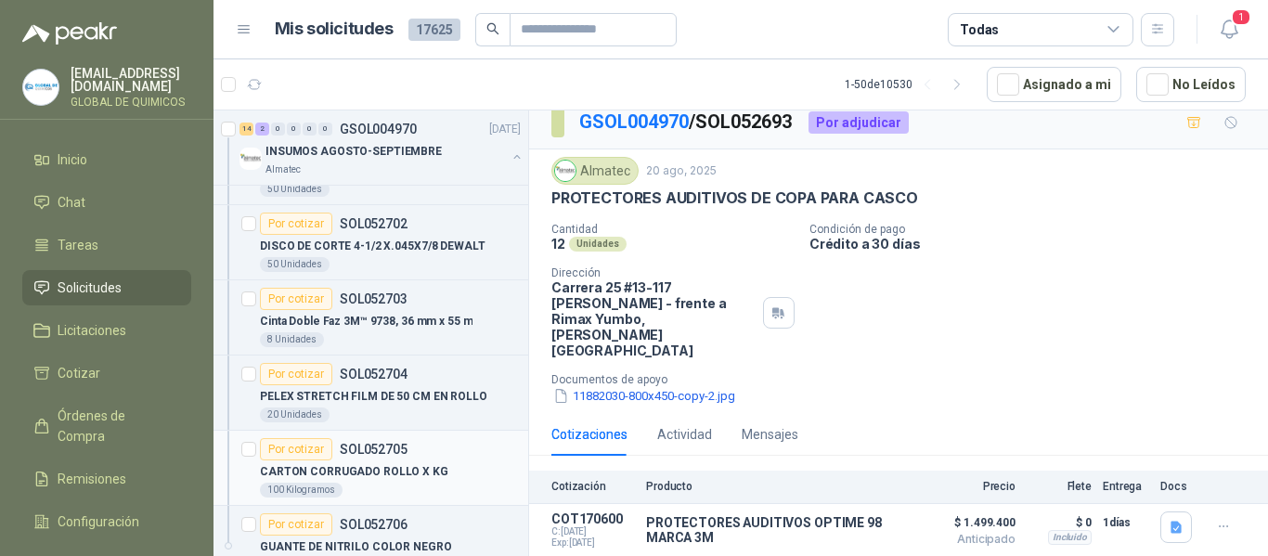
scroll to position [2971, 0]
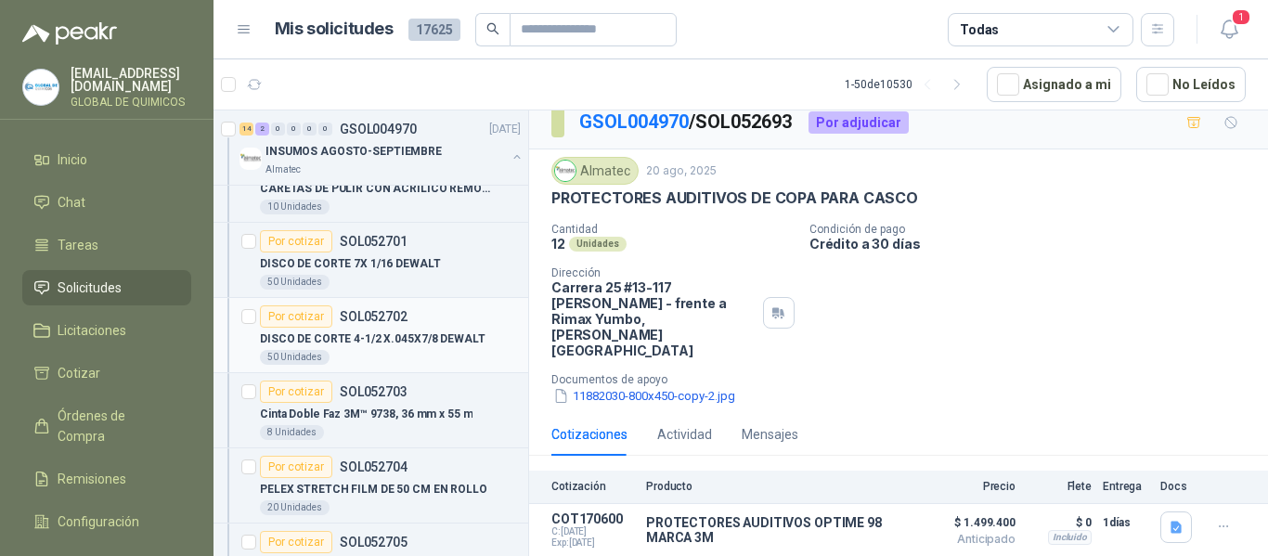
click at [461, 349] on div "DISCO DE CORTE 4-1/2 X.045X7/8 DEWALT" at bounding box center [390, 339] width 261 height 22
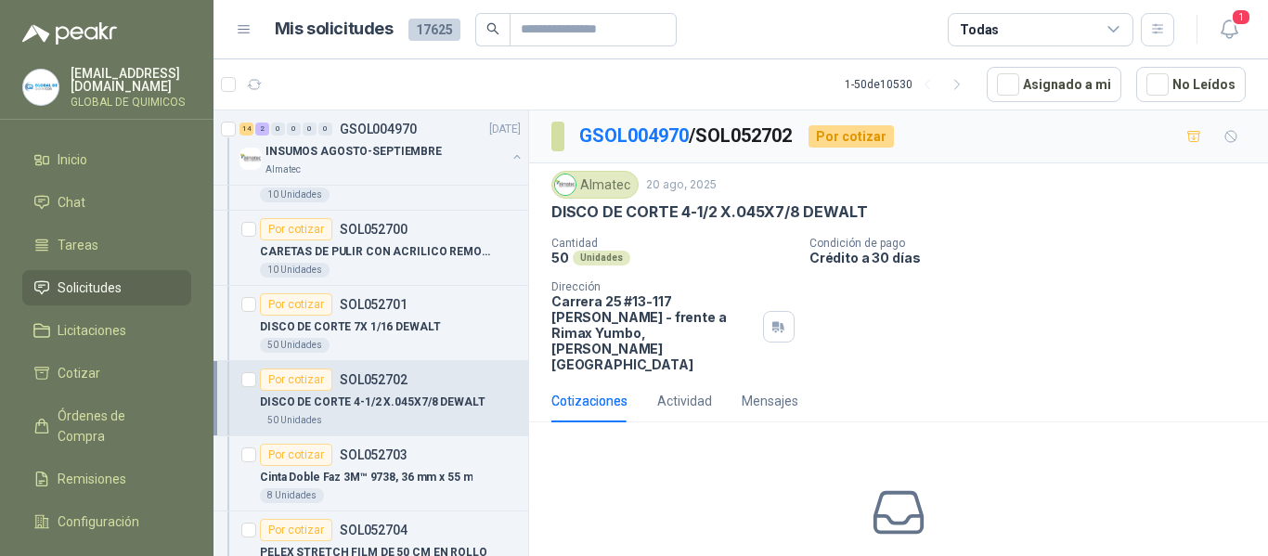
scroll to position [2878, 0]
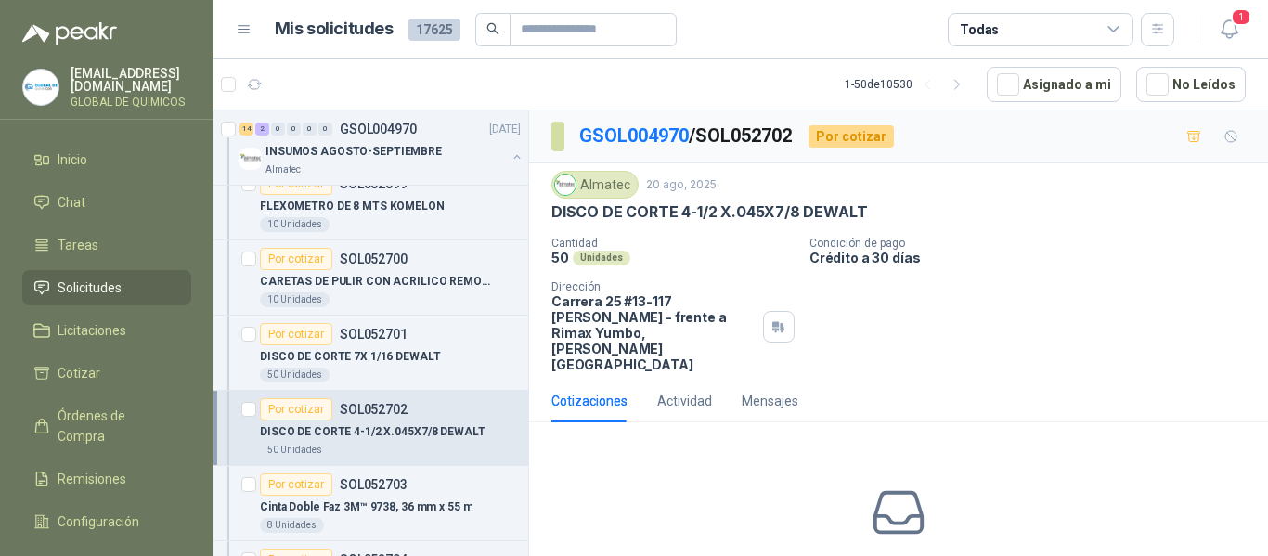
click at [642, 220] on p "DISCO DE CORTE 4-1/2 X.045X7/8 DEWALT" at bounding box center [709, 211] width 316 height 19
click at [643, 220] on p "DISCO DE CORTE 4-1/2 X.045X7/8 DEWALT" at bounding box center [709, 211] width 316 height 19
copy p "DISCO DE CORTE 4-1/2 X.045X7/8 DEWALT"
click at [463, 356] on div "DISCO DE CORTE 7X 1/16 DEWALT" at bounding box center [390, 356] width 261 height 22
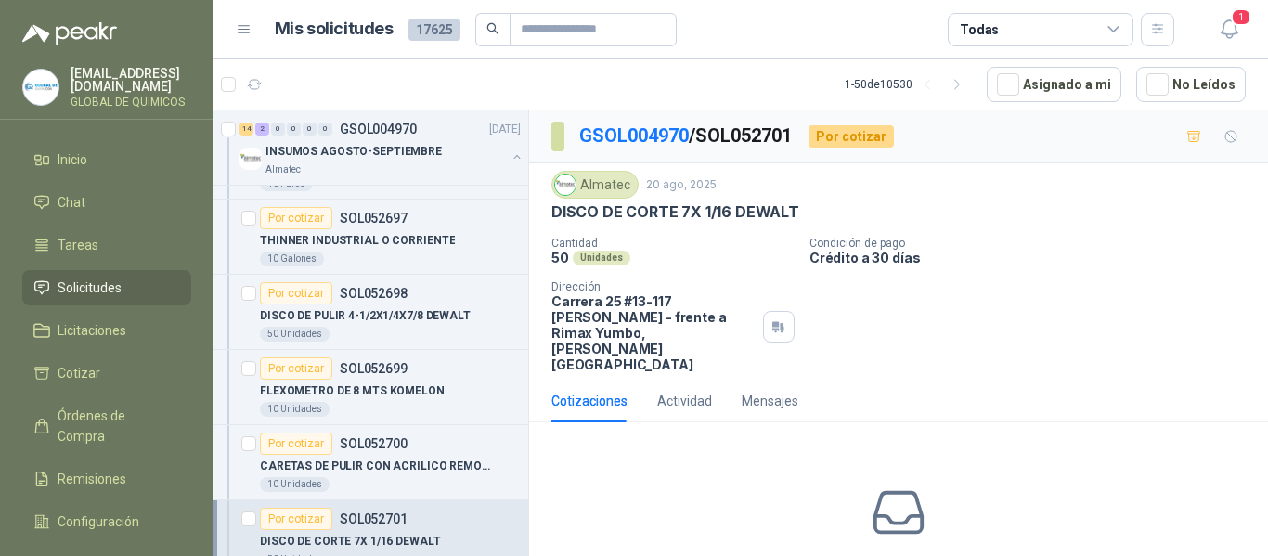
scroll to position [2692, 0]
click at [465, 313] on div "DISCO DE PULIR 4-1/2X1/4X7/8 DEWALT" at bounding box center [390, 316] width 261 height 22
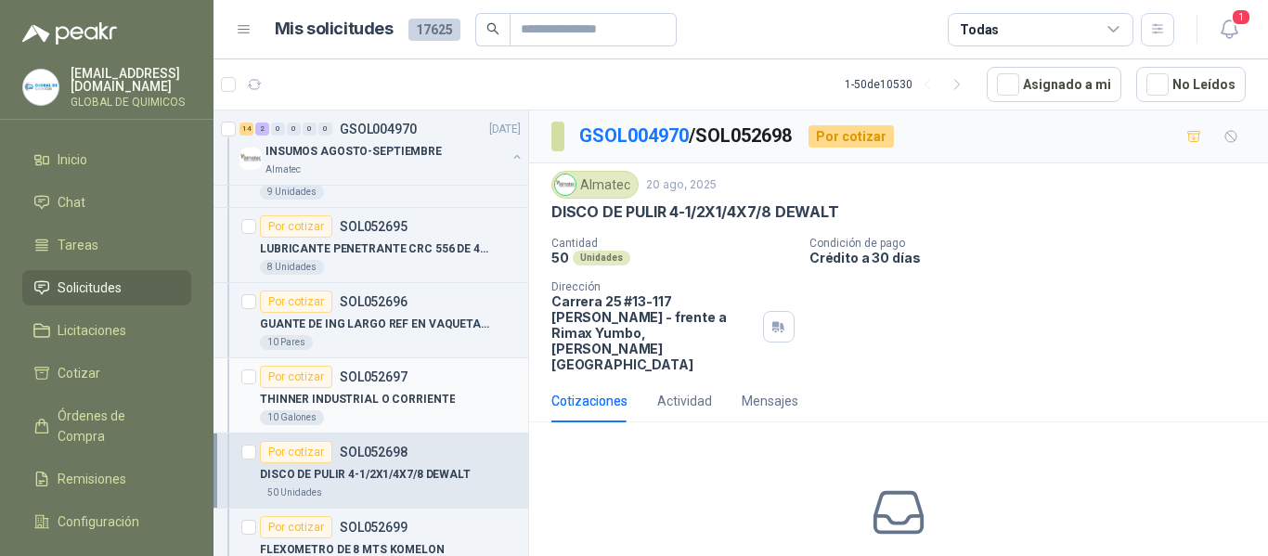
scroll to position [2507, 0]
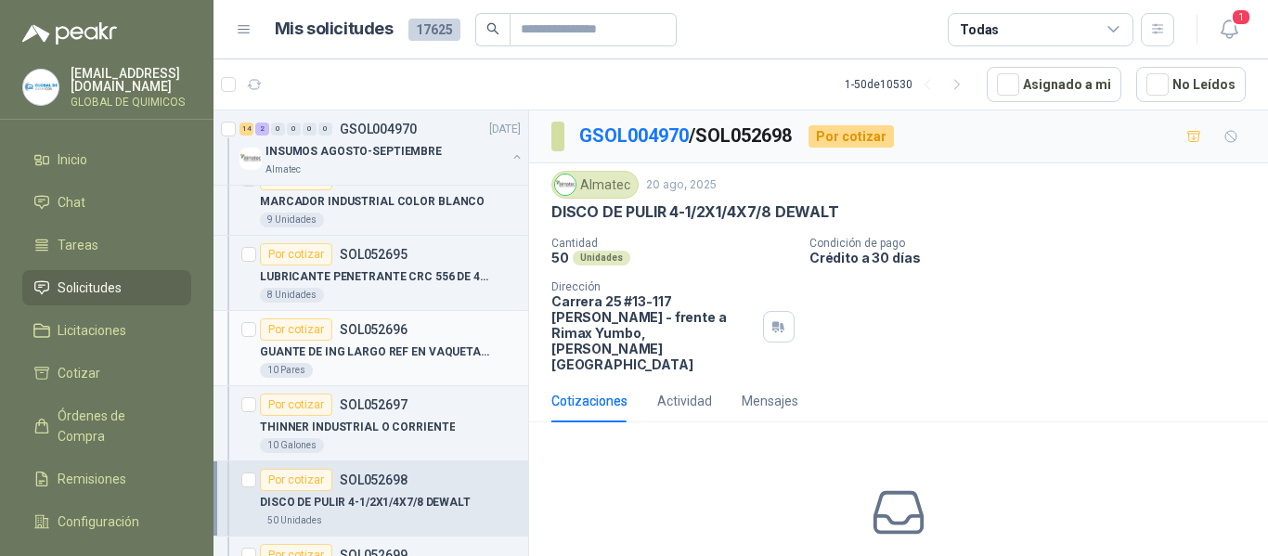
click at [374, 353] on p "GUANTE DE ING LARGO REF EN VAQUETA LARGO" at bounding box center [375, 352] width 231 height 18
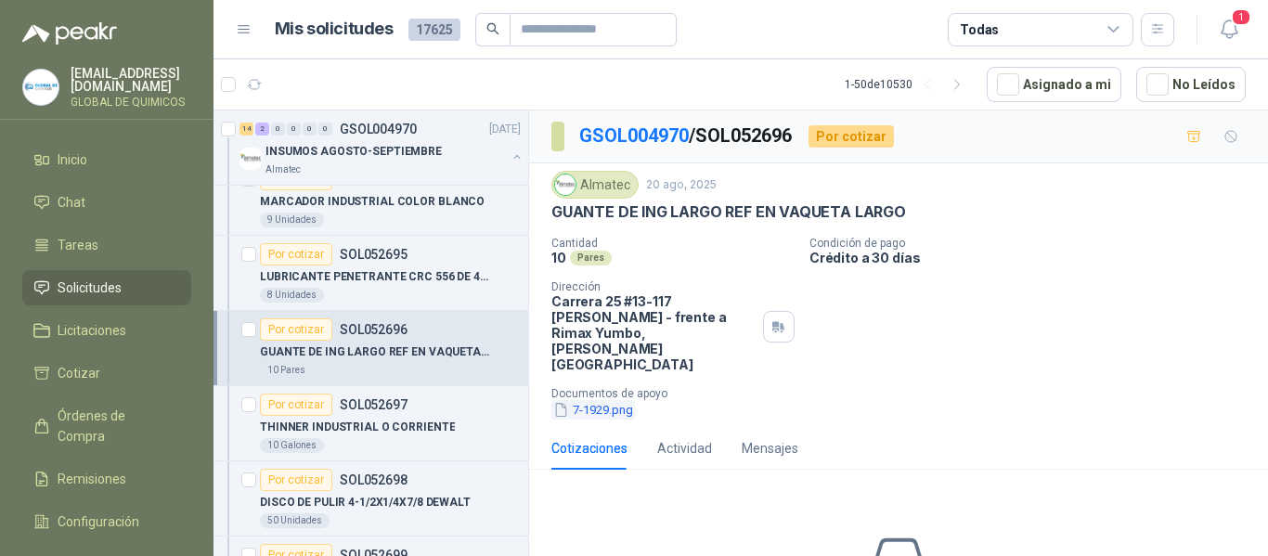
click at [602, 400] on button "7-1929.png" at bounding box center [593, 409] width 84 height 19
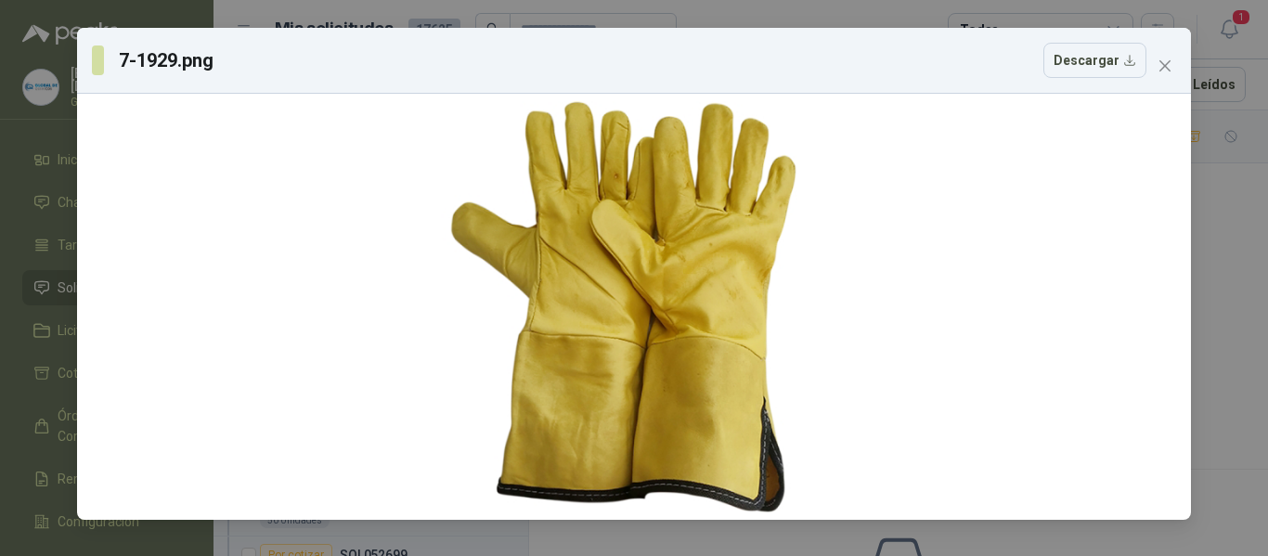
click at [1161, 64] on icon "close" at bounding box center [1165, 65] width 15 height 15
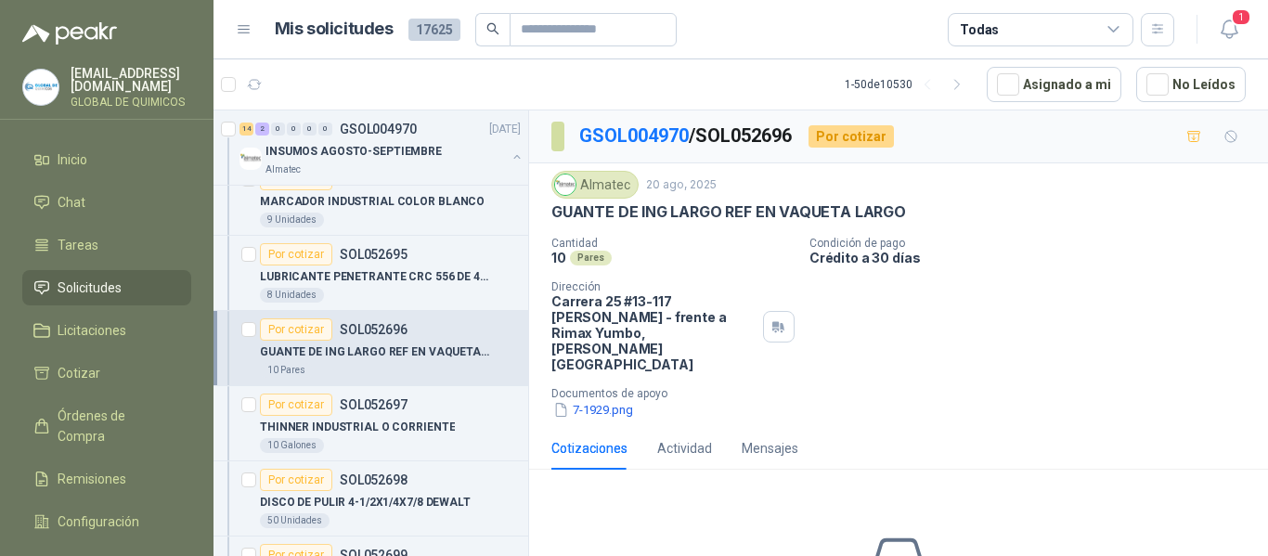
click at [572, 400] on button "7-1929.png" at bounding box center [593, 409] width 84 height 19
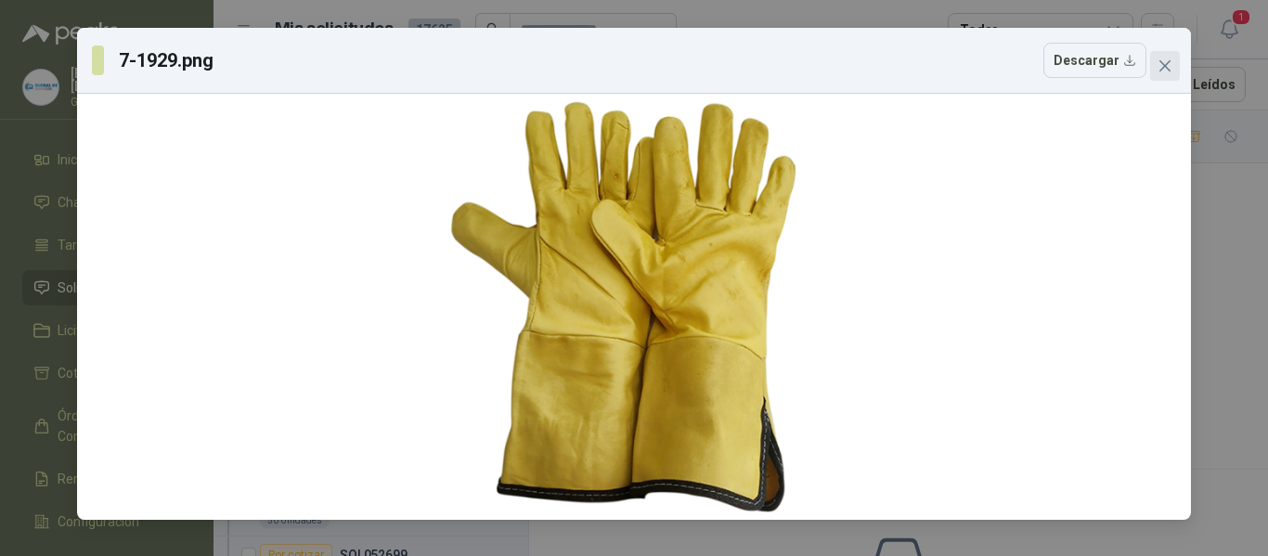
click at [1173, 71] on span "Close" at bounding box center [1165, 65] width 30 height 15
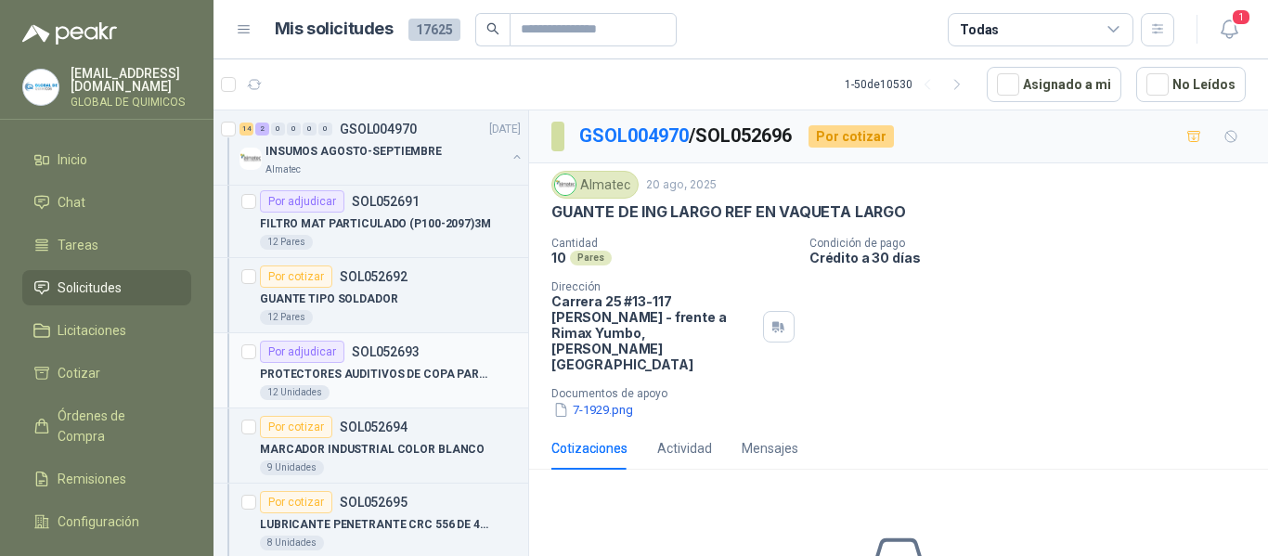
scroll to position [2228, 0]
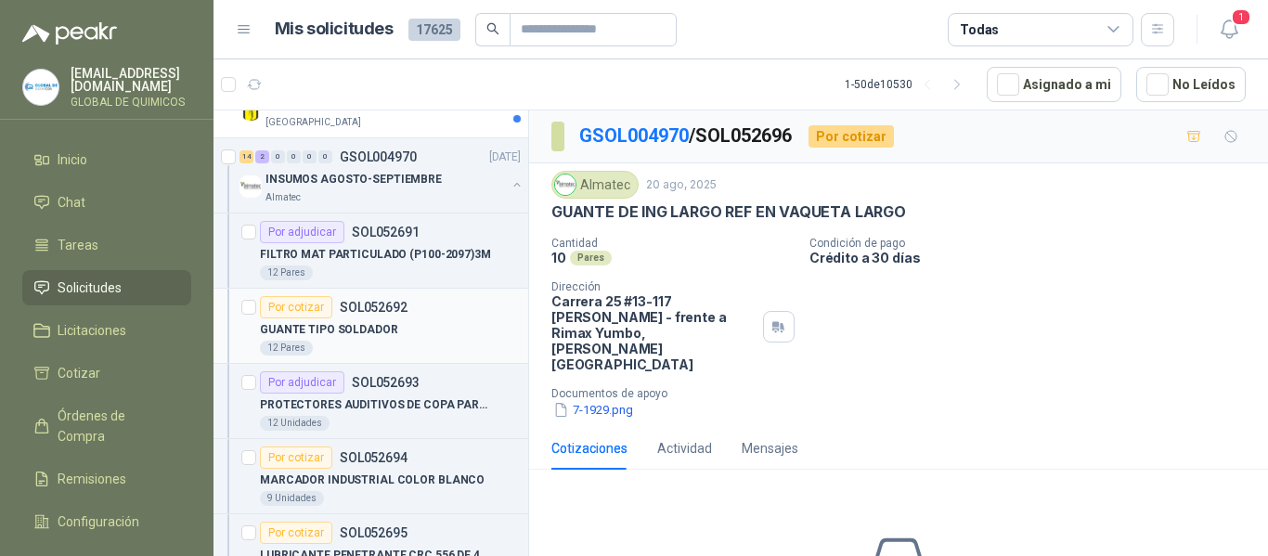
click at [439, 324] on div "GUANTE TIPO SOLDADOR" at bounding box center [390, 329] width 261 height 22
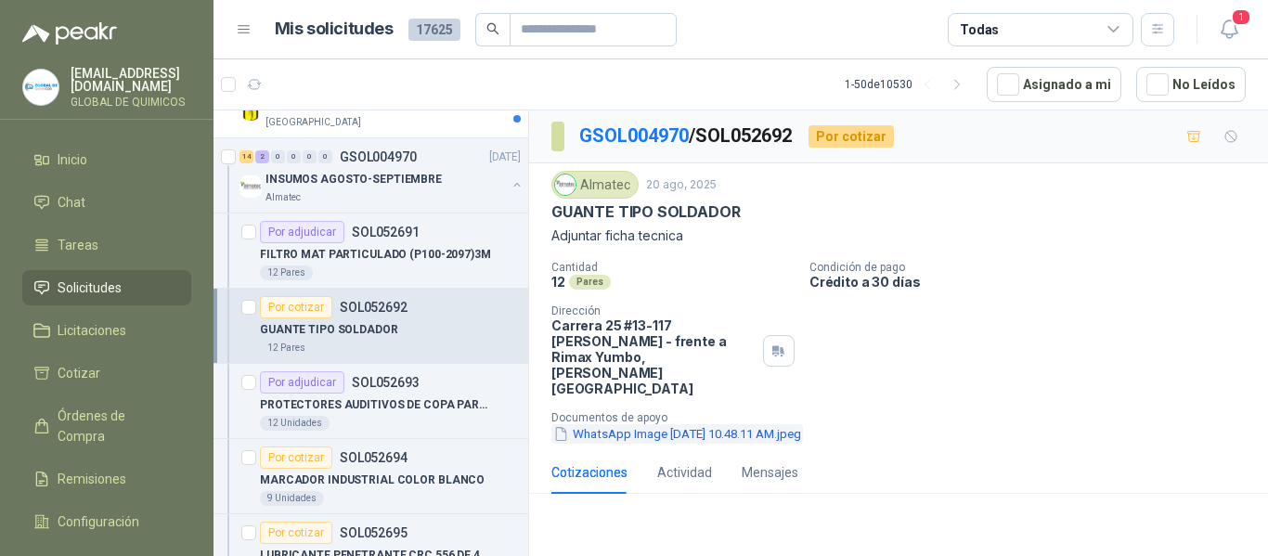
click at [738, 424] on button "WhatsApp Image [DATE] 10.48.11 AM.jpeg" at bounding box center [677, 433] width 252 height 19
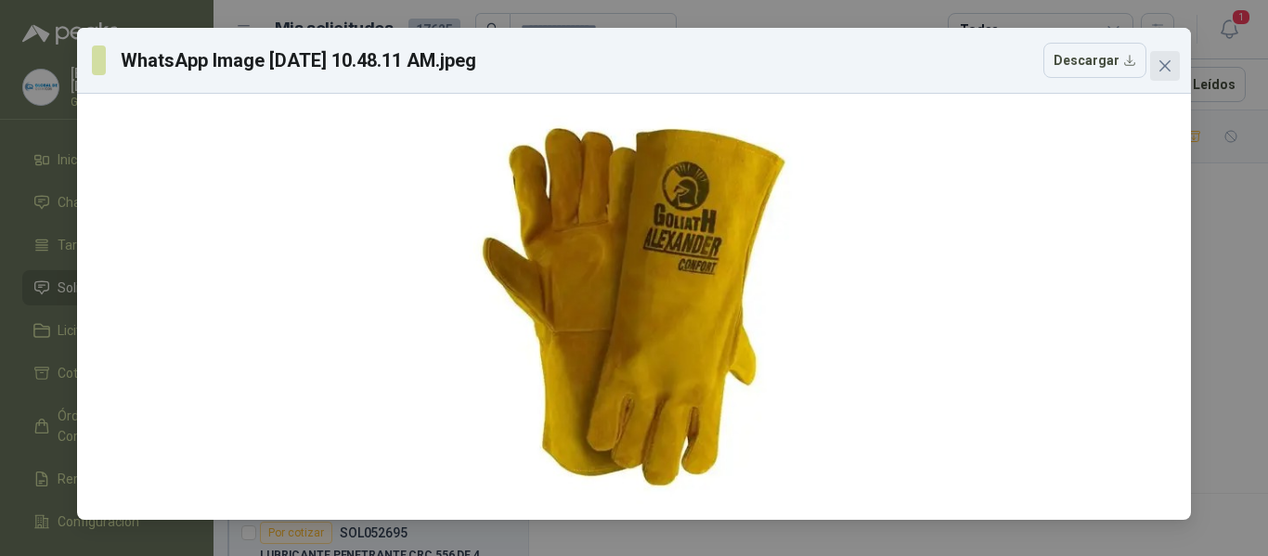
click at [1164, 73] on button "Close" at bounding box center [1165, 66] width 30 height 30
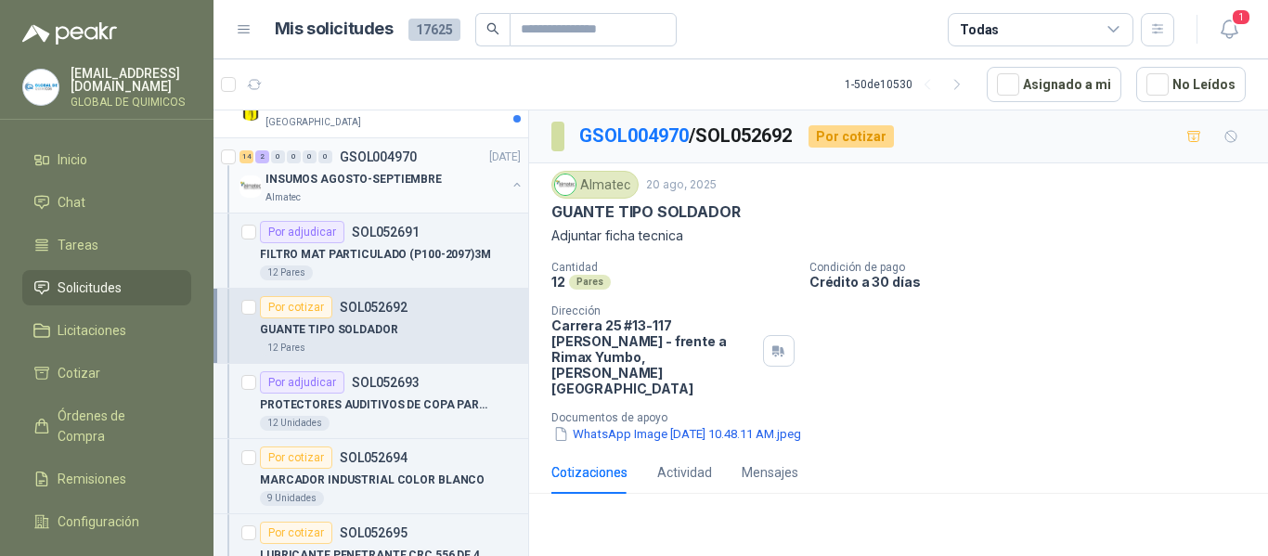
click at [510, 178] on button "button" at bounding box center [517, 184] width 15 height 15
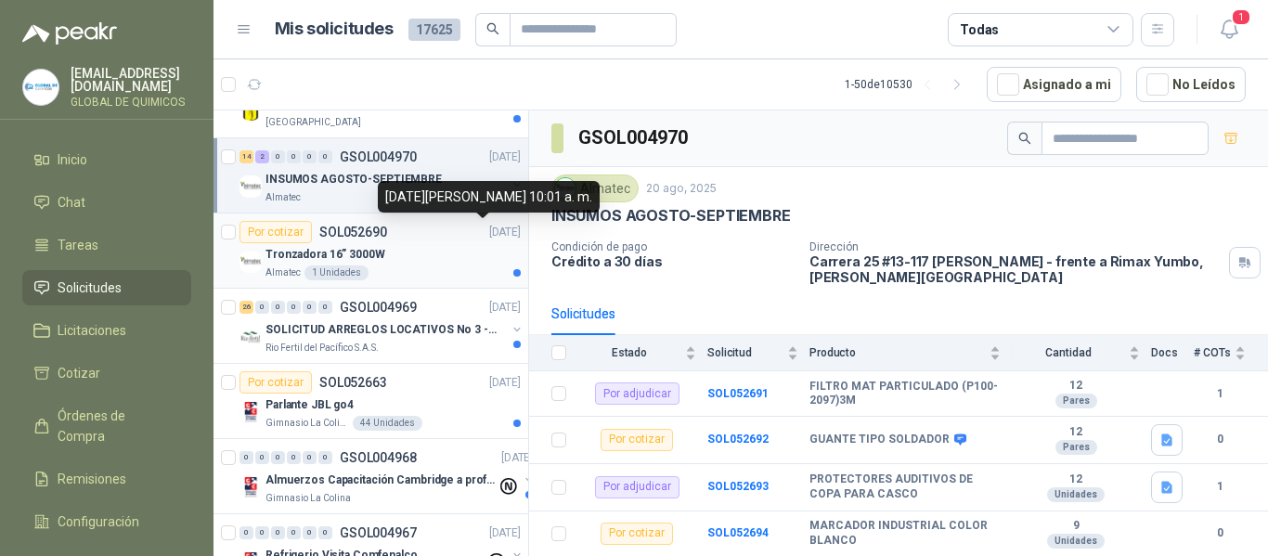
scroll to position [2321, 0]
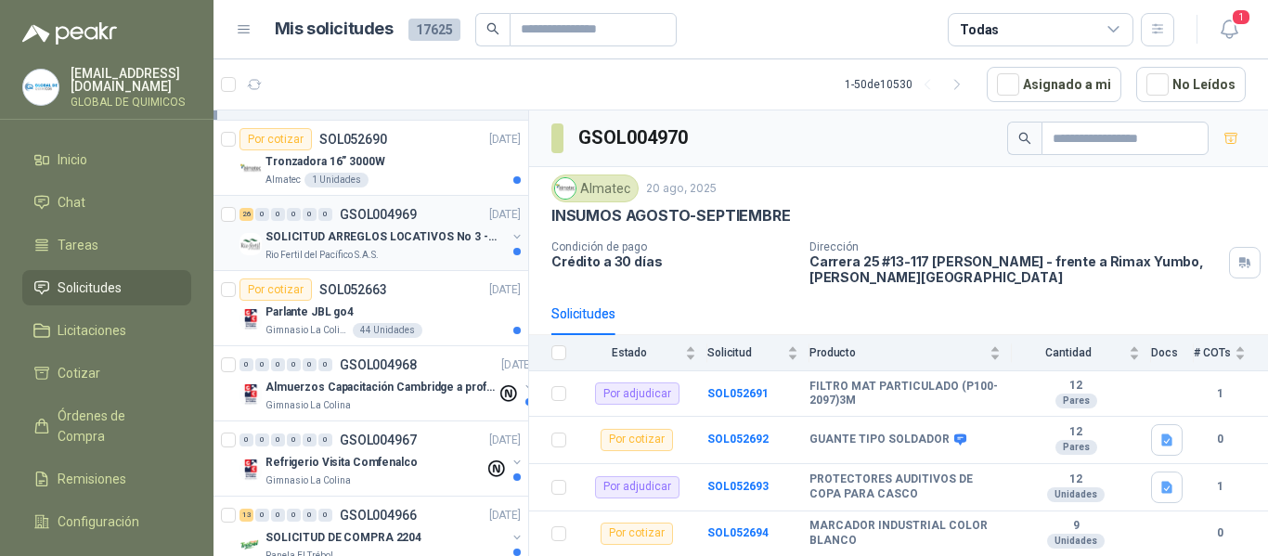
click at [512, 232] on button "button" at bounding box center [517, 236] width 15 height 15
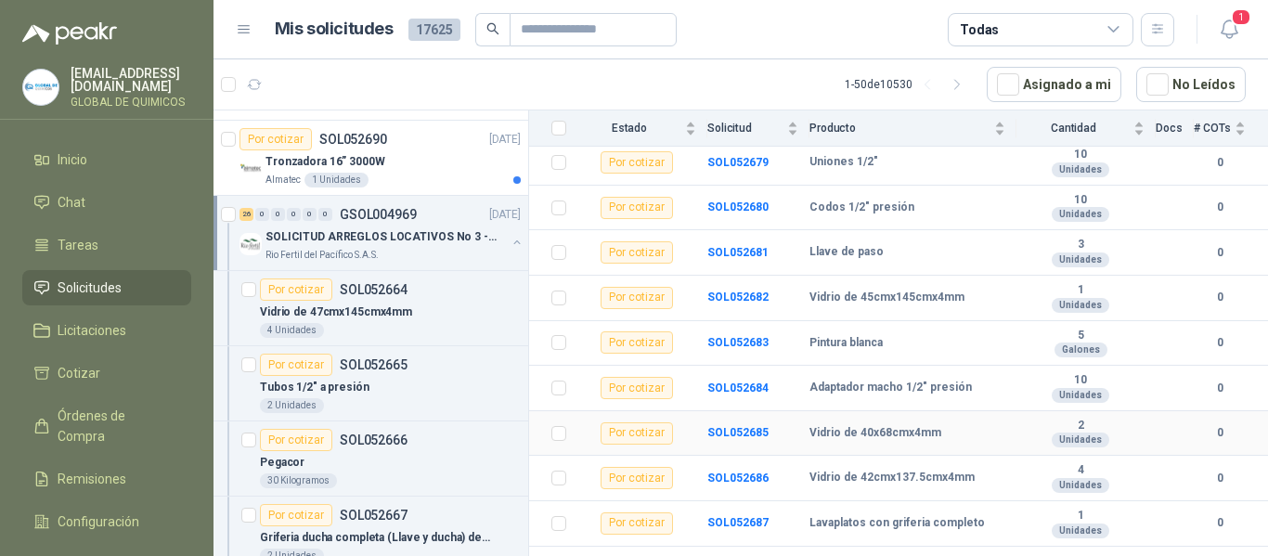
scroll to position [876, 0]
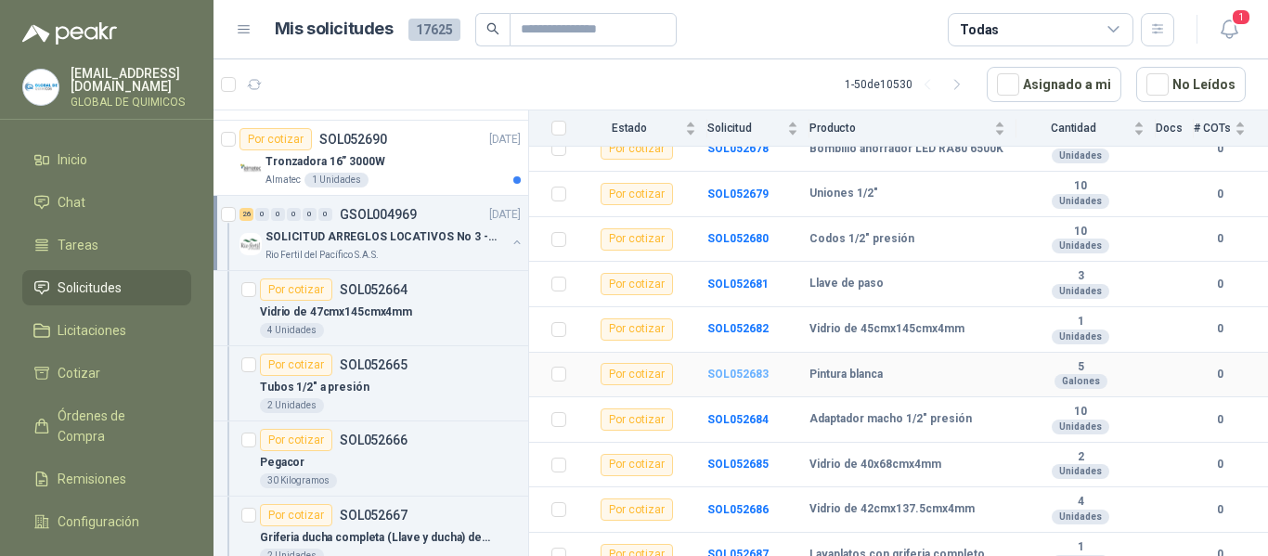
click at [760, 368] on b "SOL052683" at bounding box center [737, 374] width 61 height 13
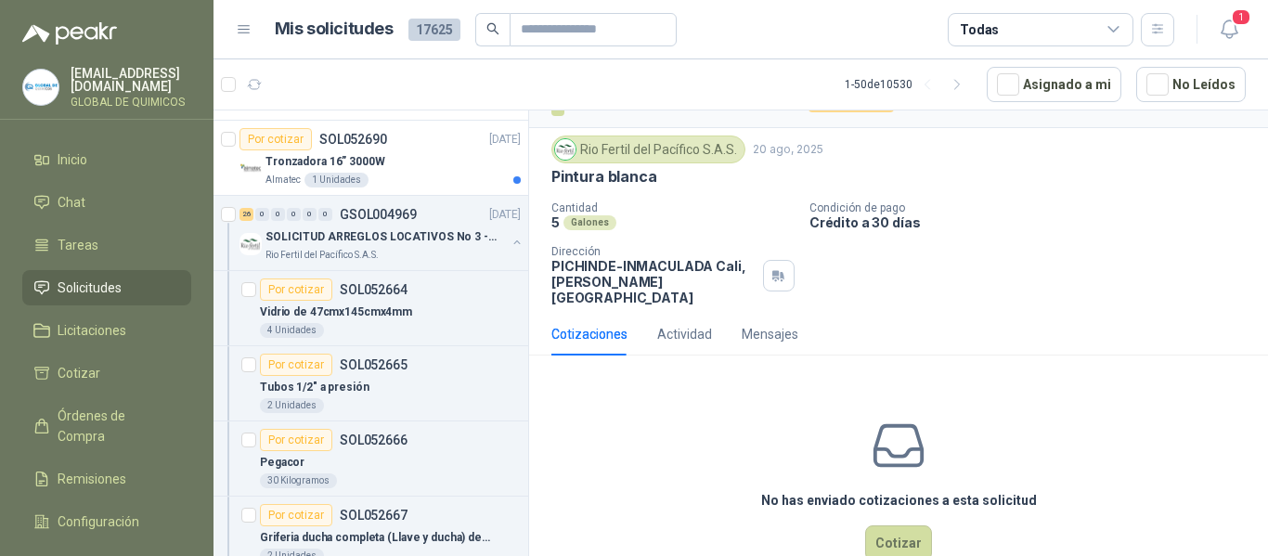
scroll to position [65, 0]
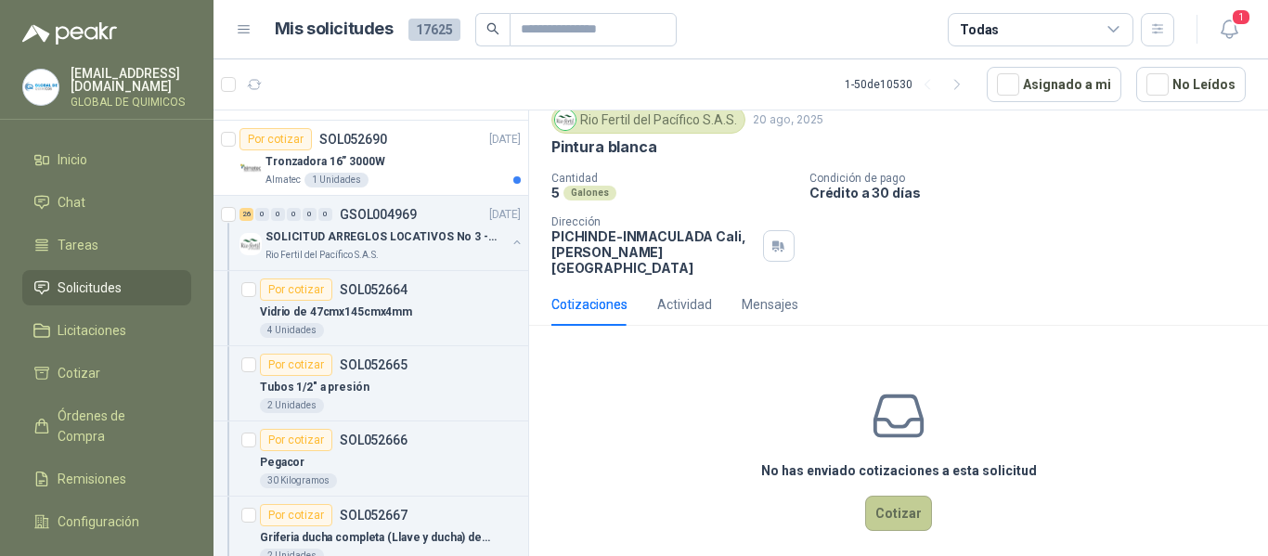
click at [916, 496] on button "Cotizar" at bounding box center [898, 513] width 67 height 35
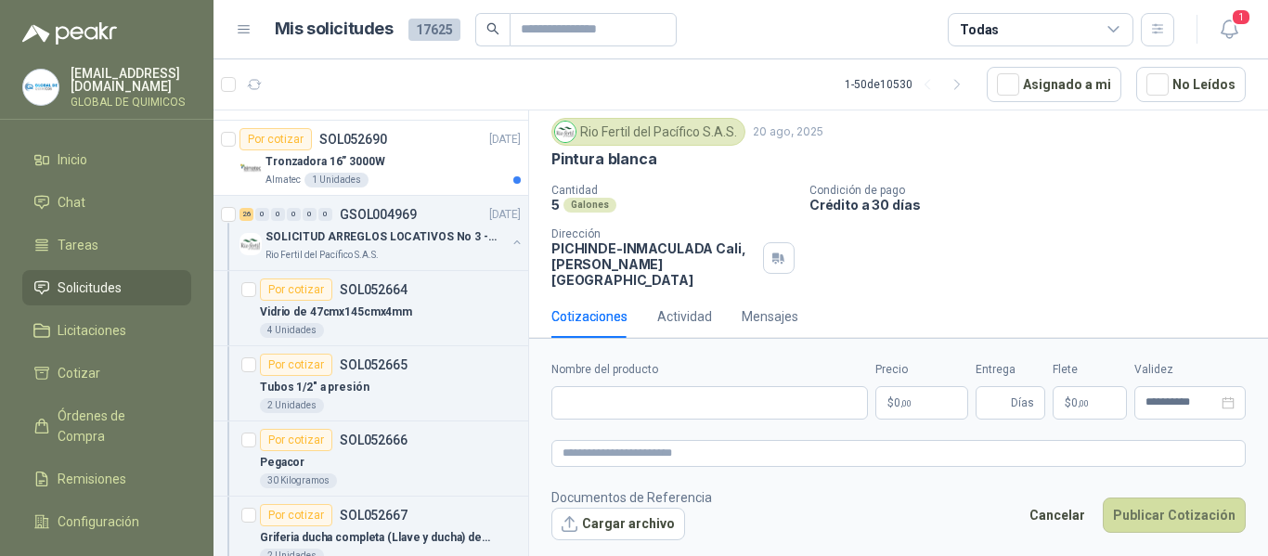
scroll to position [52, 0]
click at [639, 519] on button "Cargar archivo" at bounding box center [618, 524] width 134 height 33
click at [545, 27] on input "text" at bounding box center [586, 30] width 130 height 32
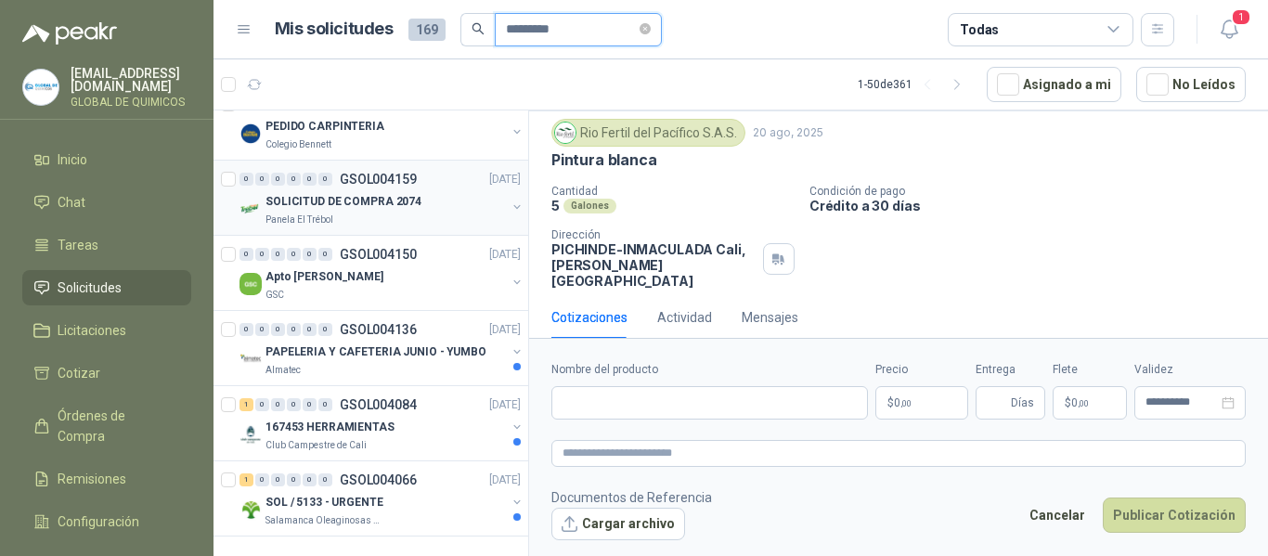
scroll to position [3349, 0]
click at [591, 39] on input "*********" at bounding box center [571, 30] width 130 height 32
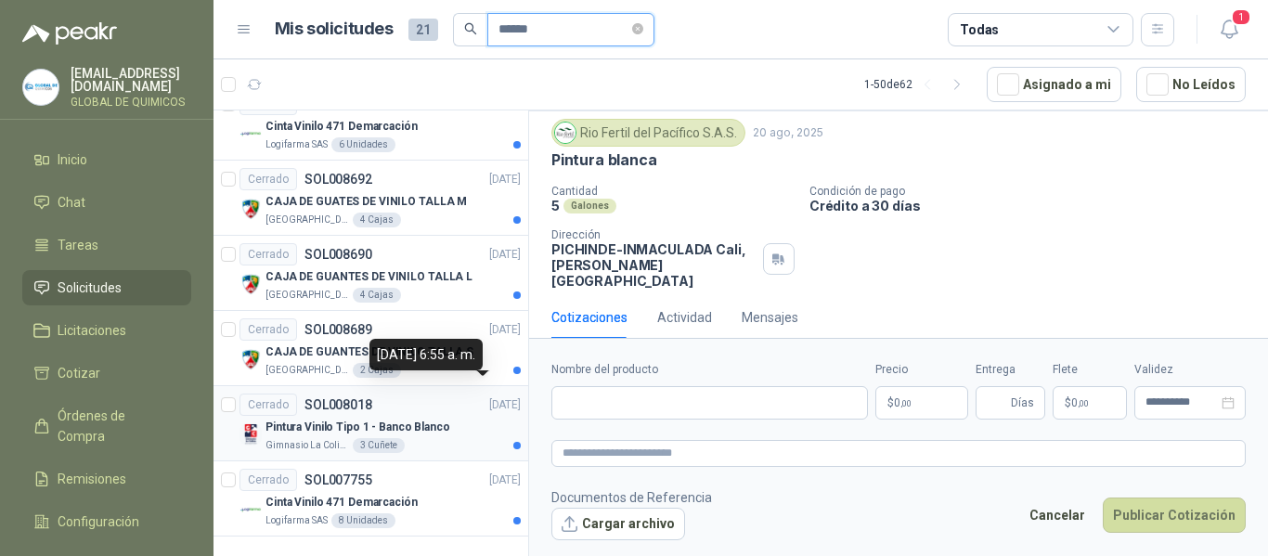
type input "******"
click at [489, 398] on p "[DATE]" at bounding box center [505, 405] width 32 height 18
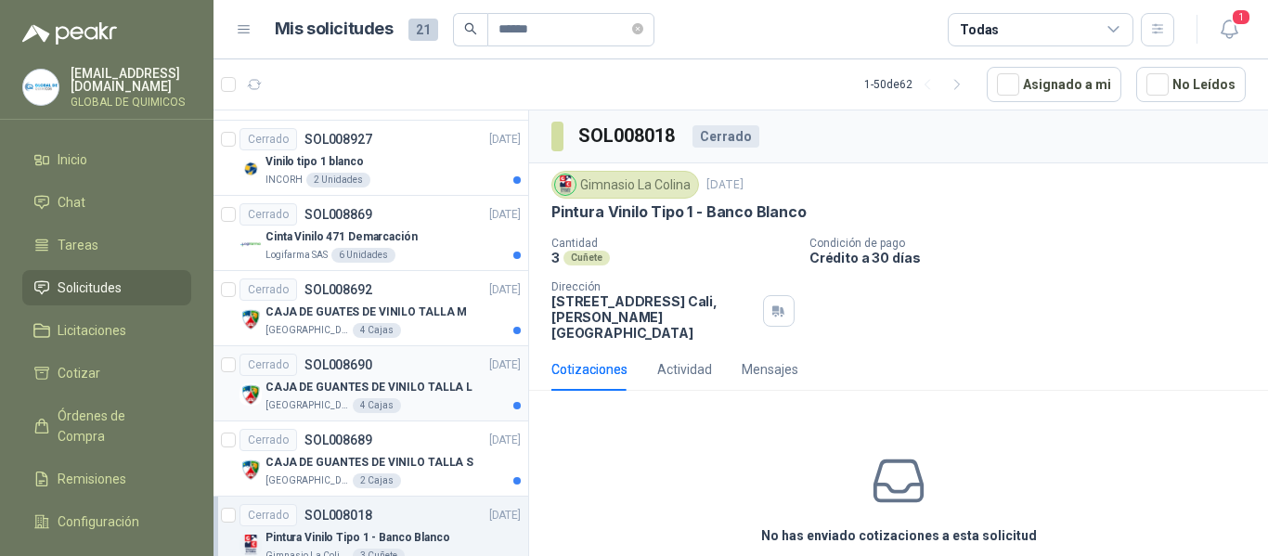
scroll to position [3163, 0]
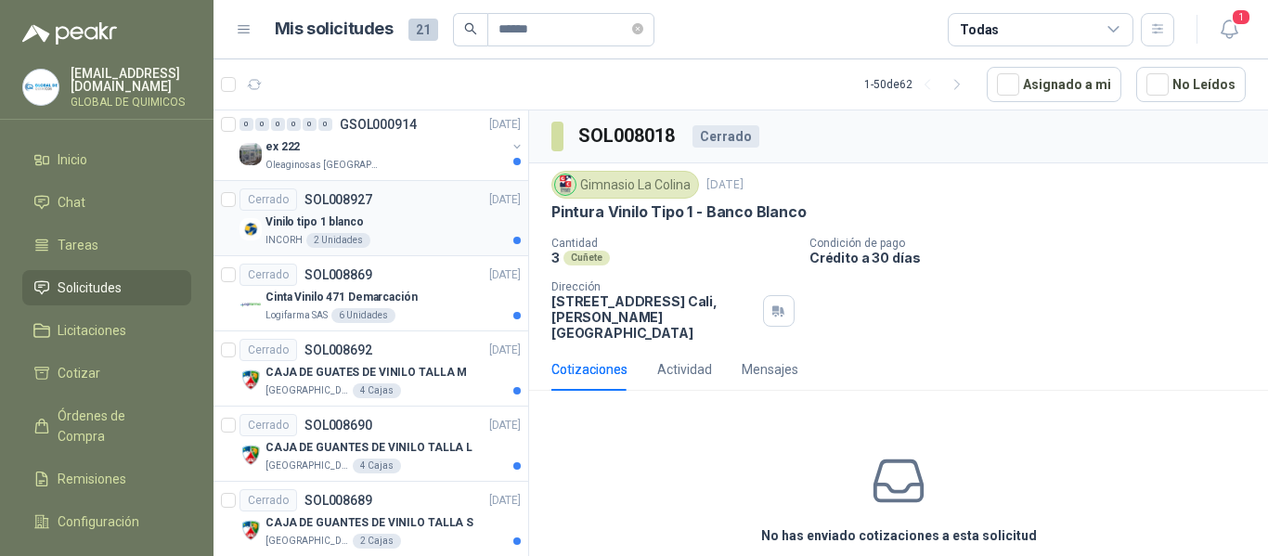
click at [483, 233] on div "INCORH 2 Unidades" at bounding box center [393, 240] width 255 height 15
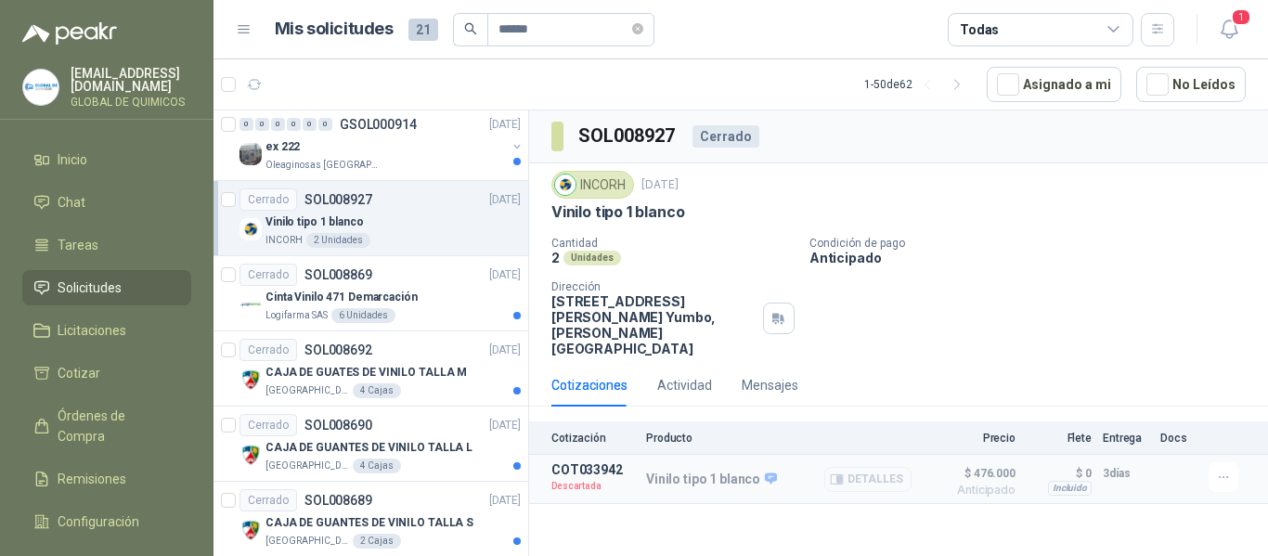
click at [864, 467] on button "Detalles" at bounding box center [867, 479] width 87 height 25
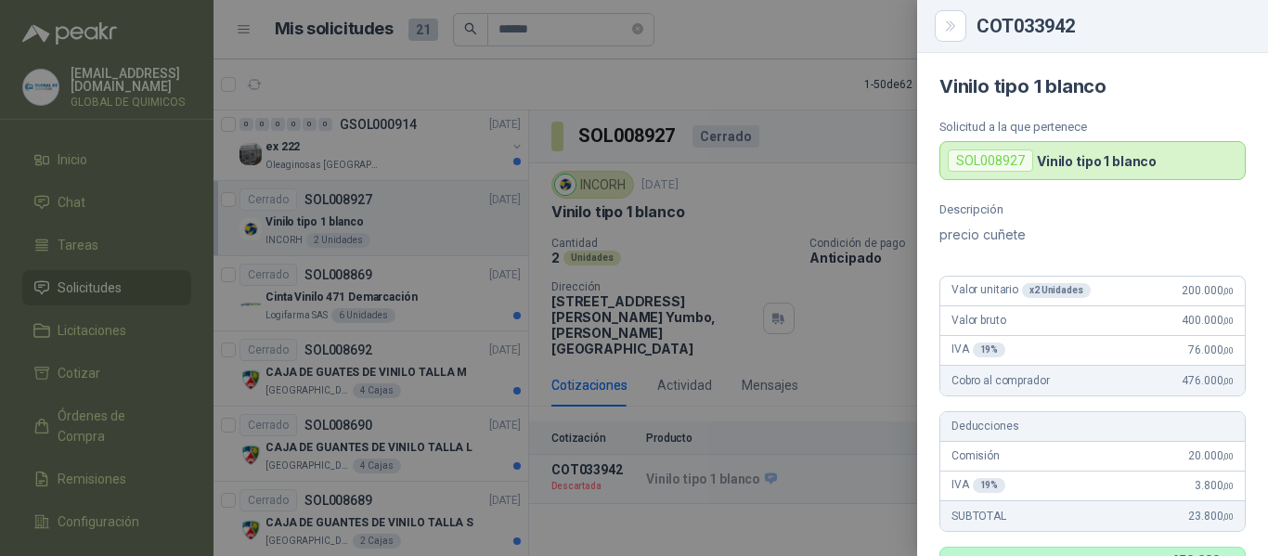
click at [763, 490] on div at bounding box center [634, 278] width 1268 height 556
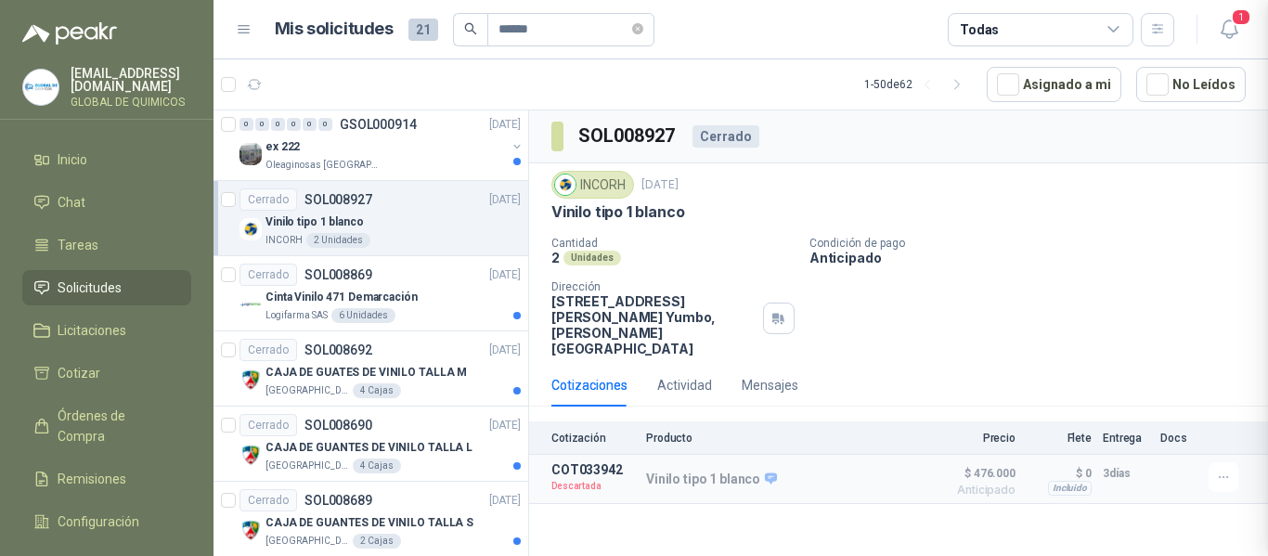
scroll to position [582, 0]
click at [1221, 470] on icon "button" at bounding box center [1224, 478] width 16 height 16
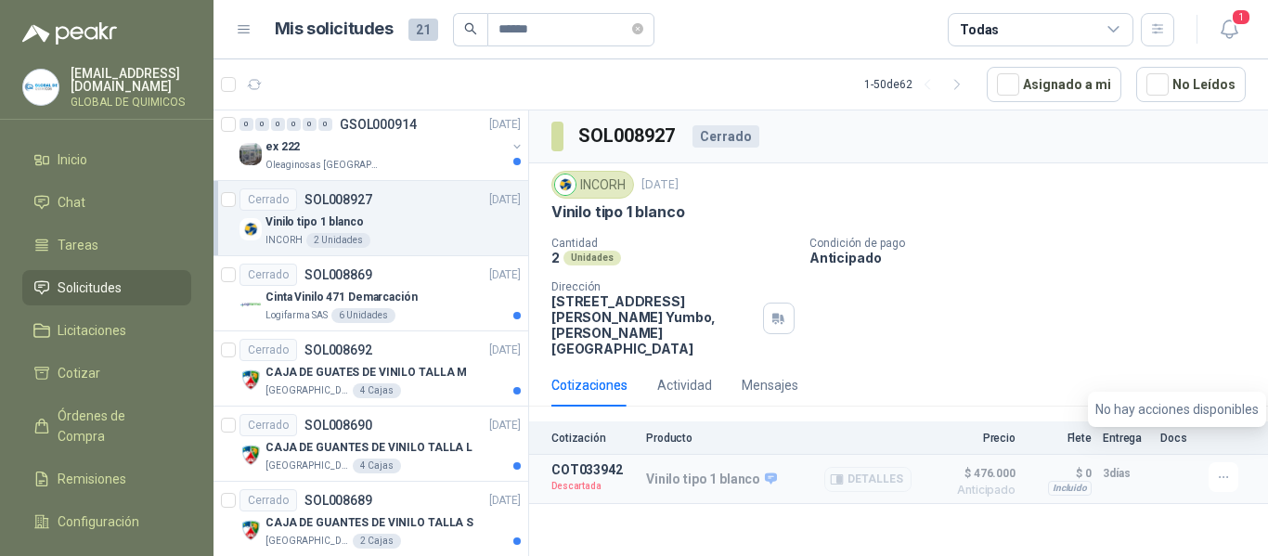
click at [1169, 462] on div at bounding box center [1178, 478] width 37 height 33
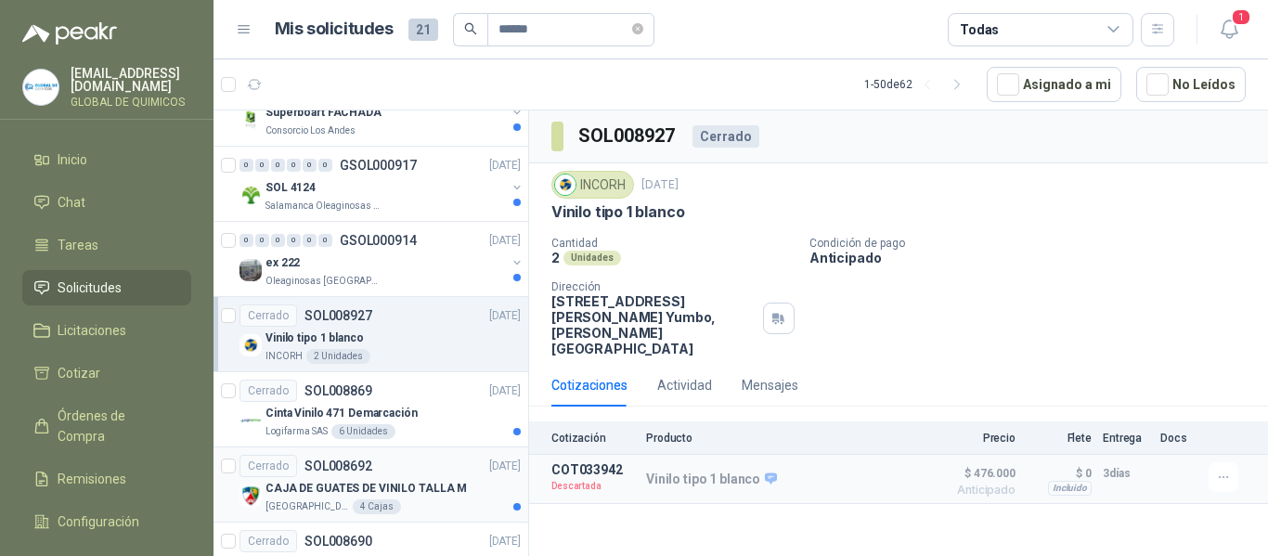
scroll to position [2977, 0]
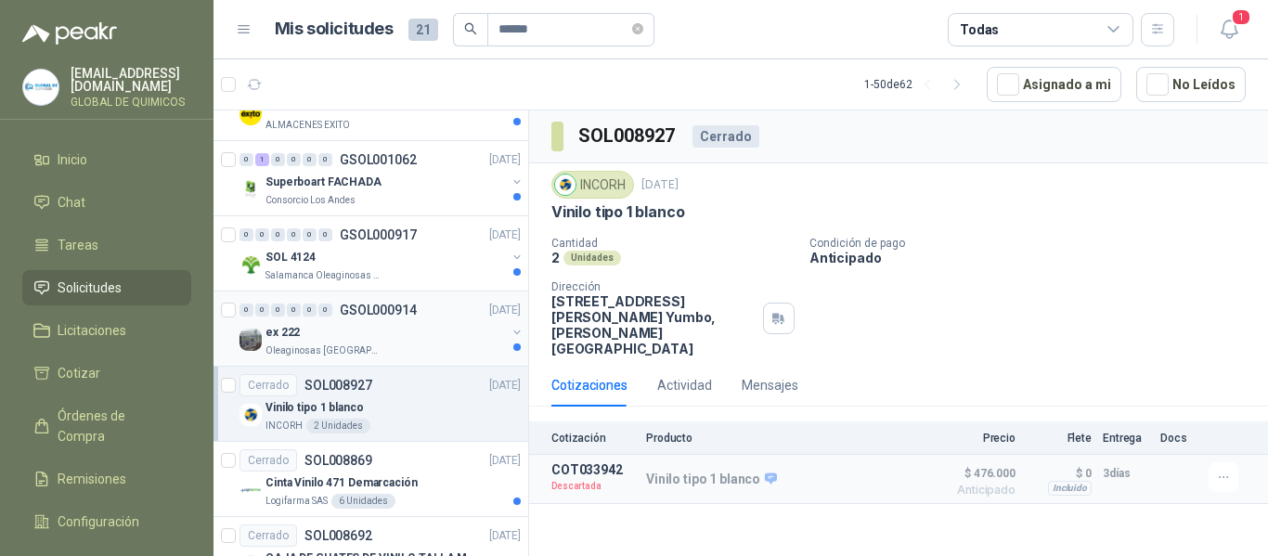
click at [510, 329] on button "button" at bounding box center [517, 332] width 15 height 15
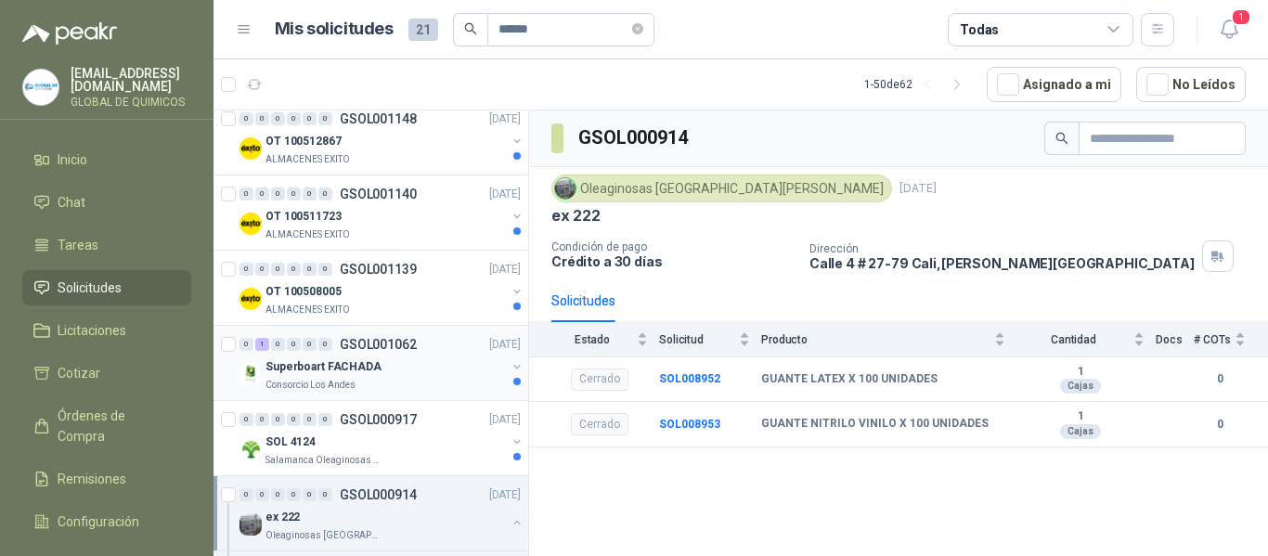
scroll to position [2792, 0]
click at [494, 435] on div "SOL 4124 Salamanca Oleaginosas SAS" at bounding box center [382, 450] width 285 height 37
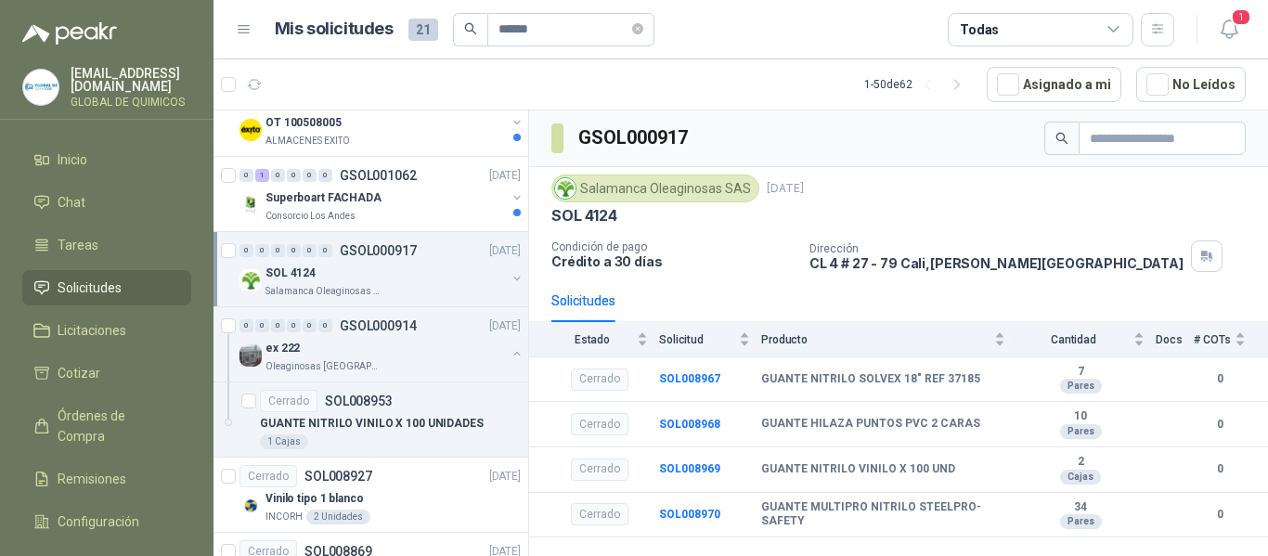
scroll to position [2977, 0]
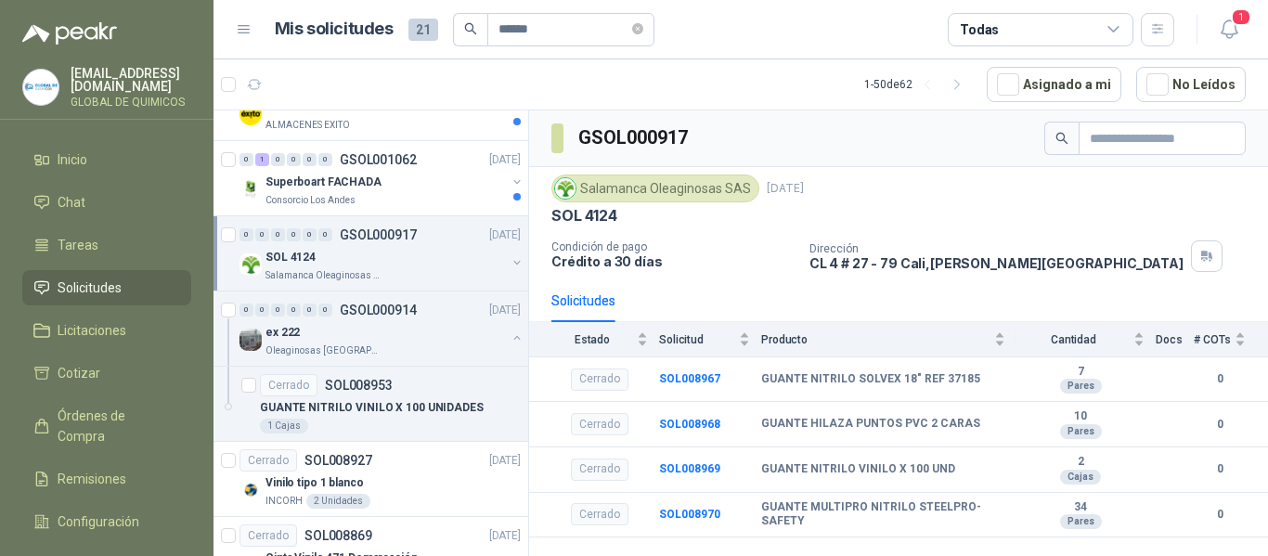
click at [490, 250] on div "SOL 4124" at bounding box center [386, 257] width 240 height 22
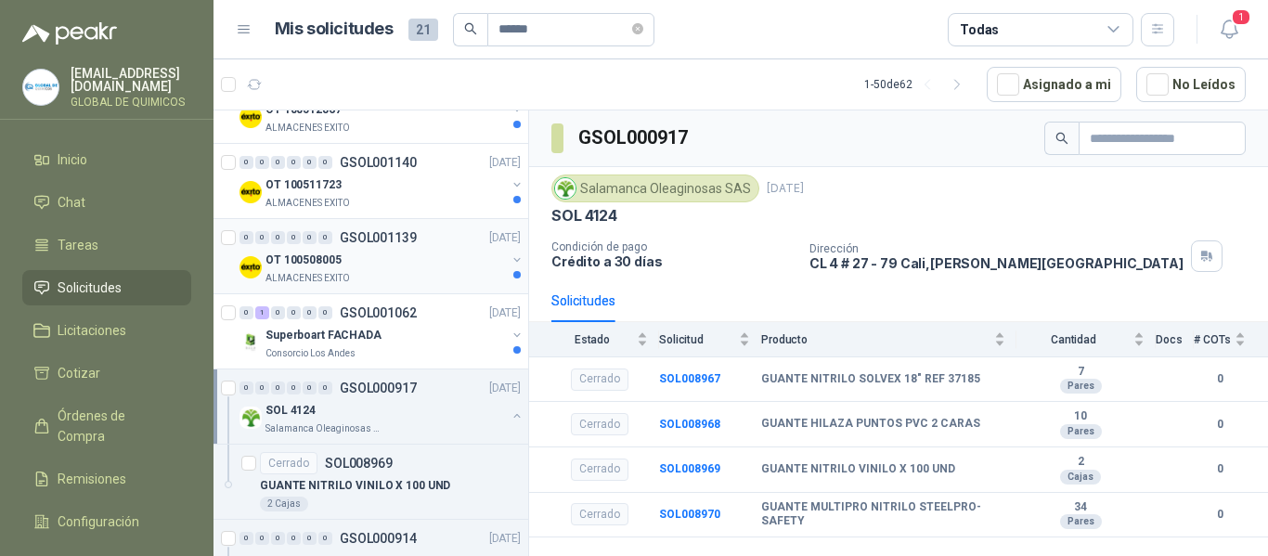
scroll to position [2792, 0]
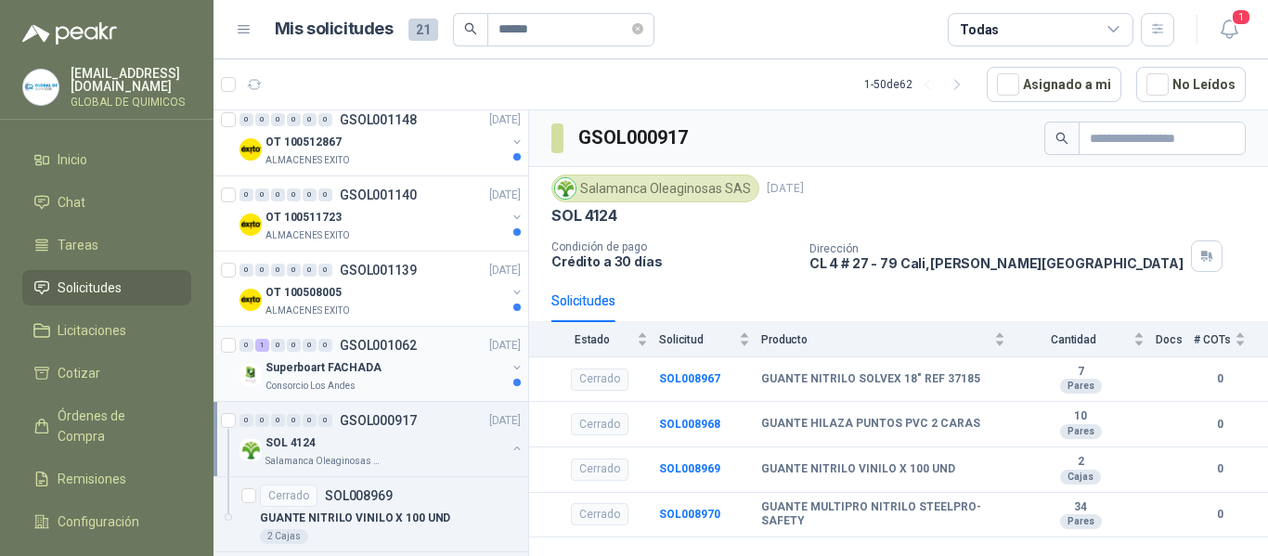
click at [479, 368] on div "Superboart FACHADA" at bounding box center [386, 367] width 240 height 22
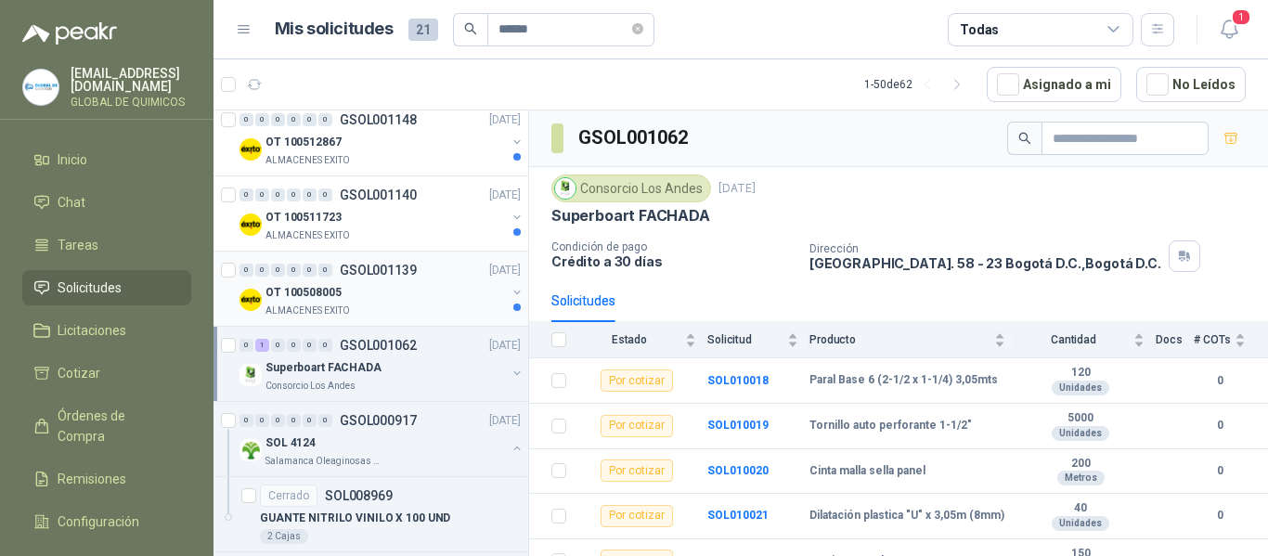
click at [510, 302] on div at bounding box center [517, 300] width 15 height 30
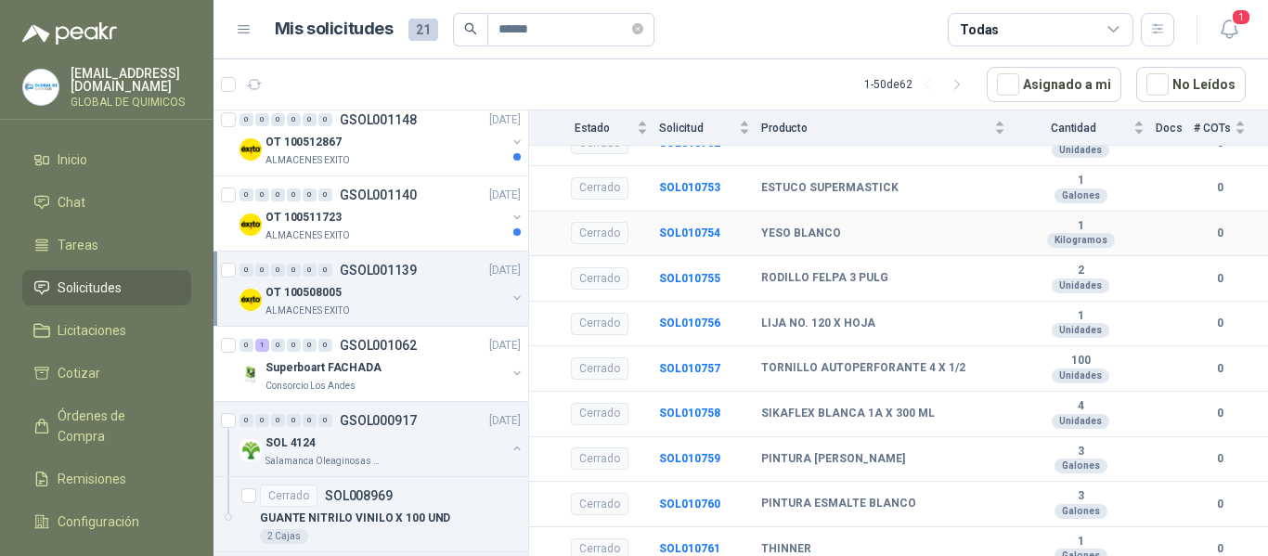
scroll to position [606, 0]
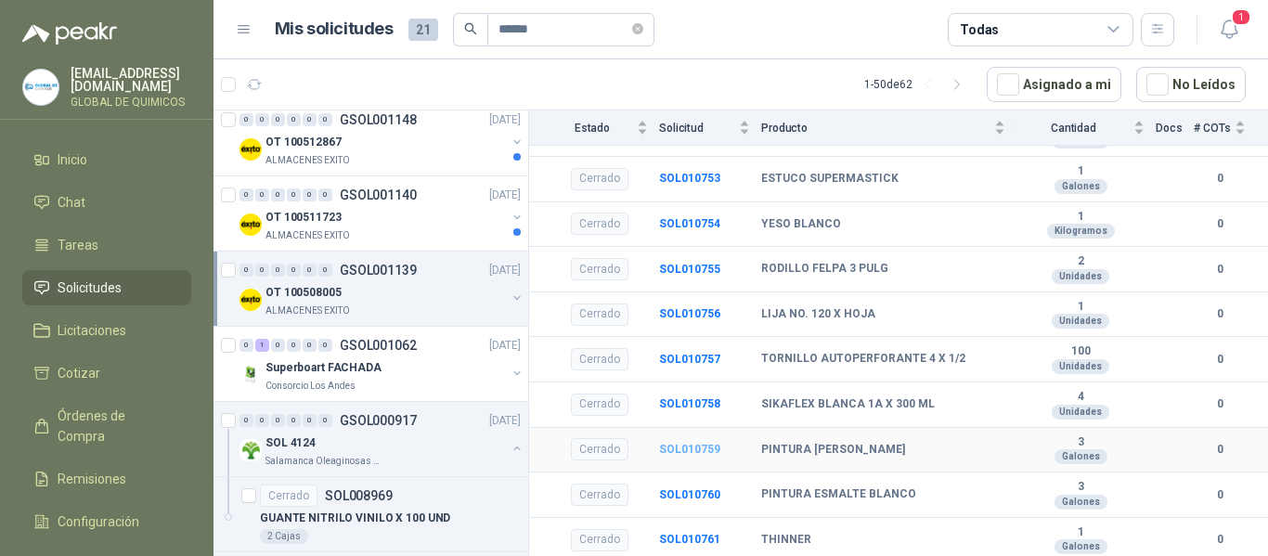
click at [695, 446] on b "SOL010759" at bounding box center [689, 449] width 61 height 13
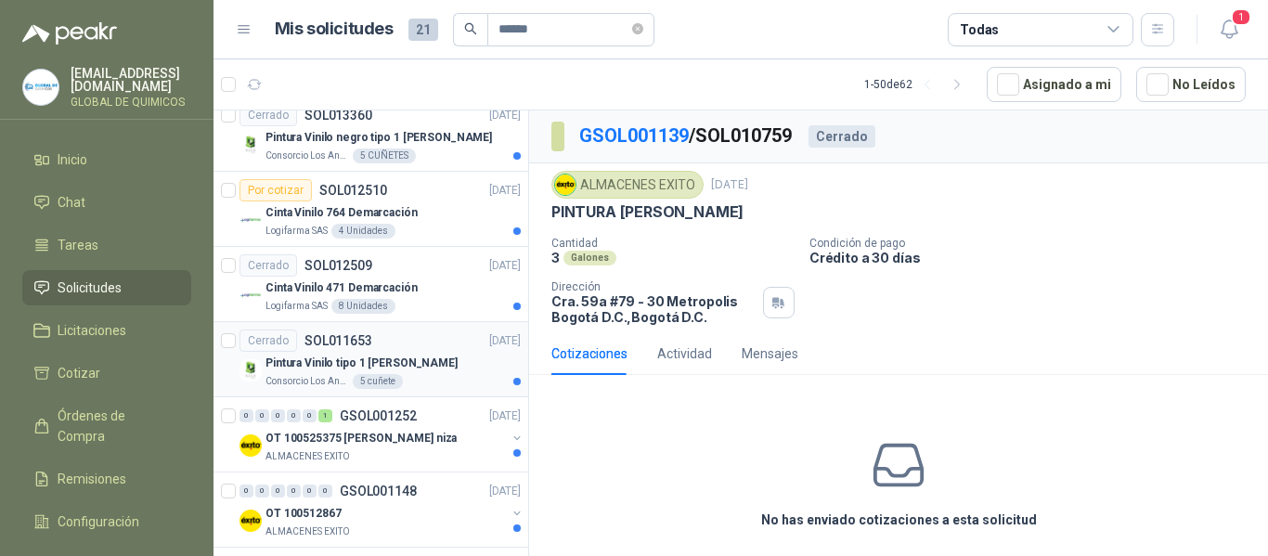
scroll to position [2513, 0]
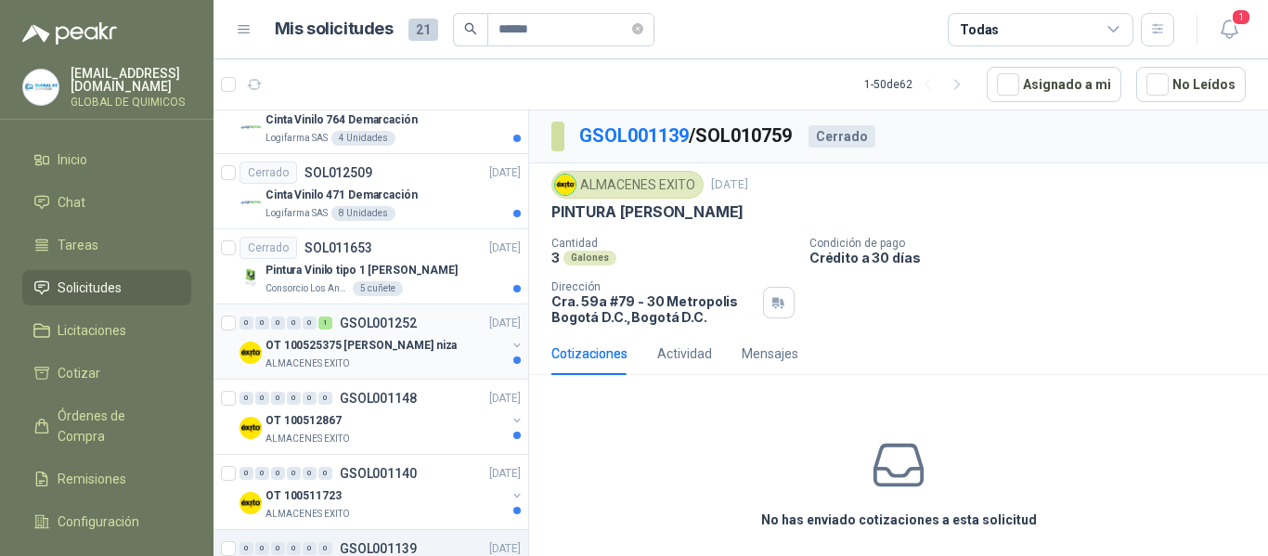
click at [487, 349] on div "OT 100525375 [PERSON_NAME] niza" at bounding box center [386, 345] width 240 height 22
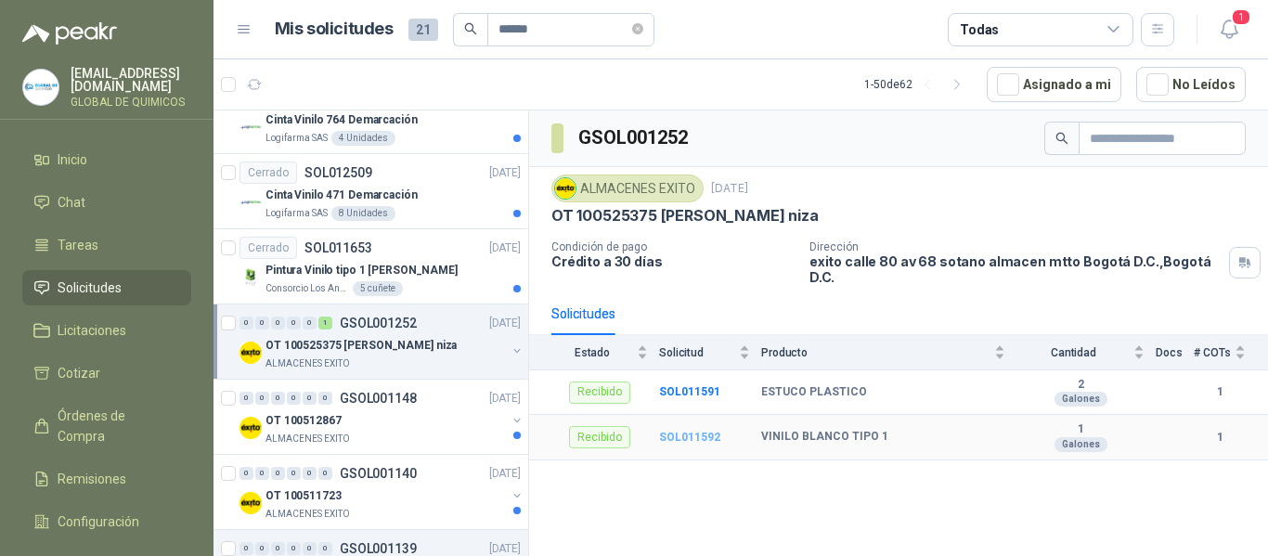
click at [686, 431] on b "SOL011592" at bounding box center [689, 437] width 61 height 13
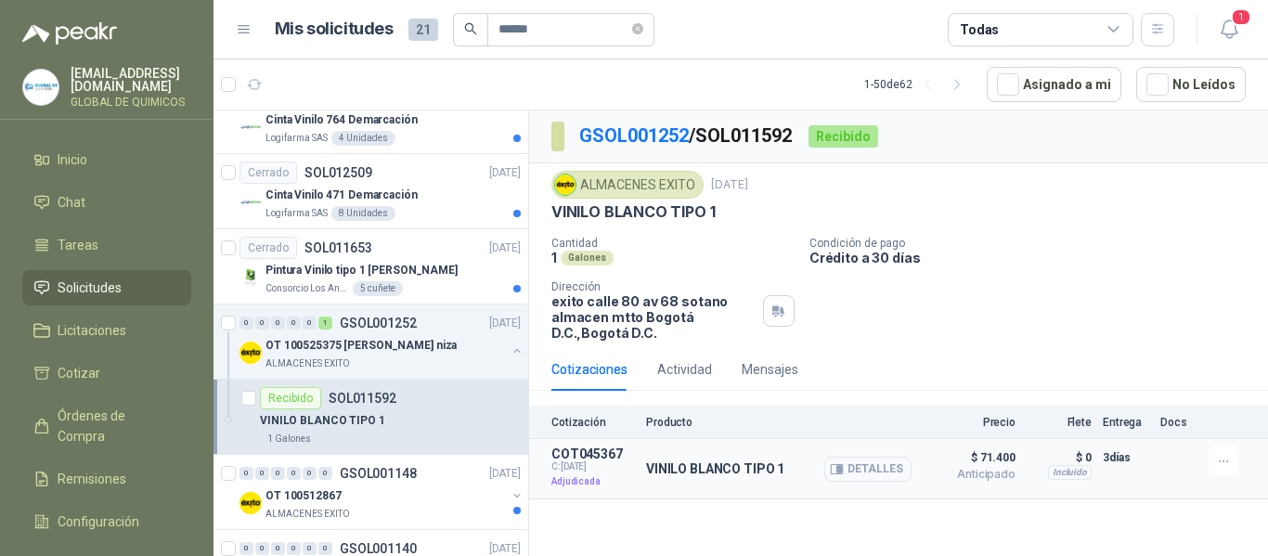
click at [873, 473] on button "Detalles" at bounding box center [867, 469] width 87 height 25
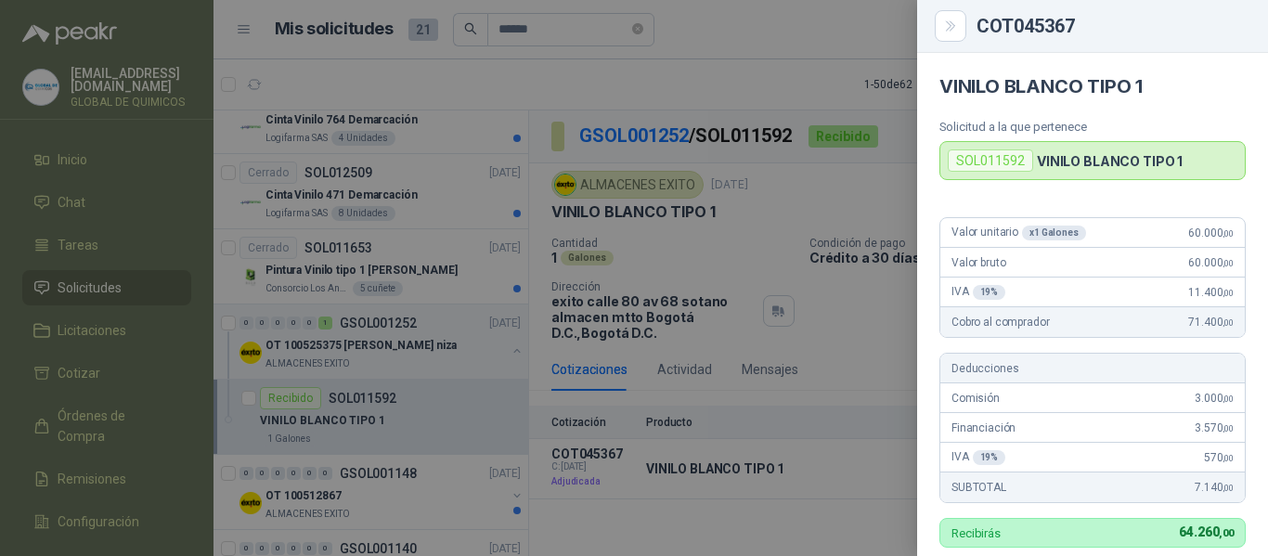
click at [729, 493] on div at bounding box center [634, 278] width 1268 height 556
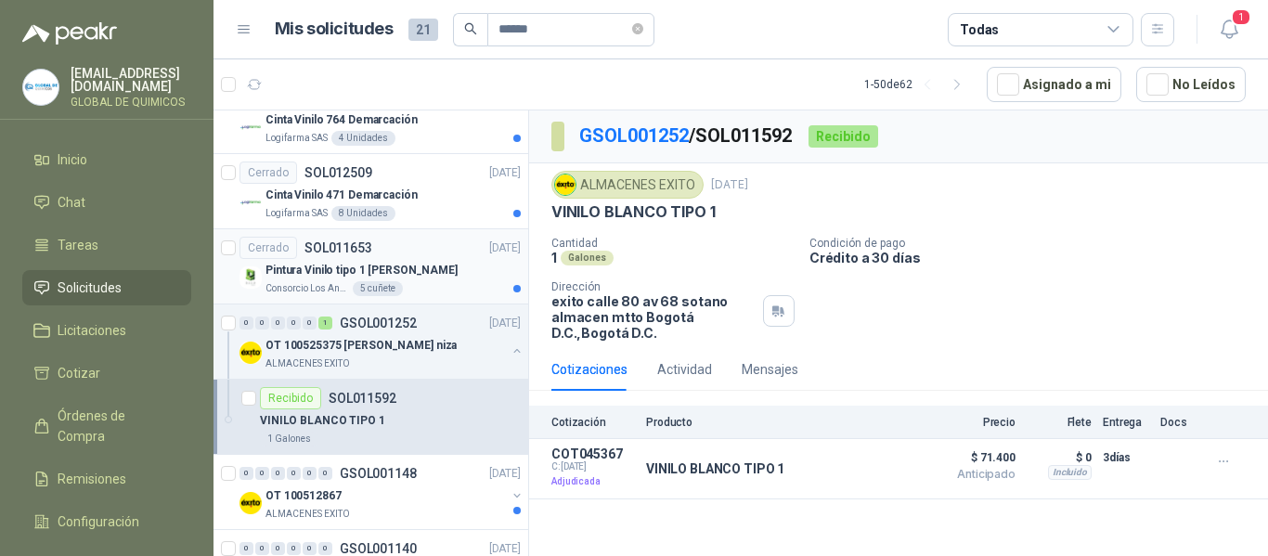
click at [480, 275] on div "Pintura Vinilo tipo 1 [PERSON_NAME]" at bounding box center [393, 270] width 255 height 22
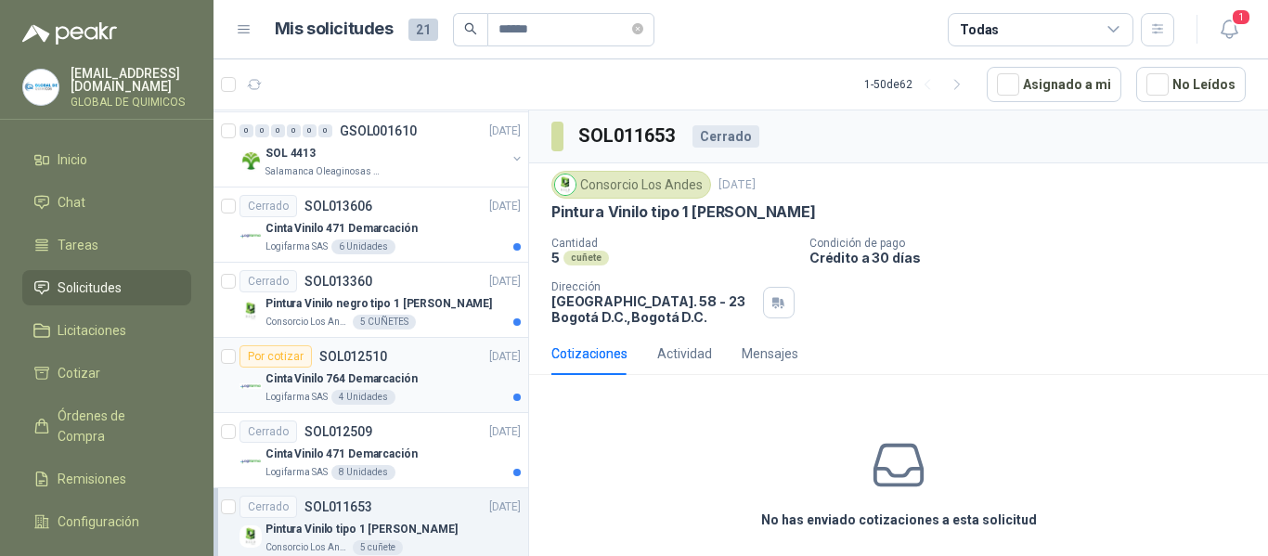
scroll to position [2235, 0]
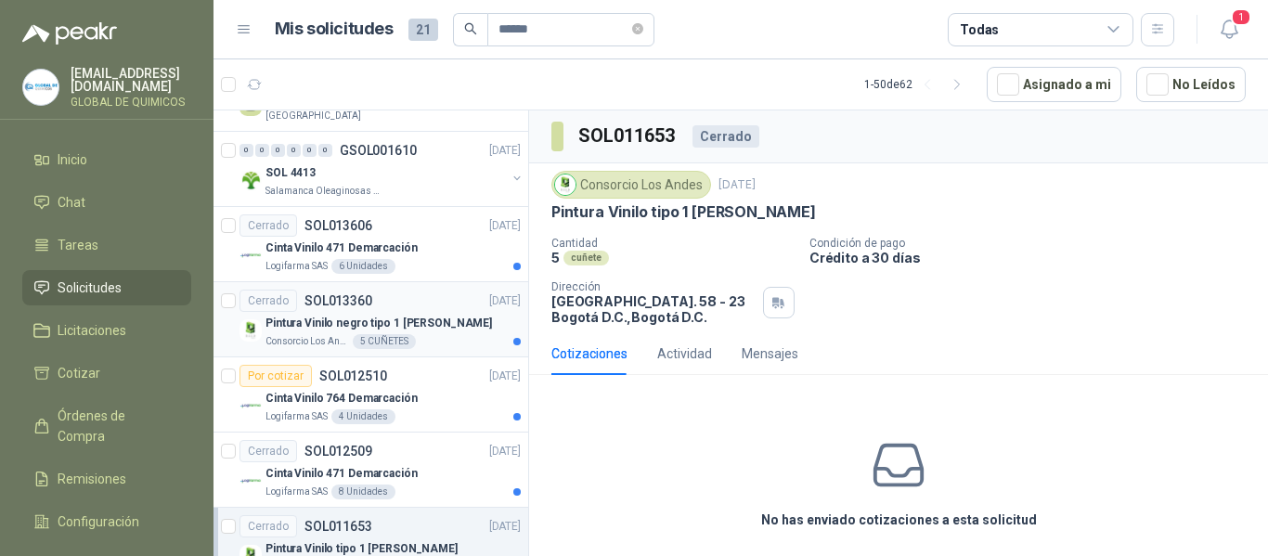
click at [412, 327] on p "Pintura Vinilo negro tipo 1 [PERSON_NAME]" at bounding box center [379, 324] width 227 height 18
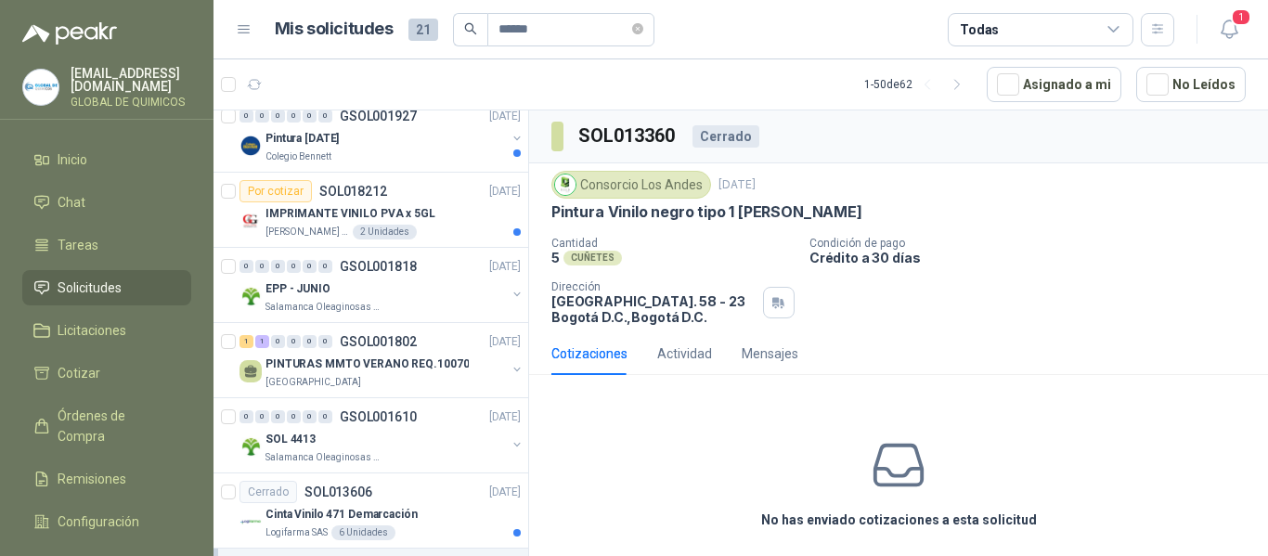
scroll to position [1956, 0]
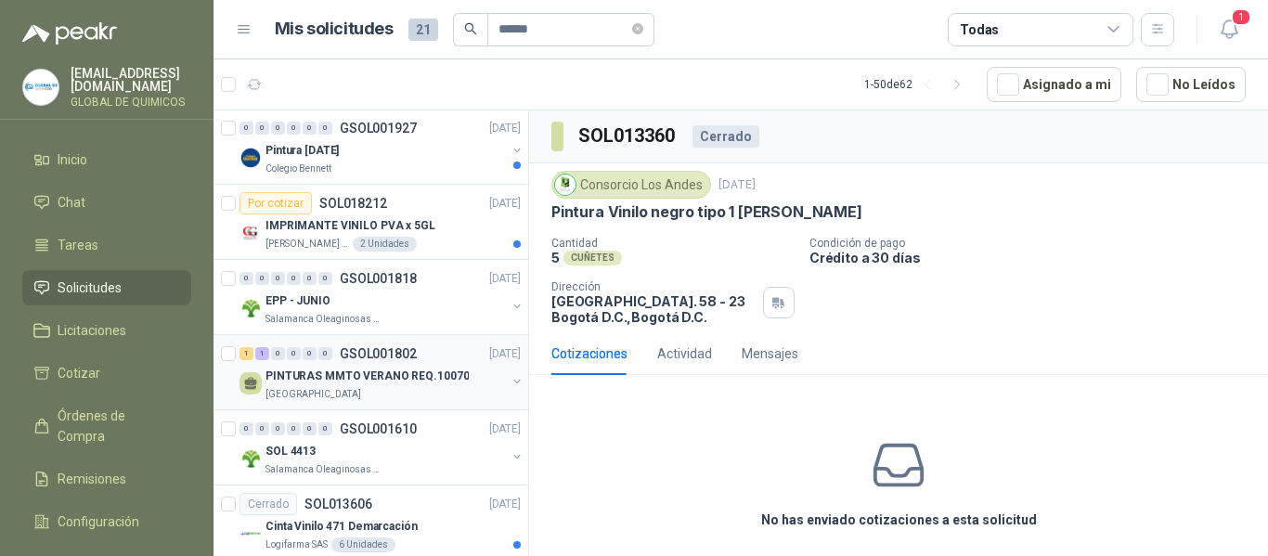
click at [433, 373] on p "PINTURAS MMTO VERANO REQ.10070" at bounding box center [367, 377] width 203 height 18
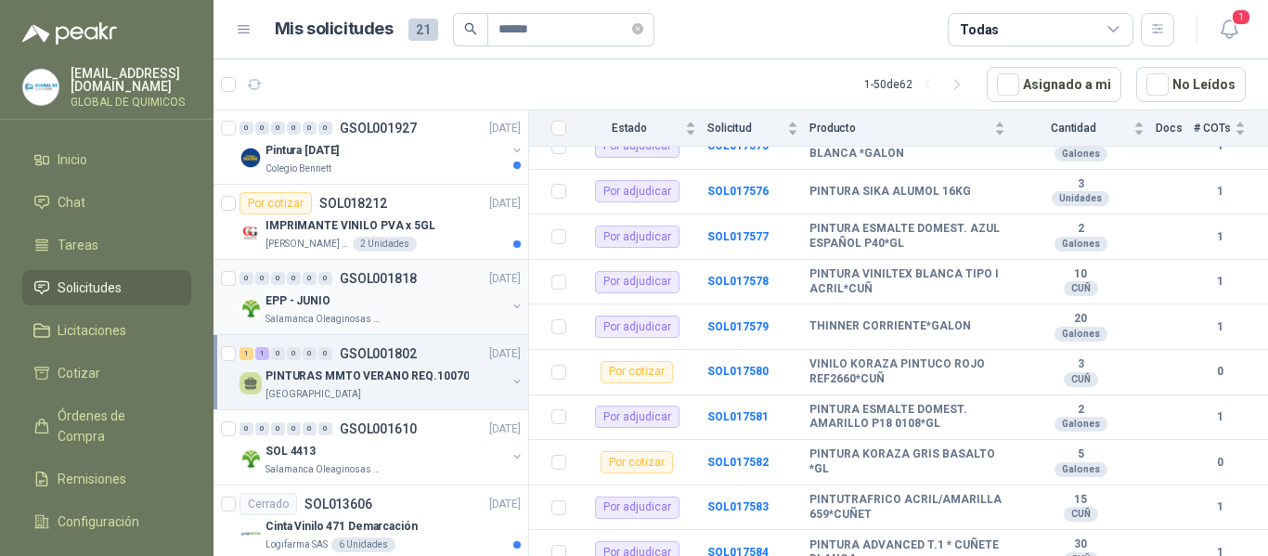
scroll to position [1863, 0]
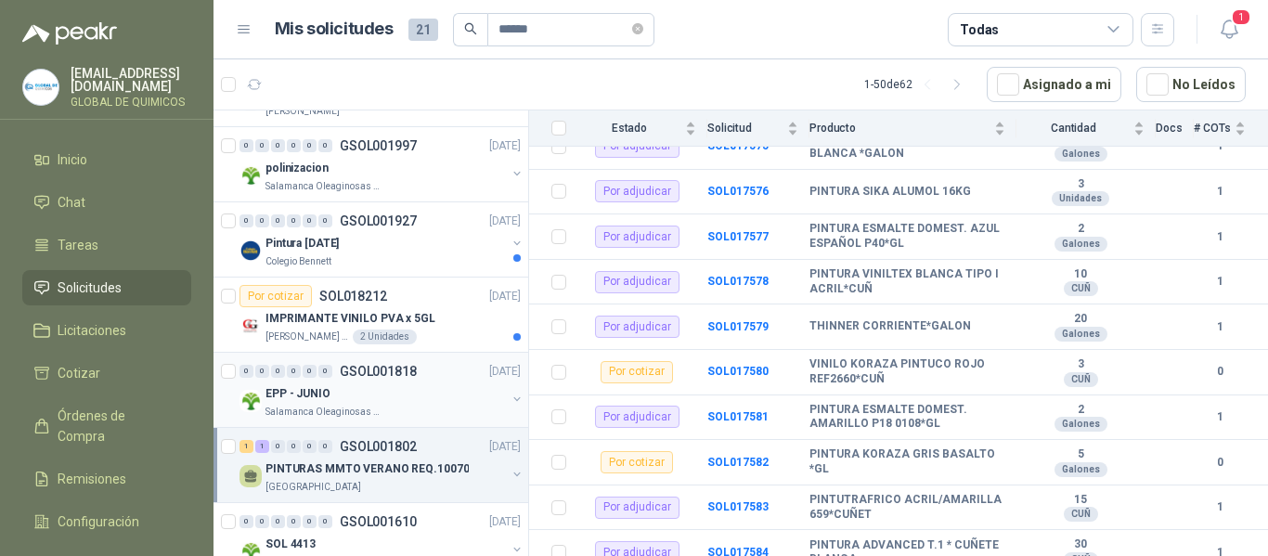
click at [414, 391] on div "EPP - JUNIO" at bounding box center [386, 393] width 240 height 22
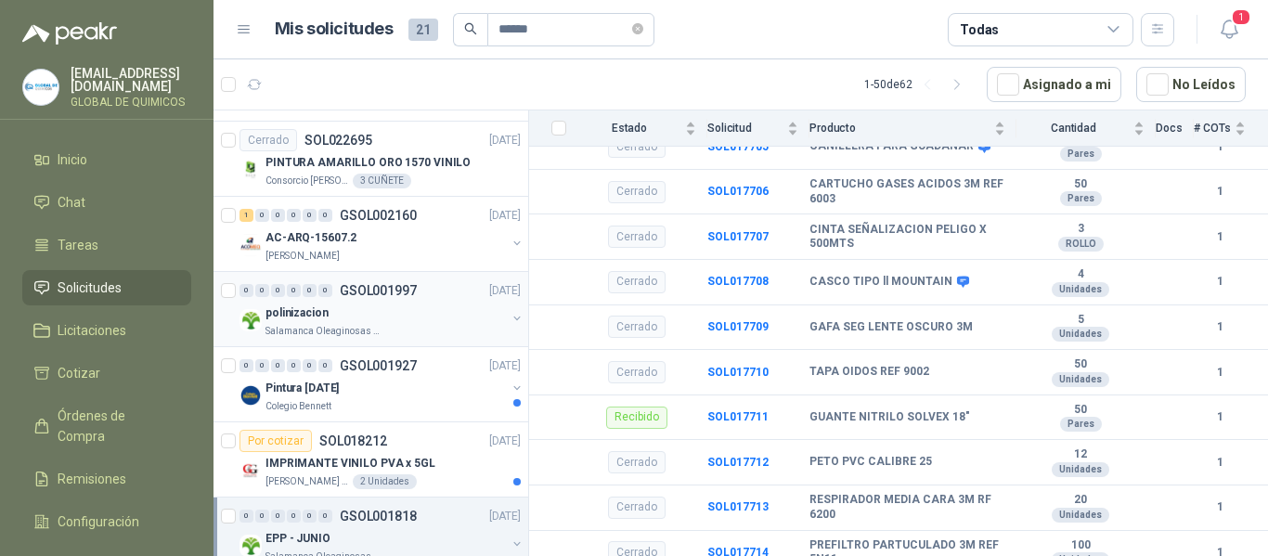
scroll to position [1678, 0]
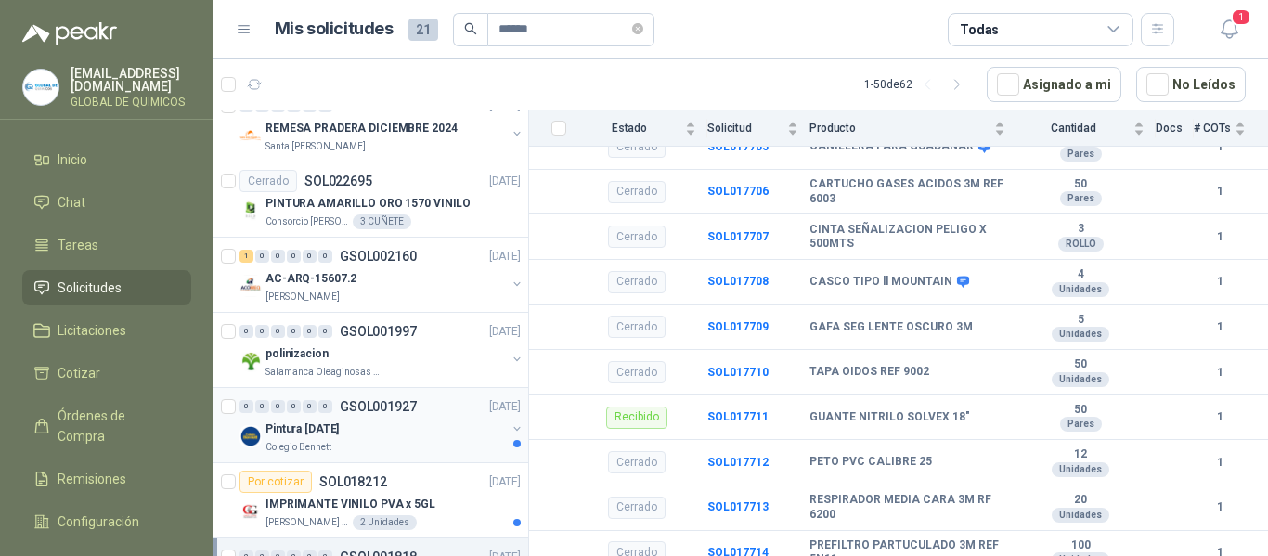
click at [362, 421] on div "Pintura [DATE]" at bounding box center [386, 429] width 240 height 22
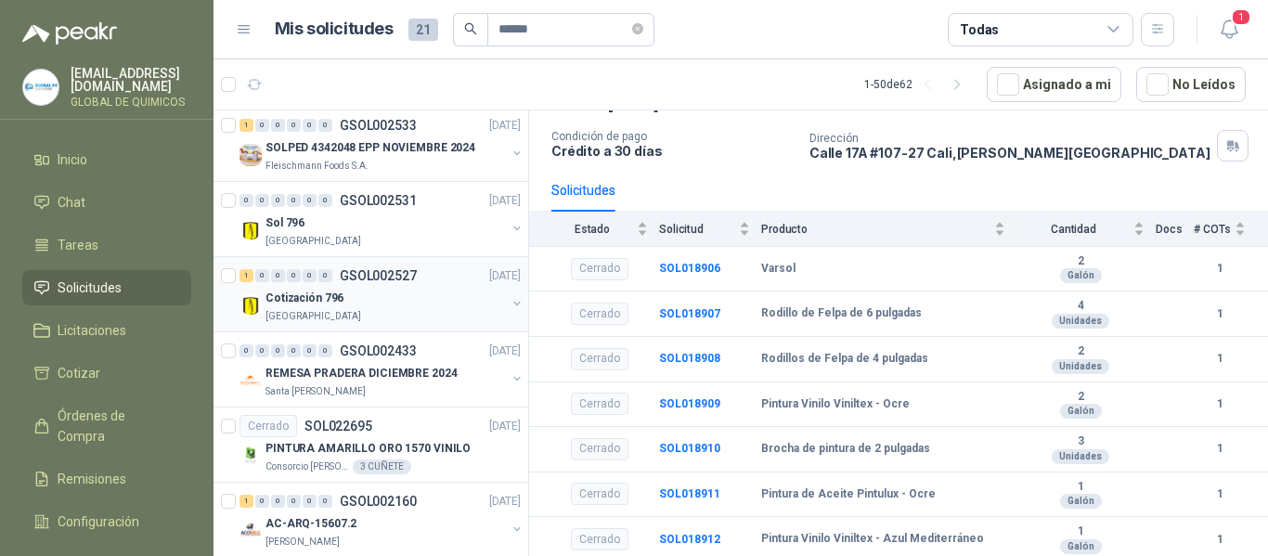
scroll to position [1399, 0]
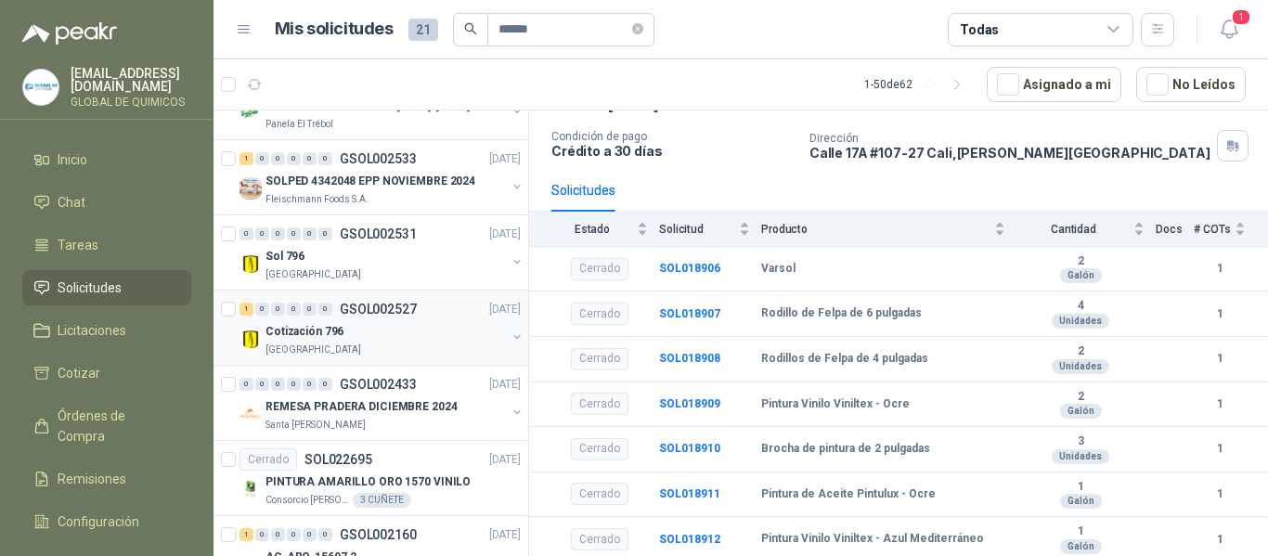
click at [418, 330] on div "Cotización 796" at bounding box center [386, 331] width 240 height 22
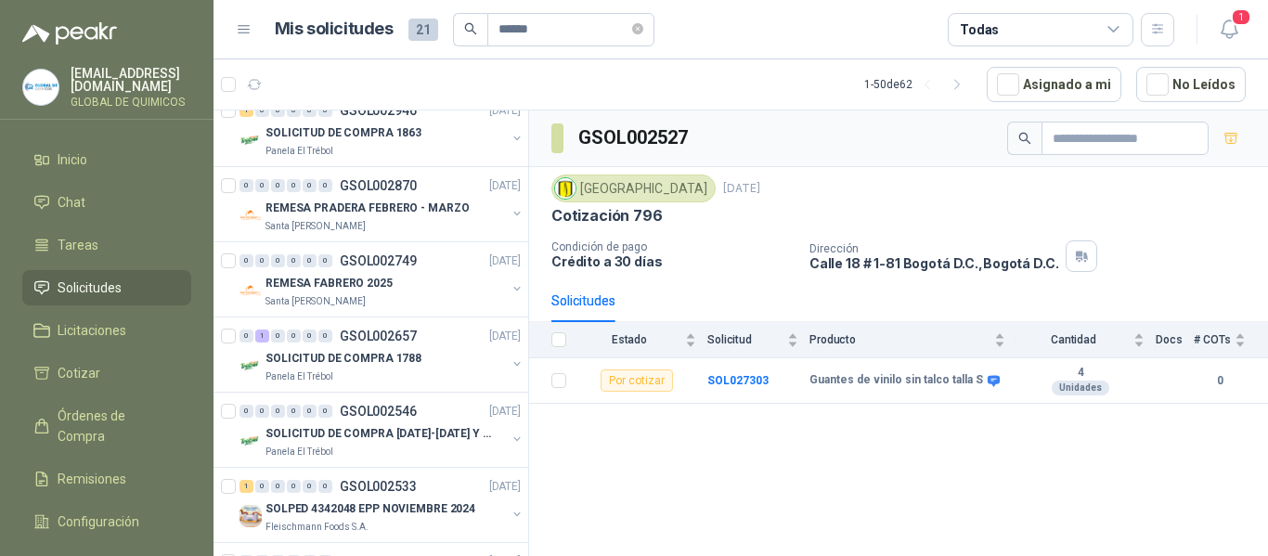
scroll to position [1028, 0]
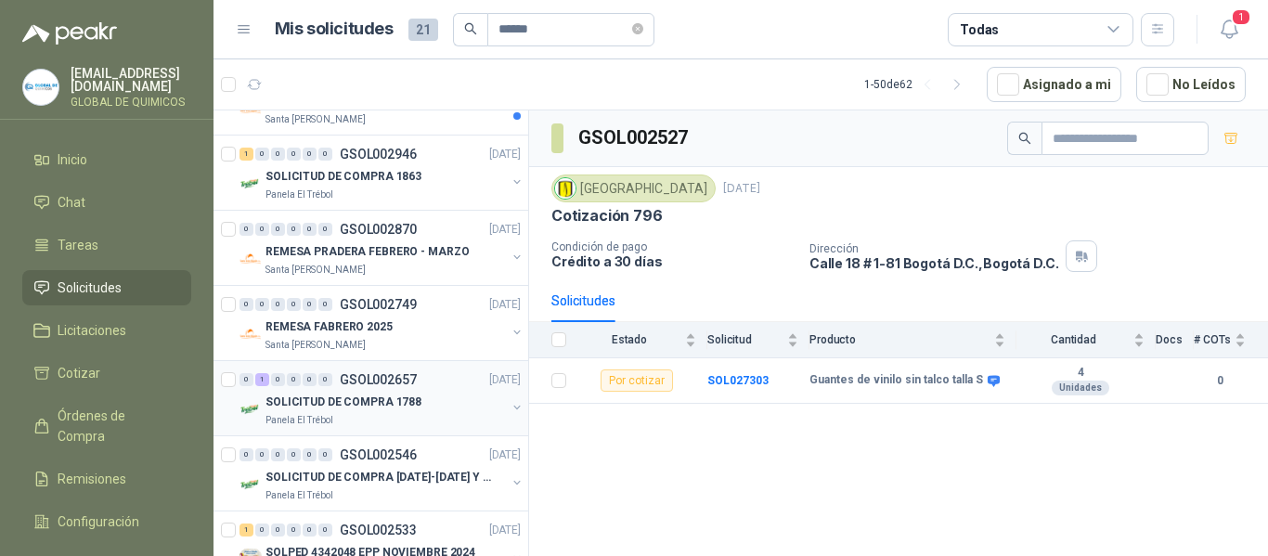
click at [383, 400] on p "SOLICITUD DE COMPRA 1788" at bounding box center [344, 403] width 156 height 18
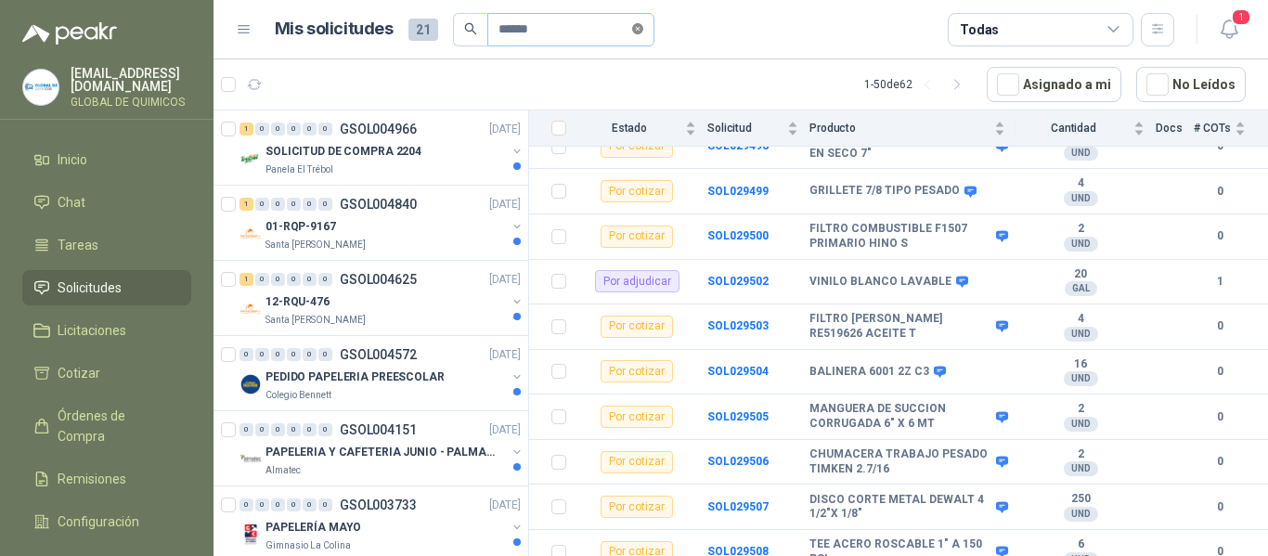
click at [643, 24] on icon "close-circle" at bounding box center [637, 28] width 11 height 11
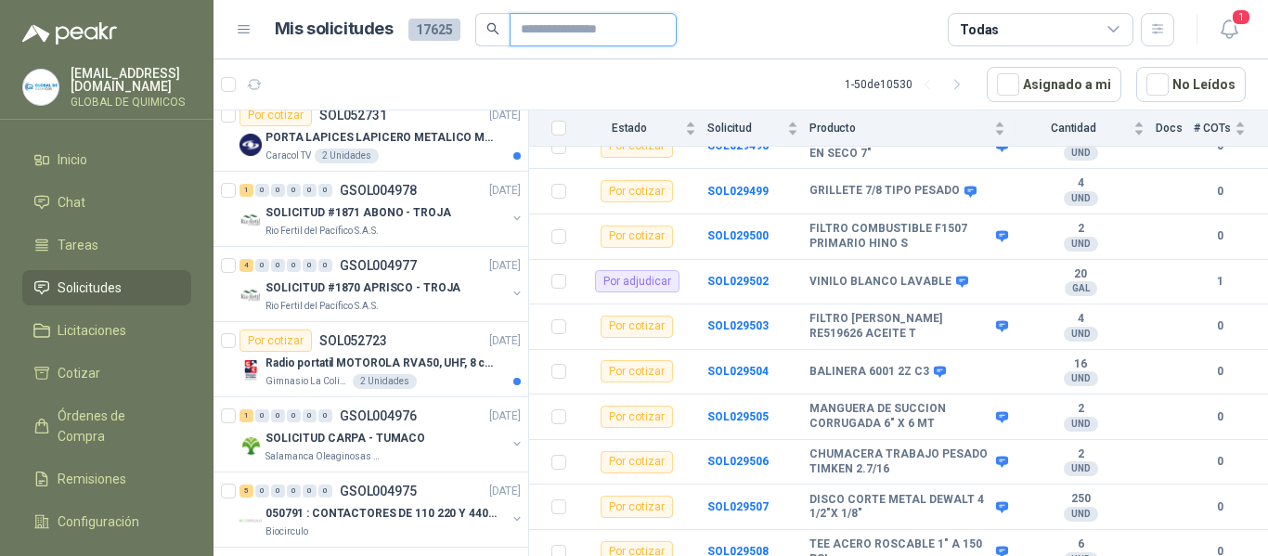
scroll to position [738, 0]
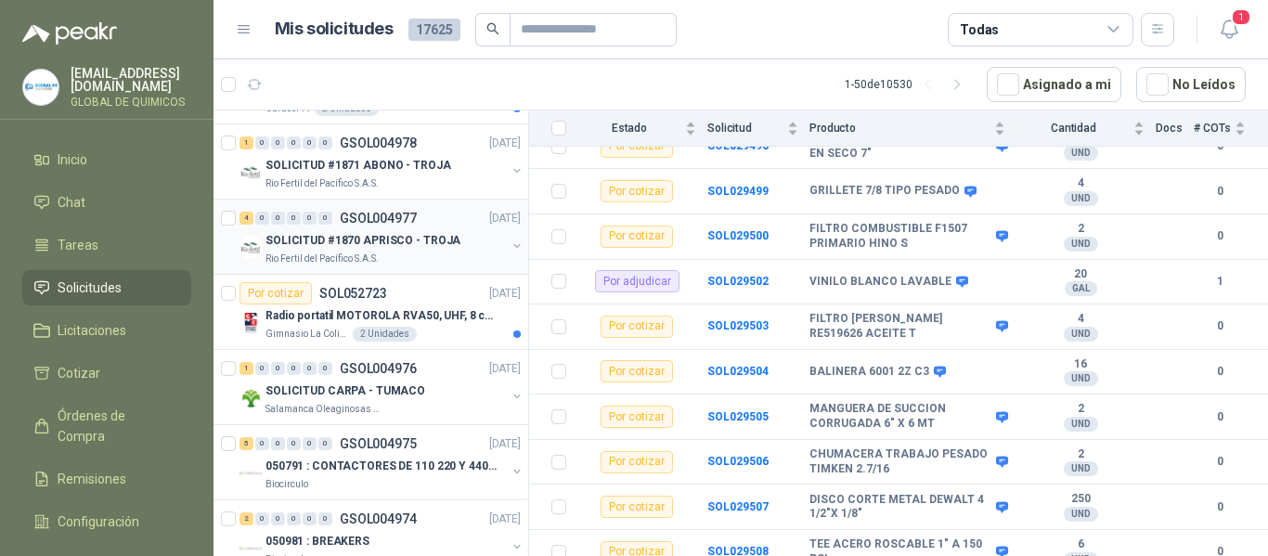
click at [492, 241] on div "SOLICITUD #1870 APRISCO - TROJA Rio Fertil del Pacífico S.A.S." at bounding box center [382, 247] width 285 height 37
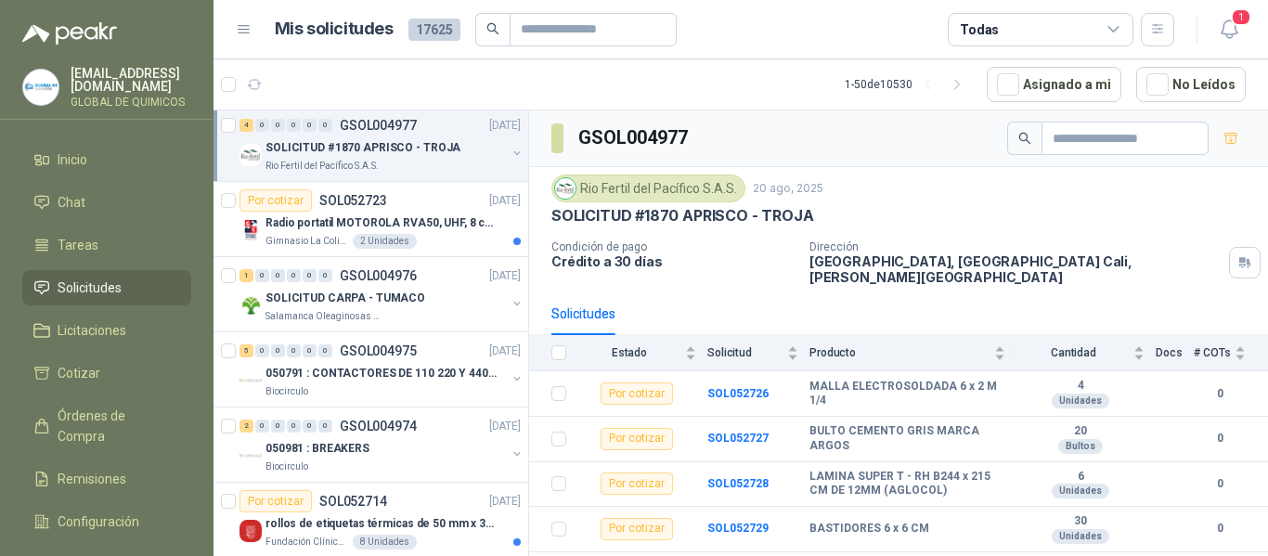
scroll to position [924, 0]
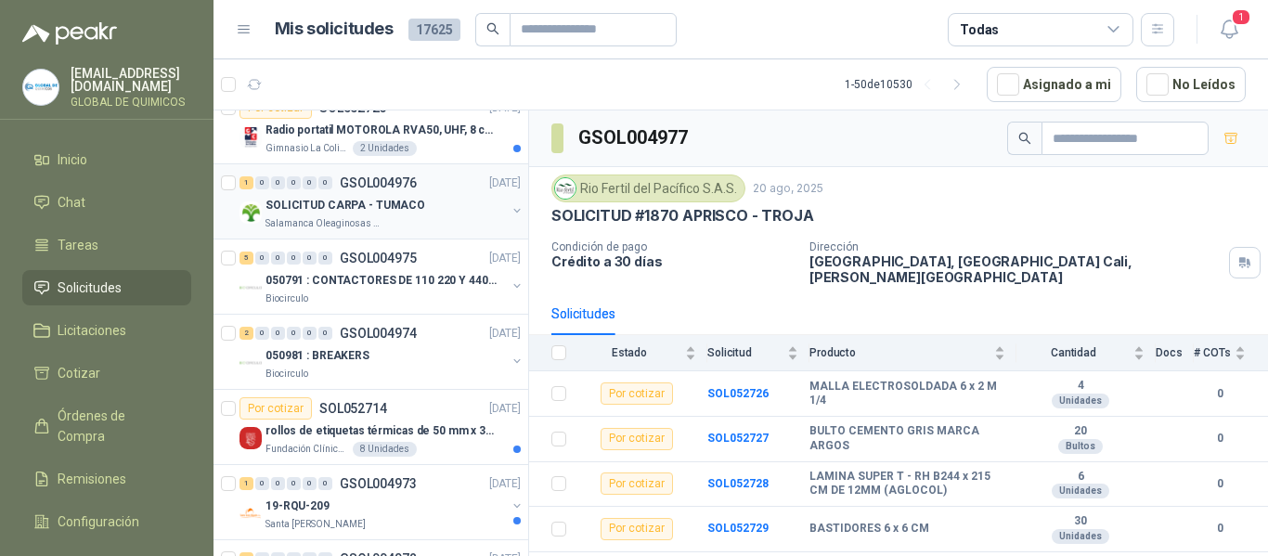
click at [487, 200] on div "SOLICITUD CARPA - TUMACO" at bounding box center [386, 205] width 240 height 22
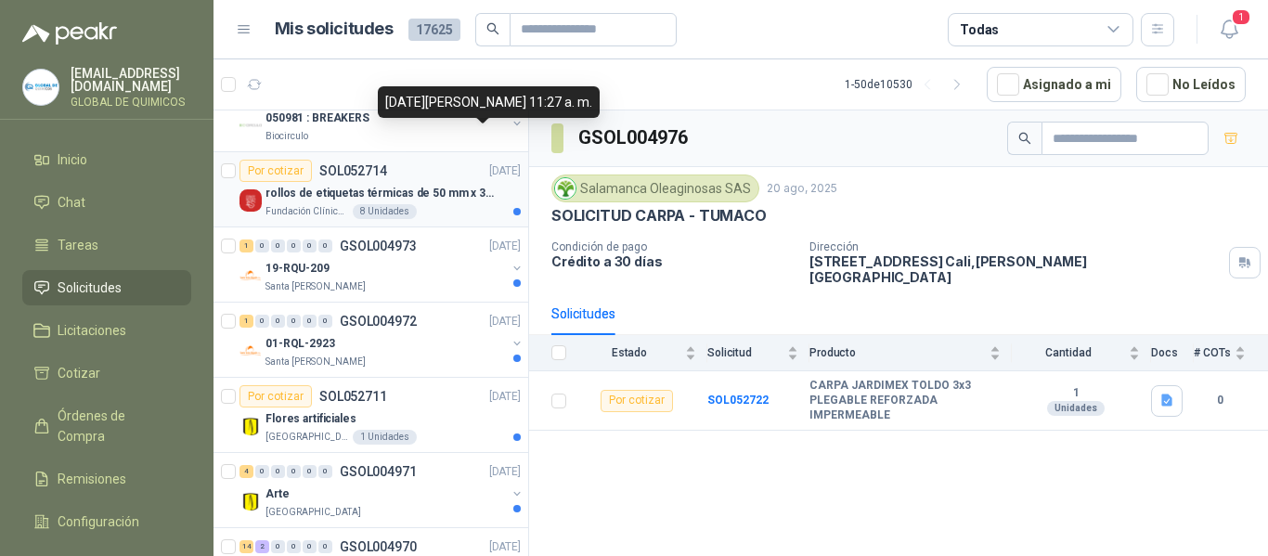
scroll to position [1202, 0]
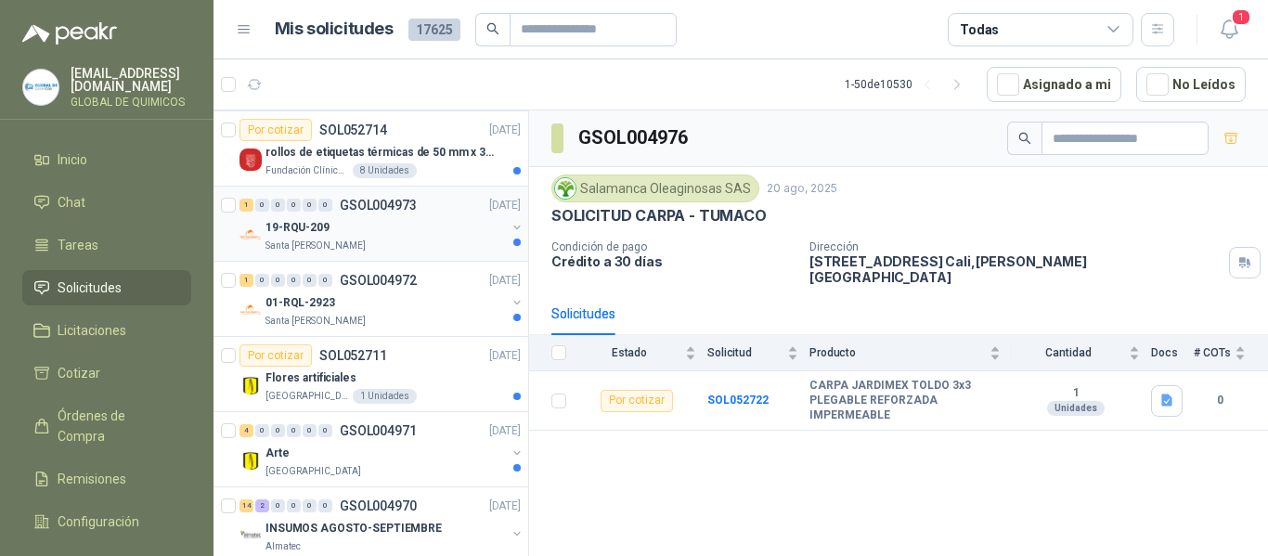
click at [479, 226] on div "19-RQU-209" at bounding box center [386, 227] width 240 height 22
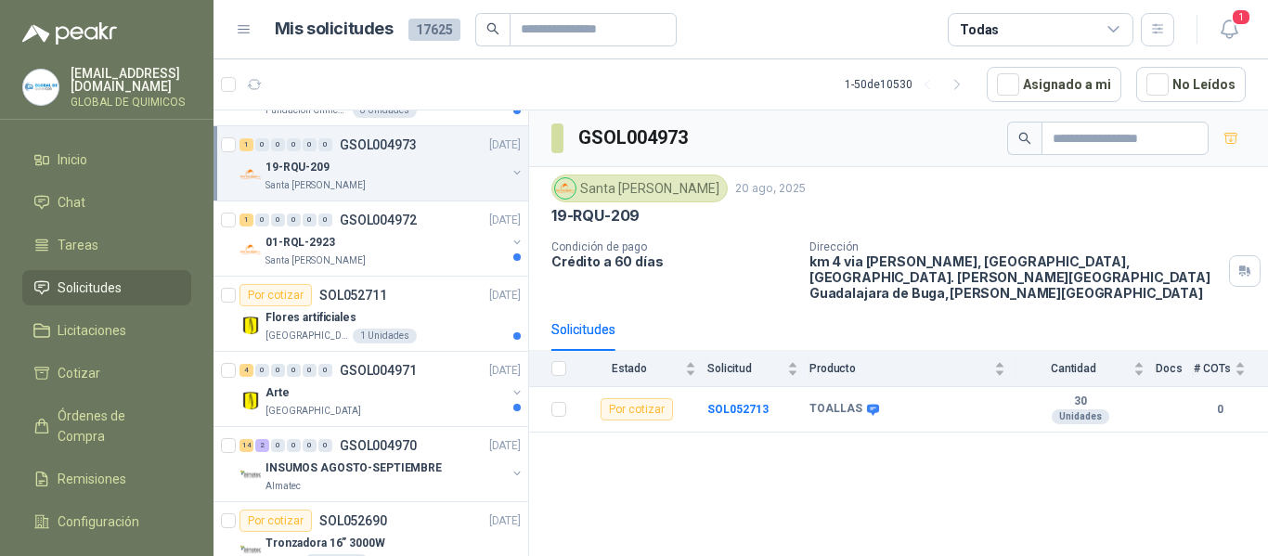
scroll to position [1295, 0]
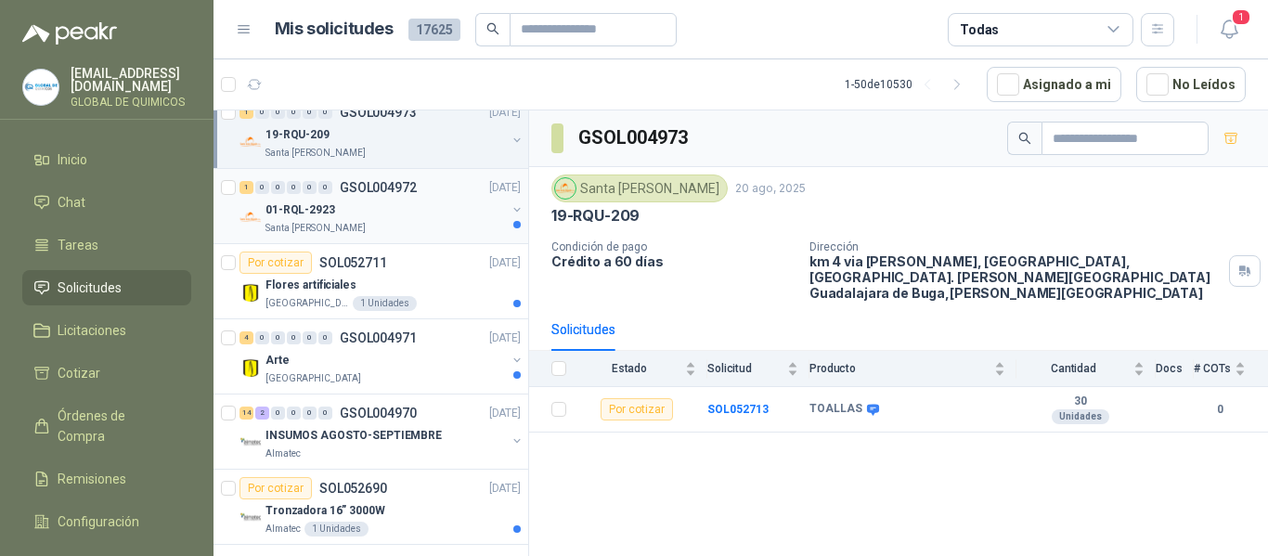
click at [490, 215] on div "01-RQL-2923" at bounding box center [386, 210] width 240 height 22
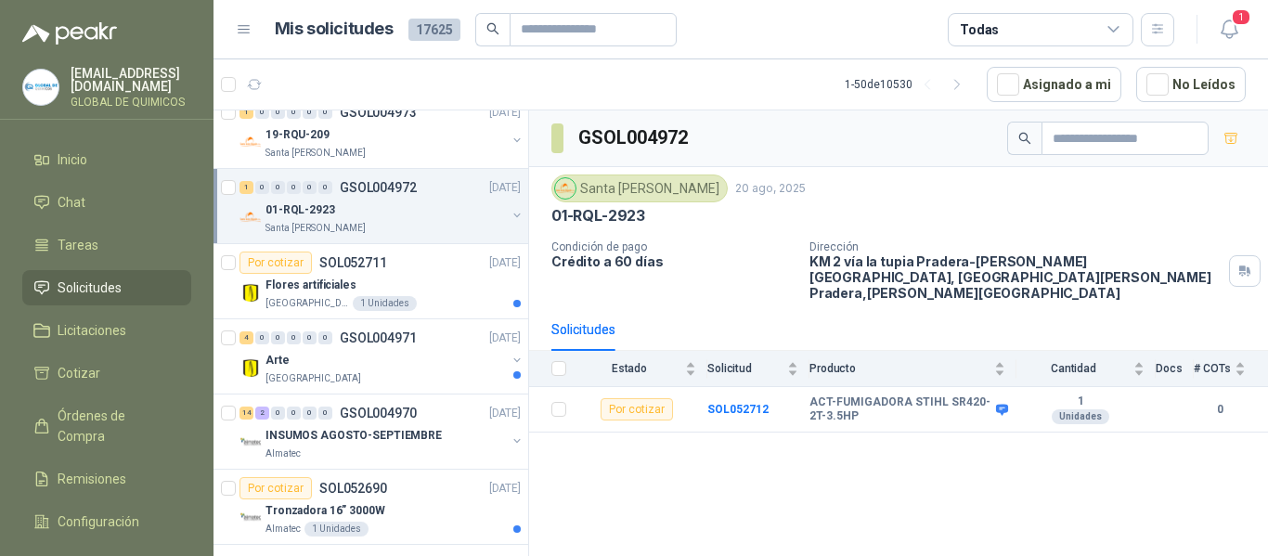
scroll to position [1388, 0]
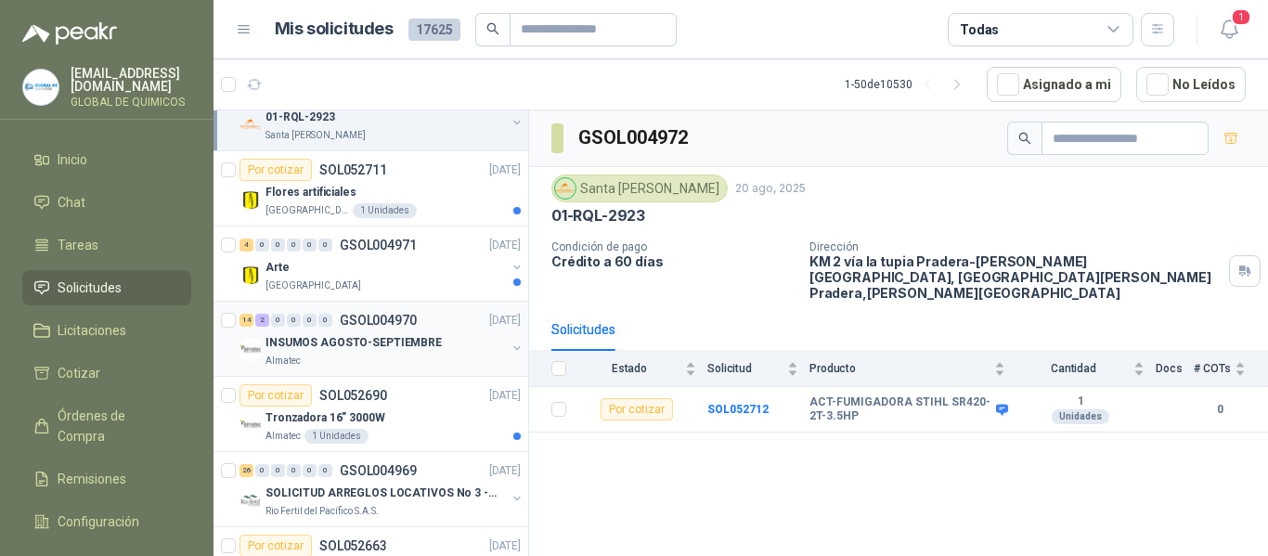
click at [503, 339] on div "INSUMOS AGOSTO-SEPTIEMBRE Almatec" at bounding box center [382, 349] width 285 height 37
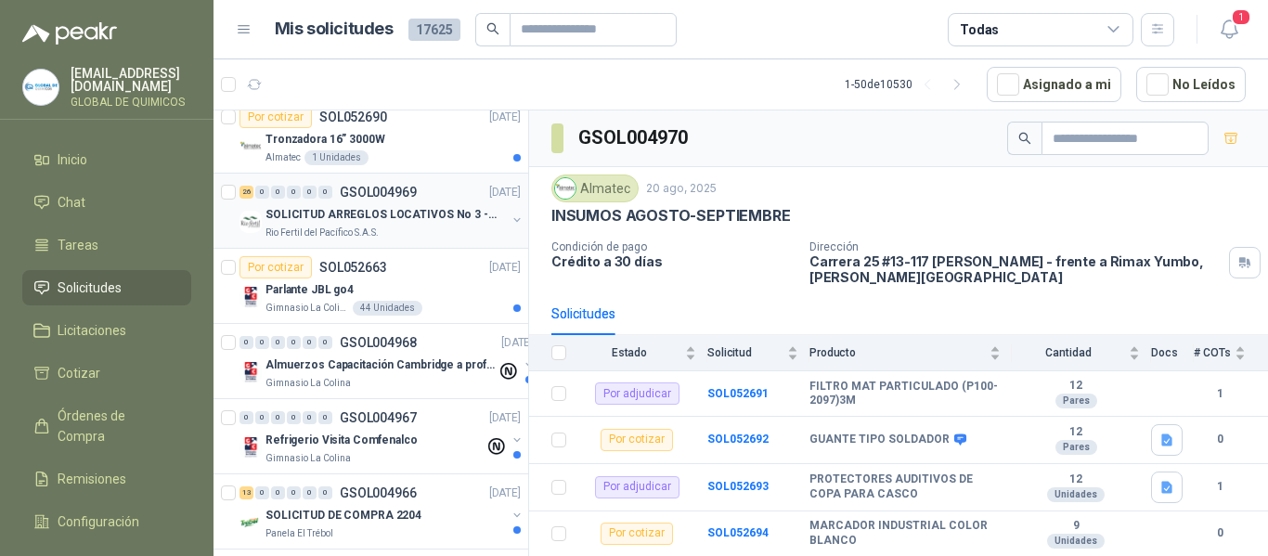
scroll to position [1759, 0]
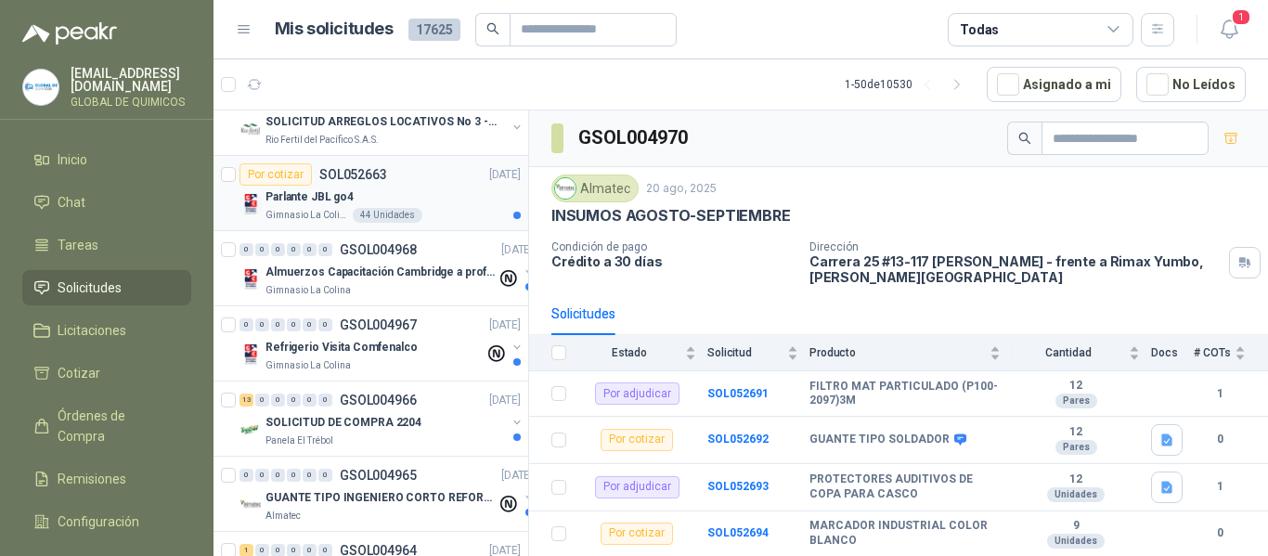
click at [460, 196] on div "Parlante JBL go4" at bounding box center [393, 197] width 255 height 22
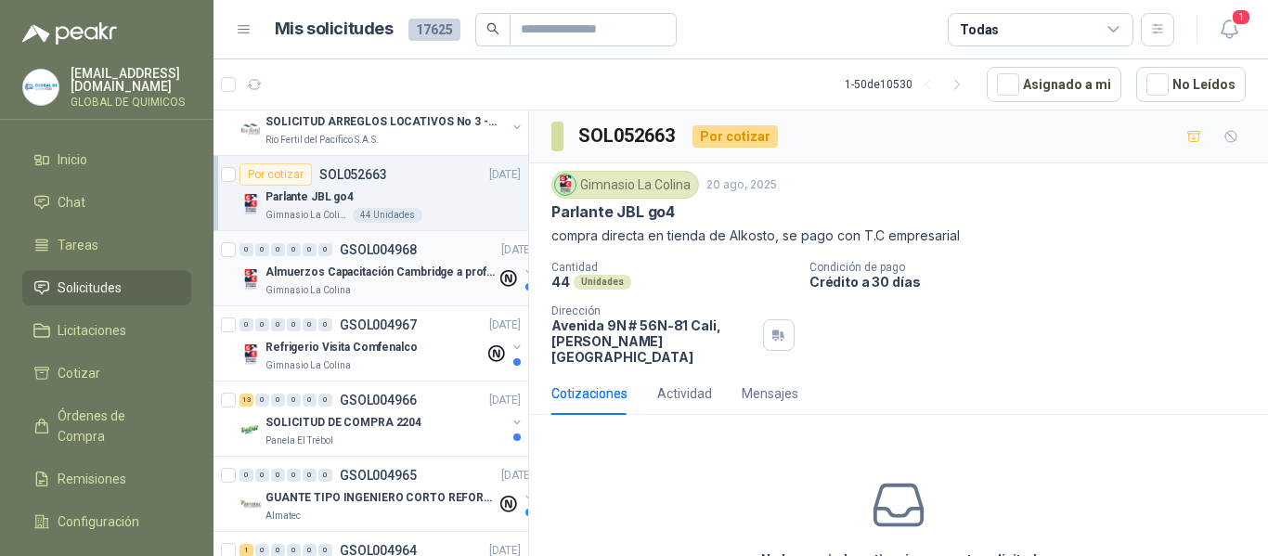
click at [437, 289] on div "Gimnasio La Colina" at bounding box center [381, 290] width 231 height 15
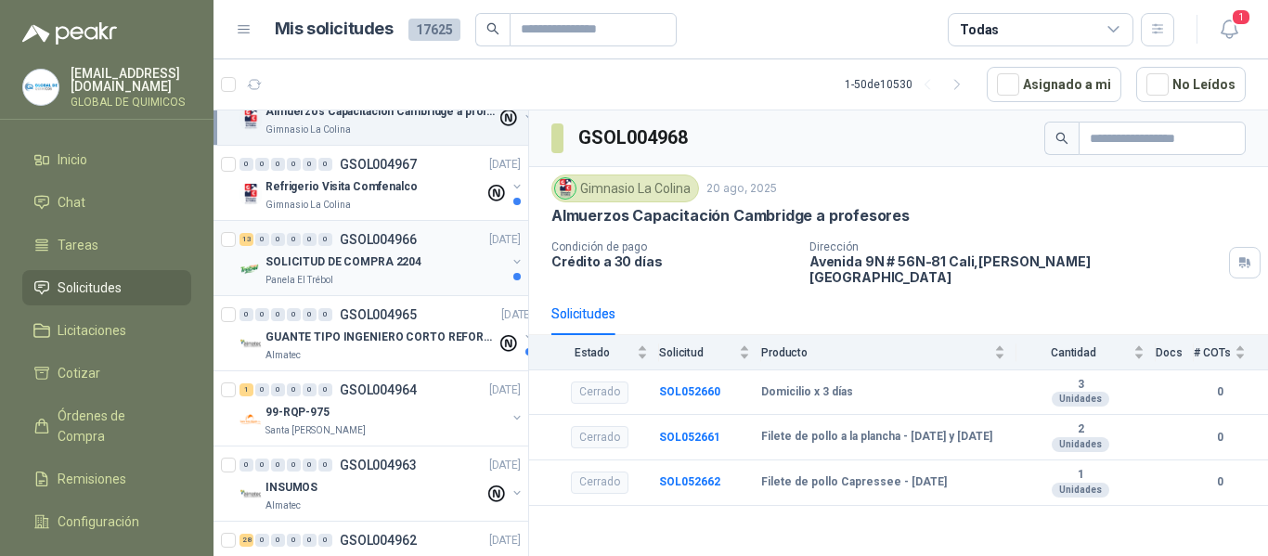
scroll to position [1945, 0]
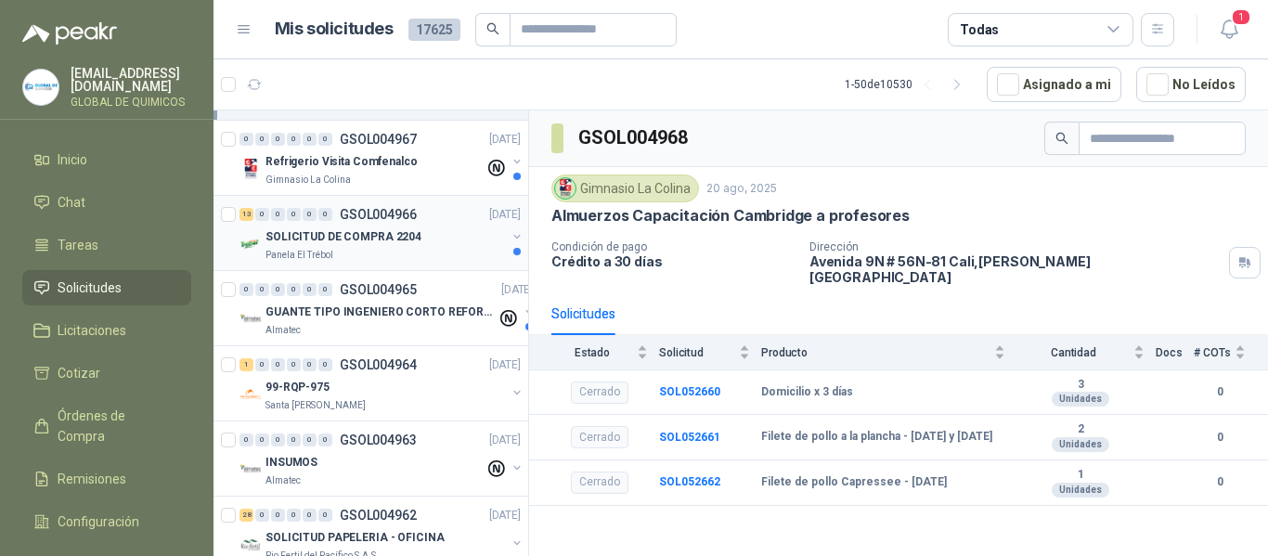
click at [483, 243] on div "SOLICITUD DE COMPRA 2204" at bounding box center [386, 237] width 240 height 22
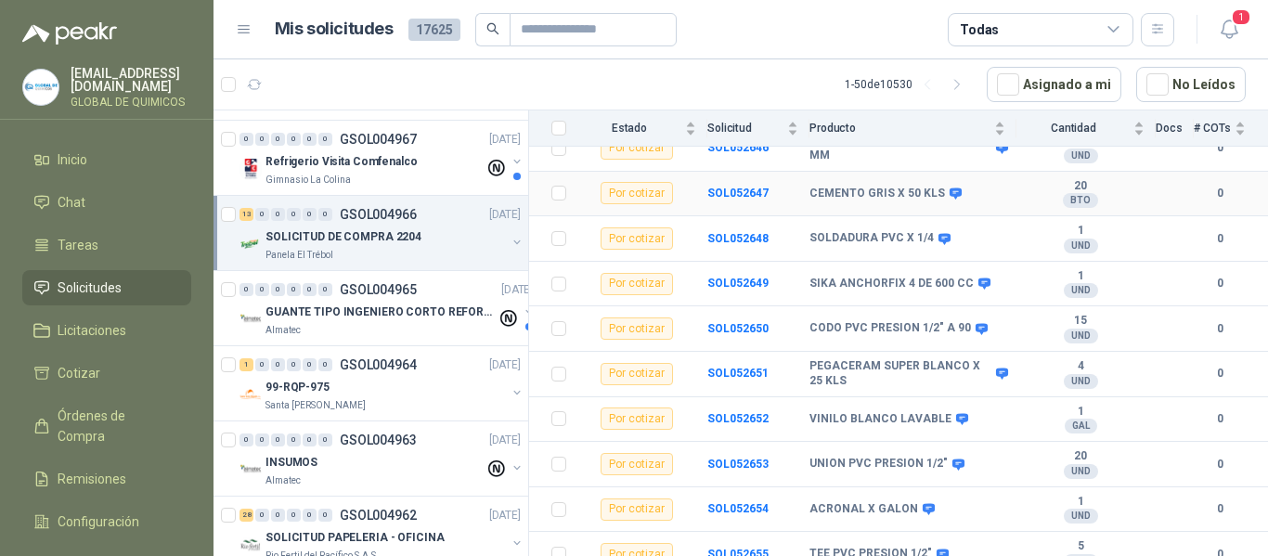
scroll to position [382, 0]
click at [464, 321] on div "GUANTE TIPO INGENIERO CORTO REFORZADO" at bounding box center [381, 312] width 231 height 22
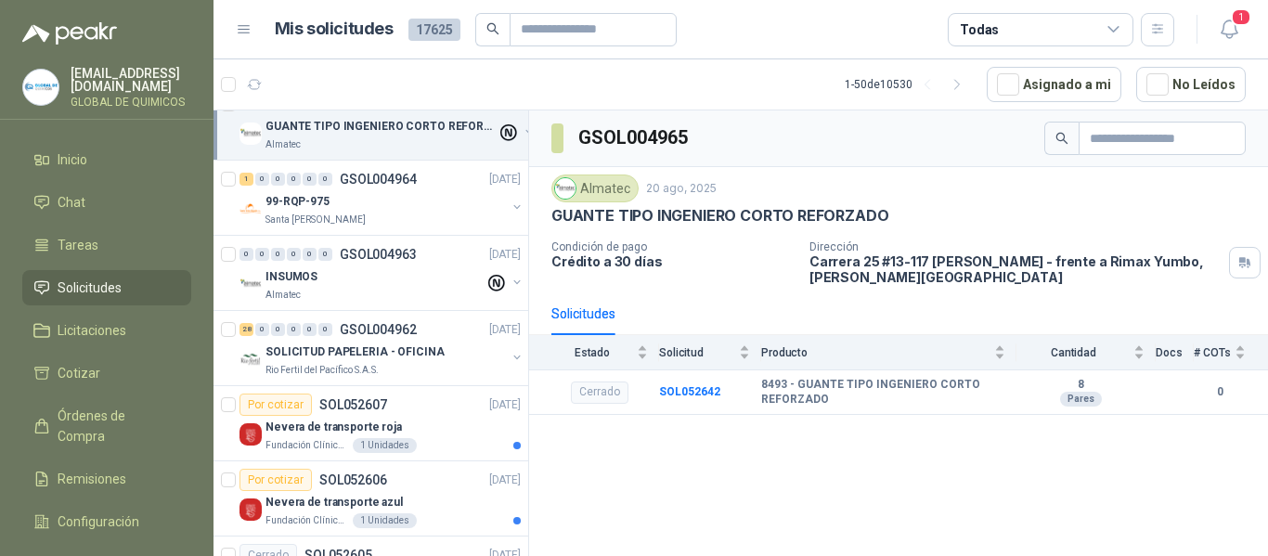
scroll to position [2223, 0]
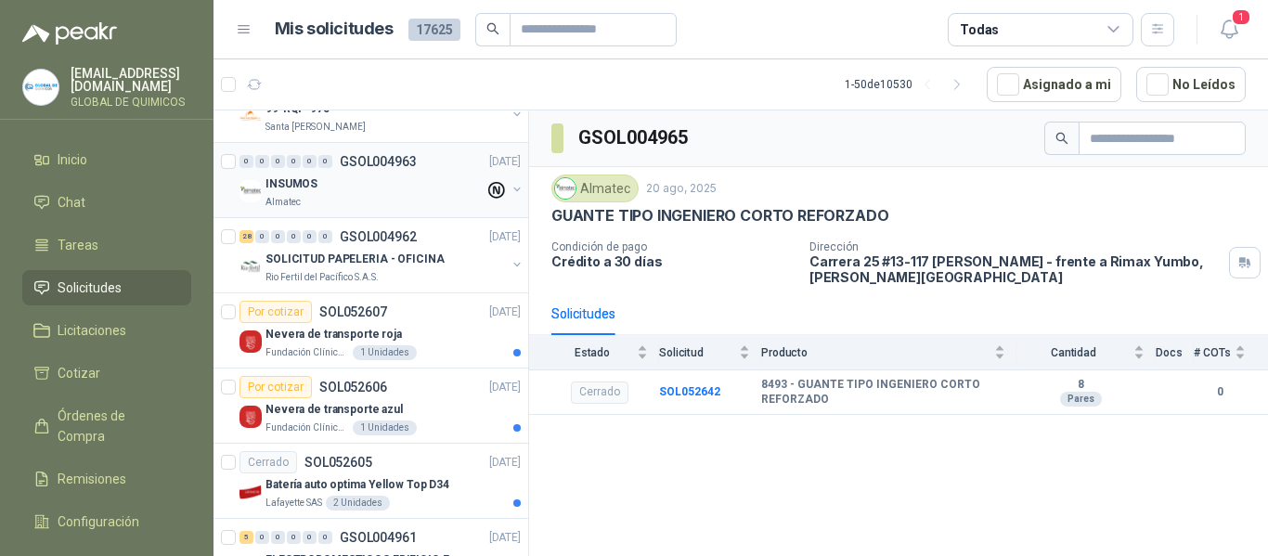
click at [438, 188] on div "INSUMOS" at bounding box center [375, 184] width 219 height 22
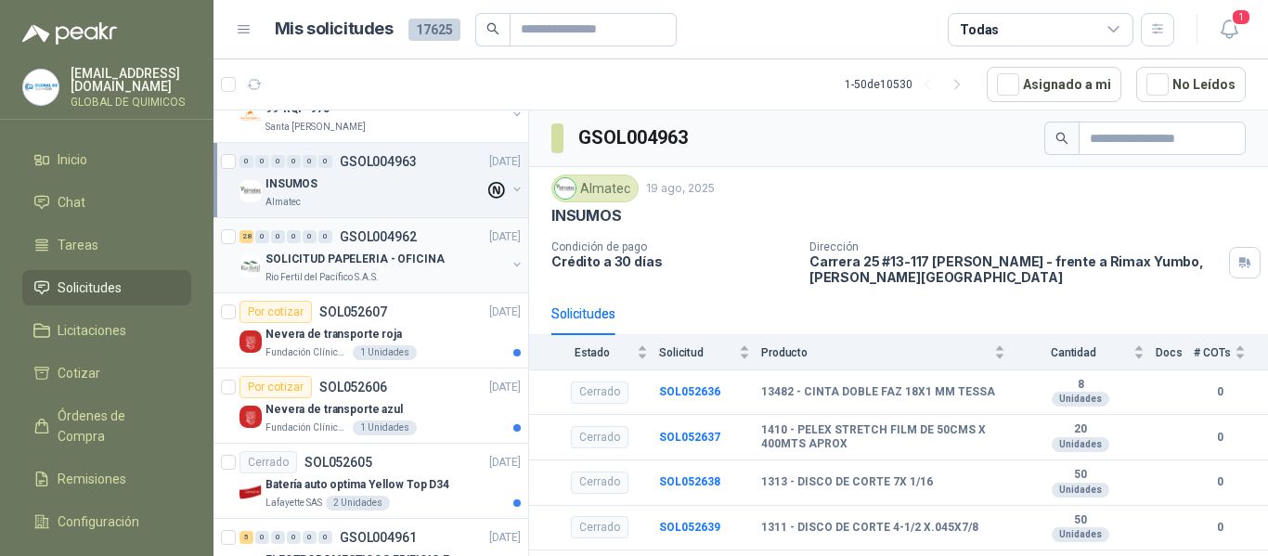
click at [452, 264] on div "SOLICITUD PAPELERIA - OFICINA" at bounding box center [386, 259] width 240 height 22
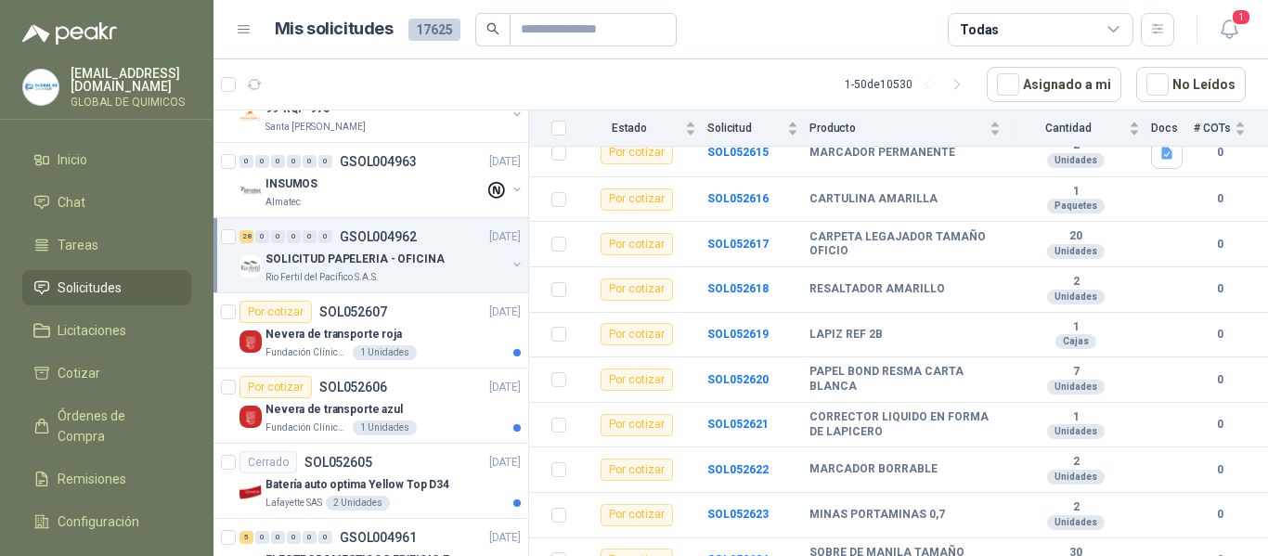
scroll to position [557, 0]
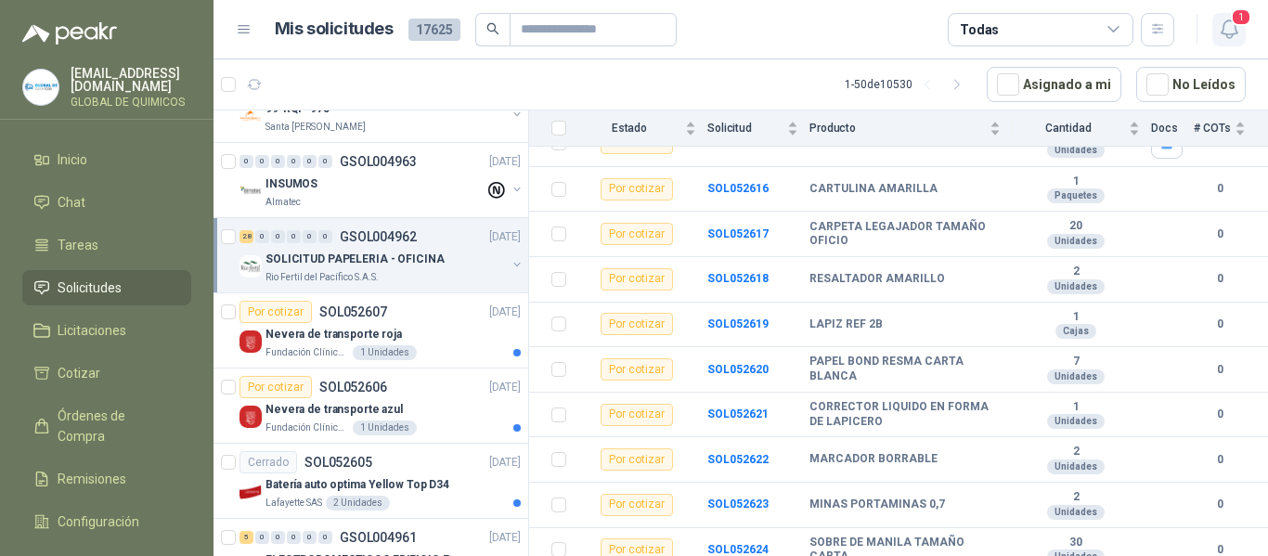
click at [1239, 32] on icon "button" at bounding box center [1229, 29] width 23 height 23
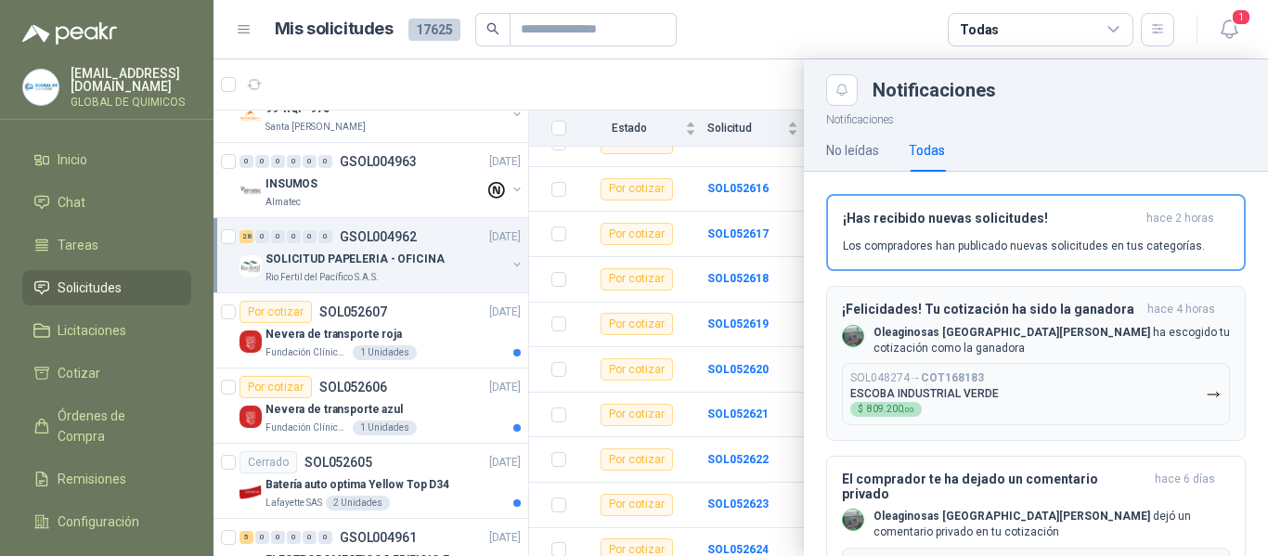
click at [1055, 332] on p "Oleaginosas San [PERSON_NAME] ha escogido tu cotización como la ganadora" at bounding box center [1052, 341] width 356 height 32
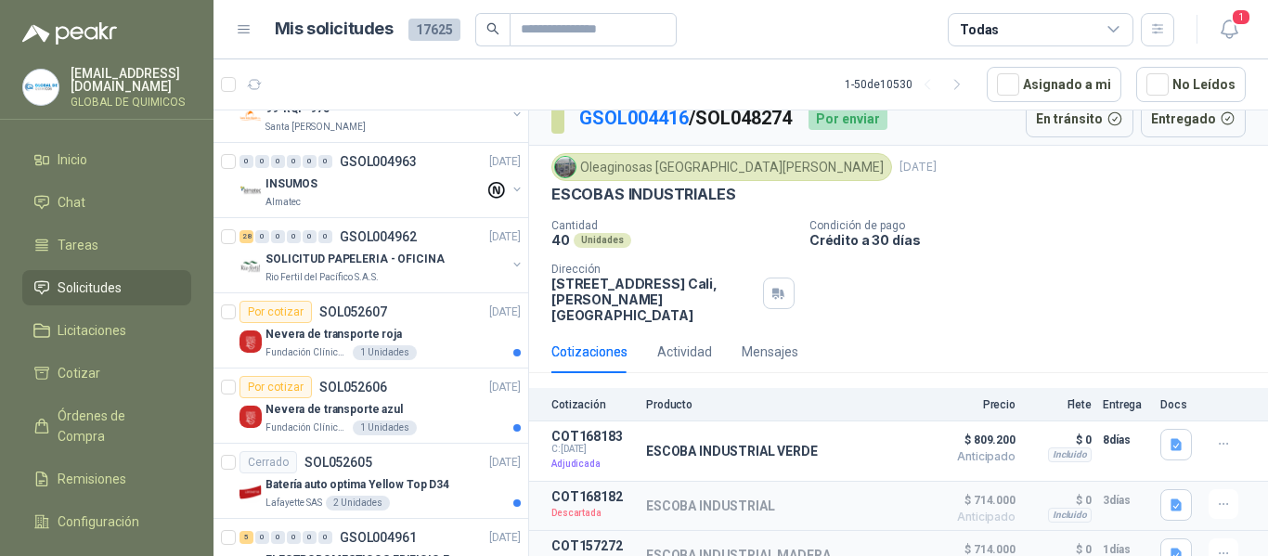
scroll to position [22, 0]
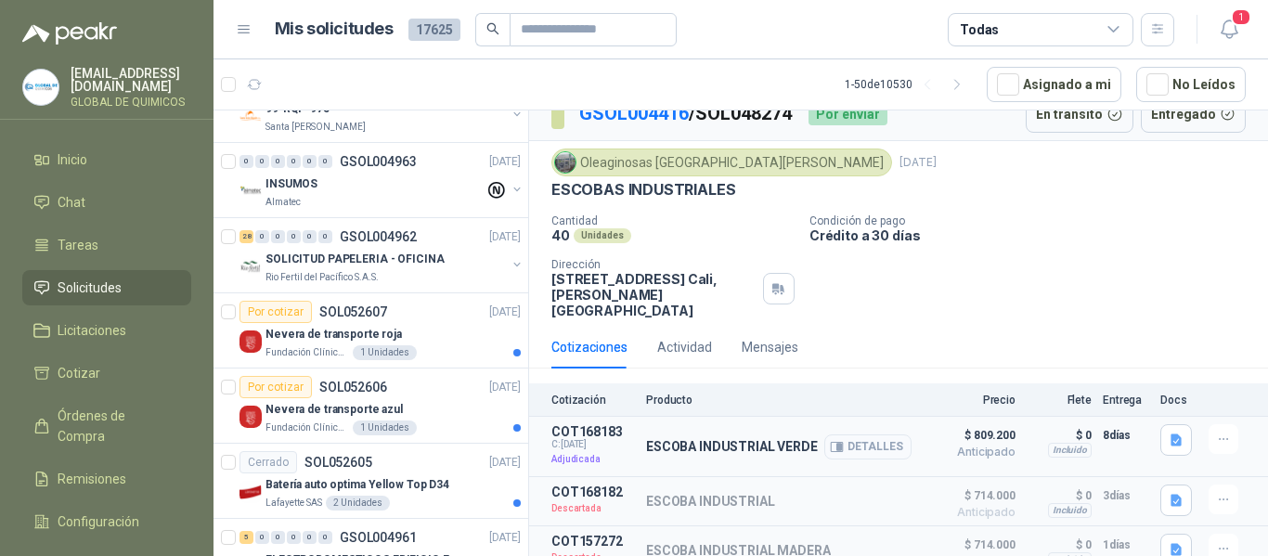
click at [872, 434] on button "Detalles" at bounding box center [867, 446] width 87 height 25
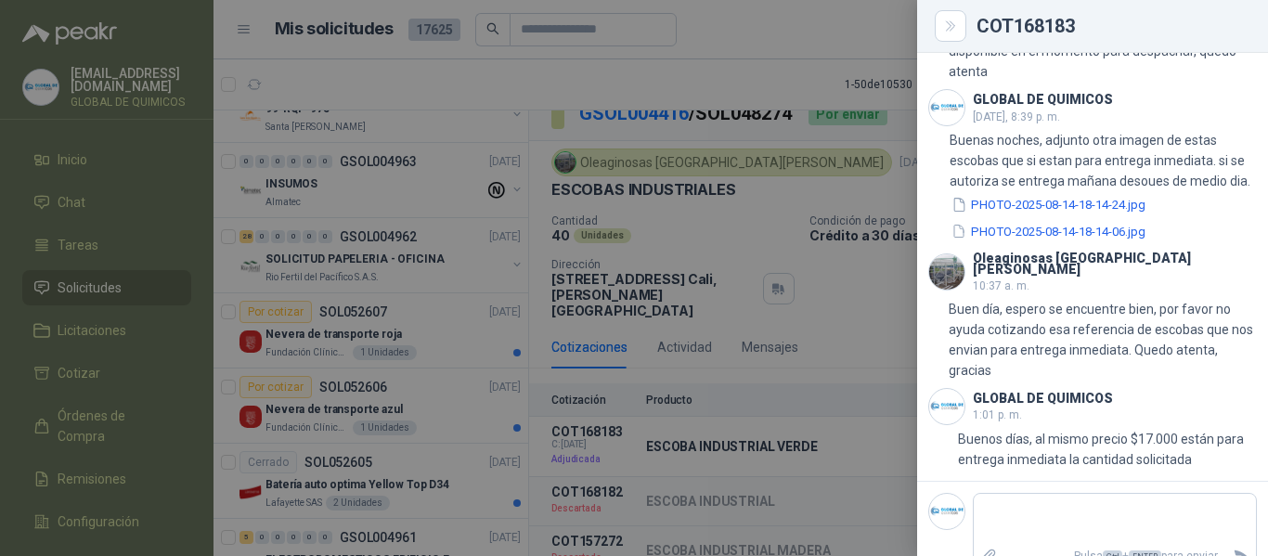
scroll to position [949, 0]
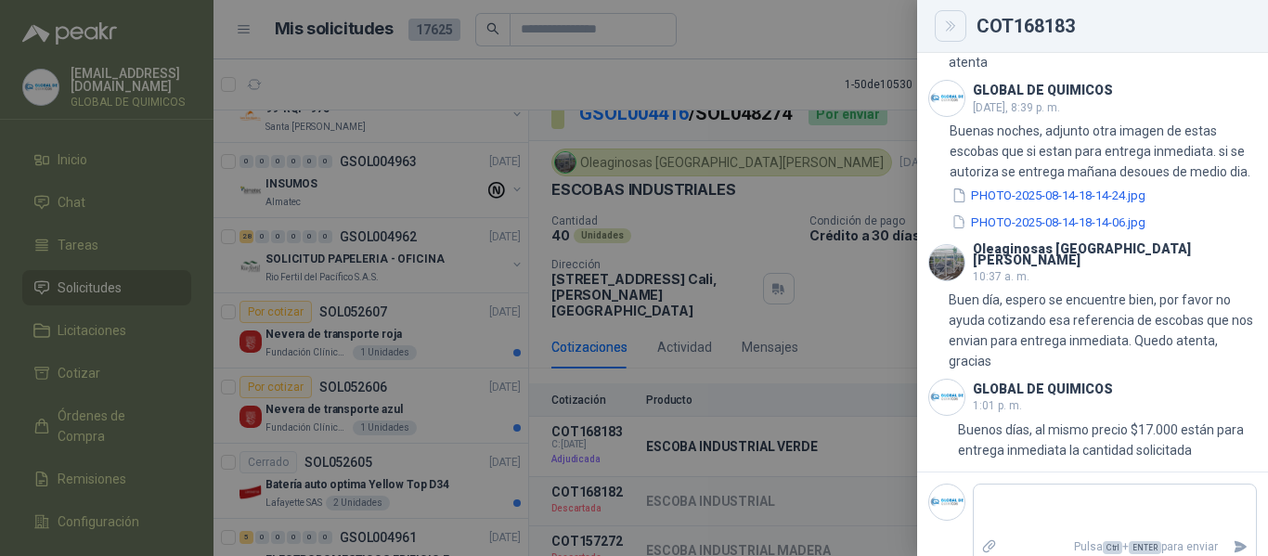
click at [948, 26] on icon "Close" at bounding box center [951, 27] width 16 height 16
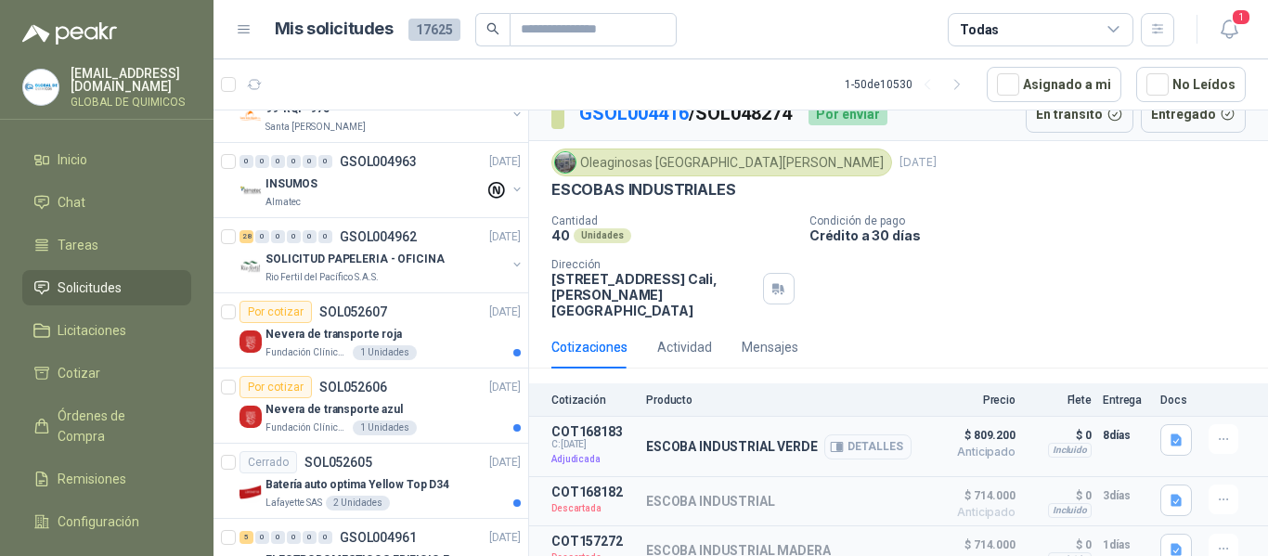
click at [854, 434] on button "Detalles" at bounding box center [867, 446] width 87 height 25
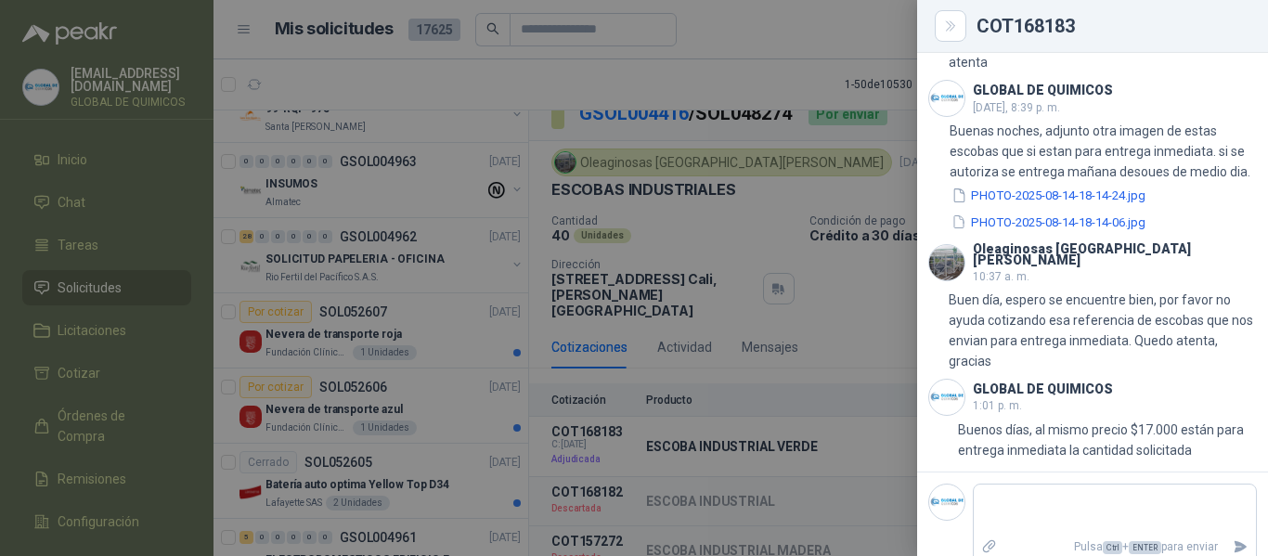
click at [763, 364] on div at bounding box center [634, 278] width 1268 height 556
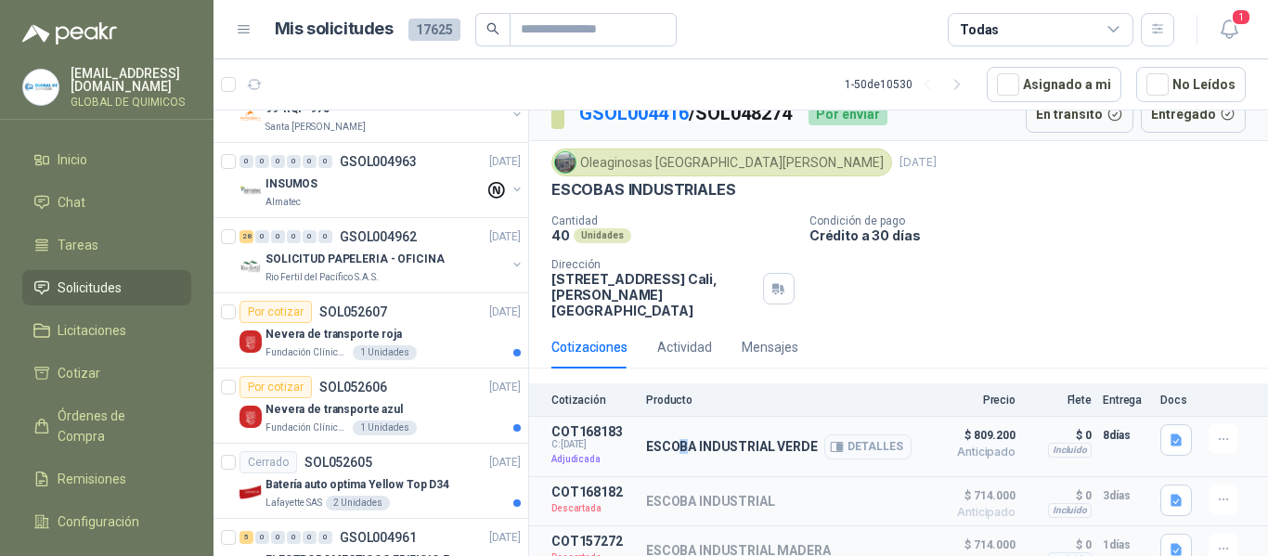
drag, startPoint x: 681, startPoint y: 430, endPoint x: 840, endPoint y: 427, distance: 158.8
click at [718, 439] on p "ESCOBA INDUSTRIAL VERDE" at bounding box center [732, 446] width 172 height 15
click at [881, 434] on button "Detalles" at bounding box center [867, 446] width 87 height 25
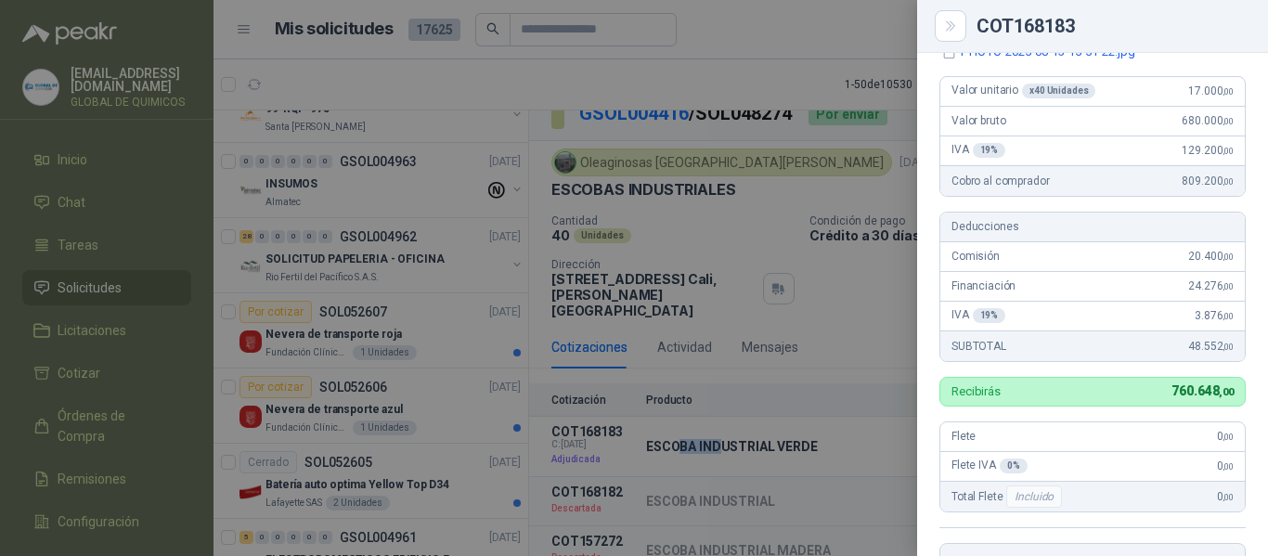
scroll to position [113, 0]
